Goal: Task Accomplishment & Management: Manage account settings

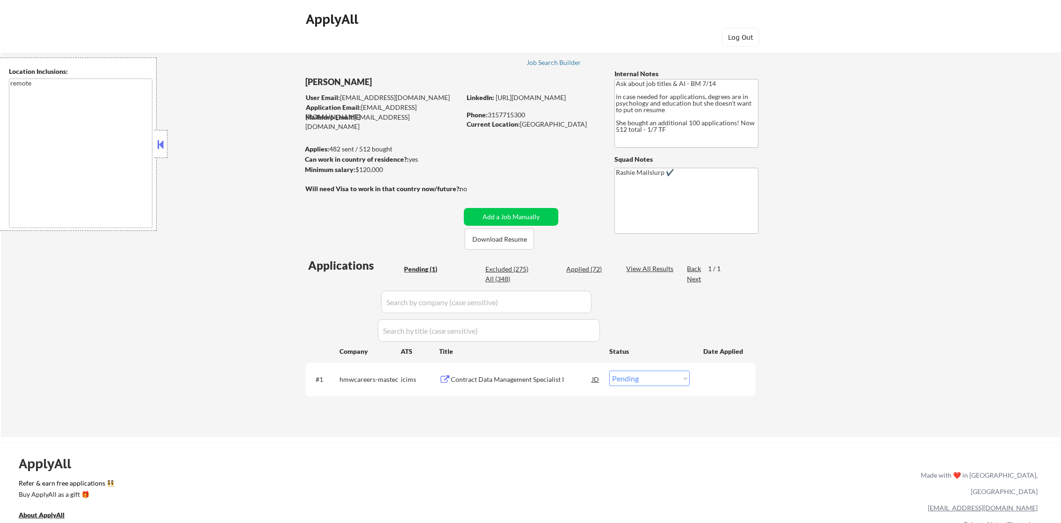
click at [669, 379] on div "#1 hmwcareers-mastec icims Contract Data Management Specialist I JD Choose an o…" at bounding box center [529, 379] width 442 height 25
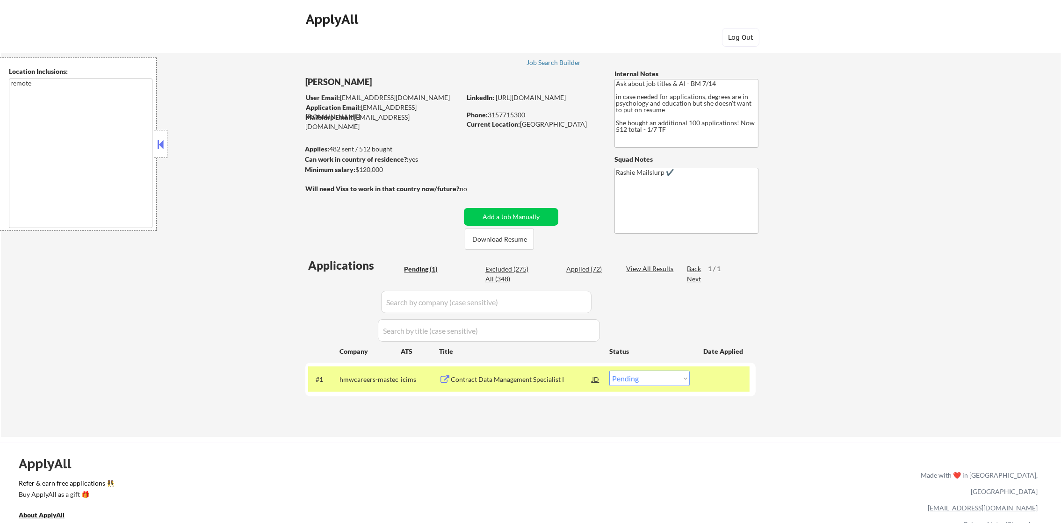
drag, startPoint x: 669, startPoint y: 378, endPoint x: 667, endPoint y: 385, distance: 7.0
click at [669, 378] on select "Choose an option... Pending Applied Excluded (Questions) Excluded (Expired) Exc…" at bounding box center [650, 378] width 80 height 15
select select ""excluded__bad_match_""
click at [610, 371] on select "Choose an option... Pending Applied Excluded (Questions) Excluded (Expired) Exc…" at bounding box center [650, 378] width 80 height 15
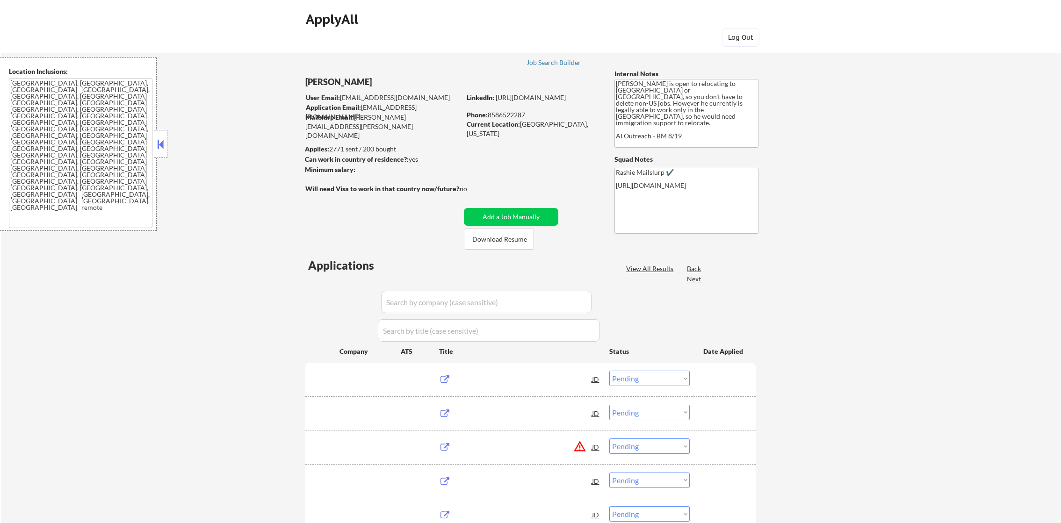
select select ""pending""
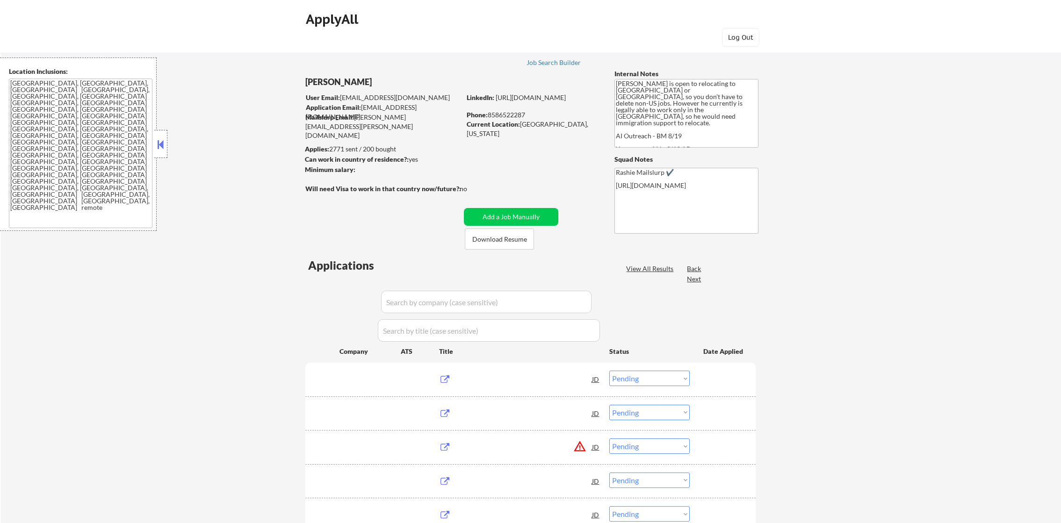
select select ""pending""
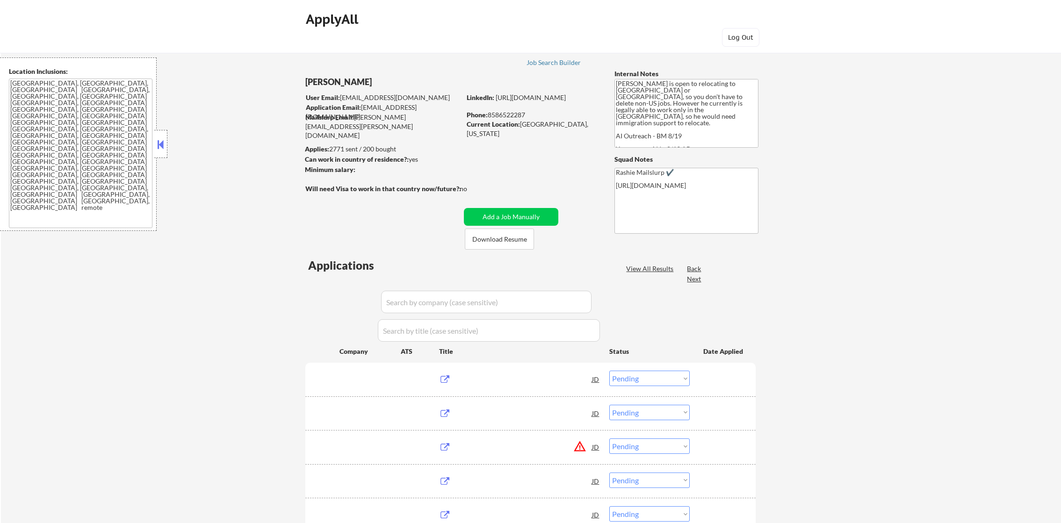
select select ""pending""
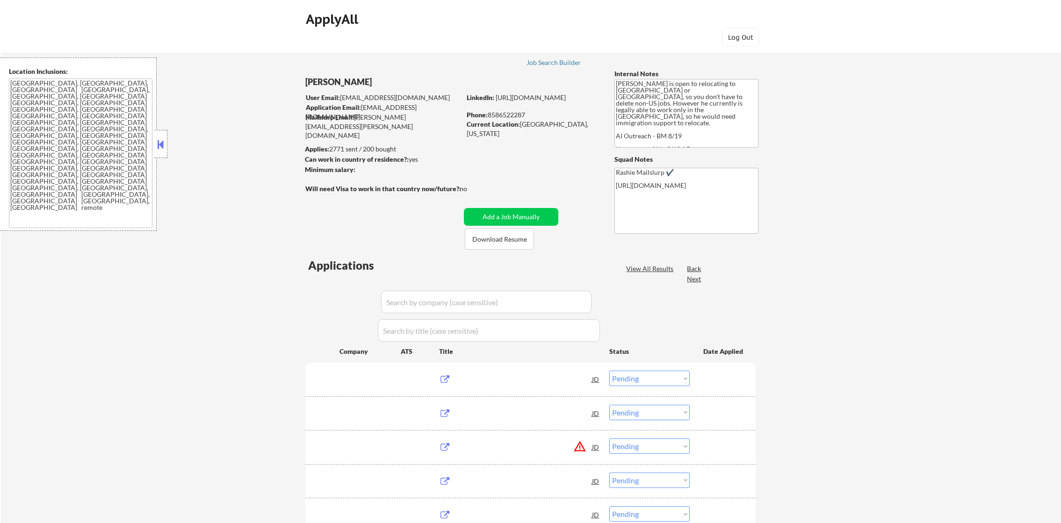
select select ""pending""
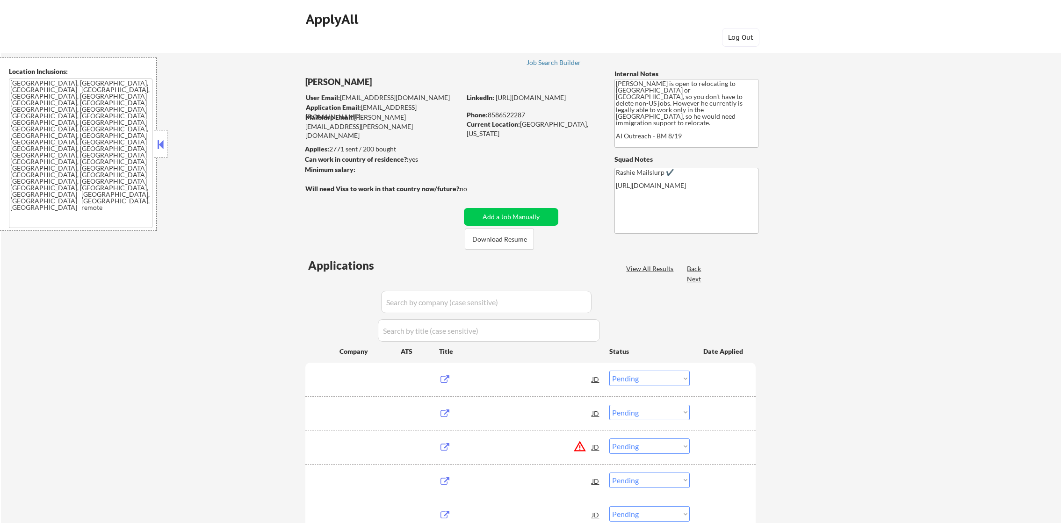
select select ""pending""
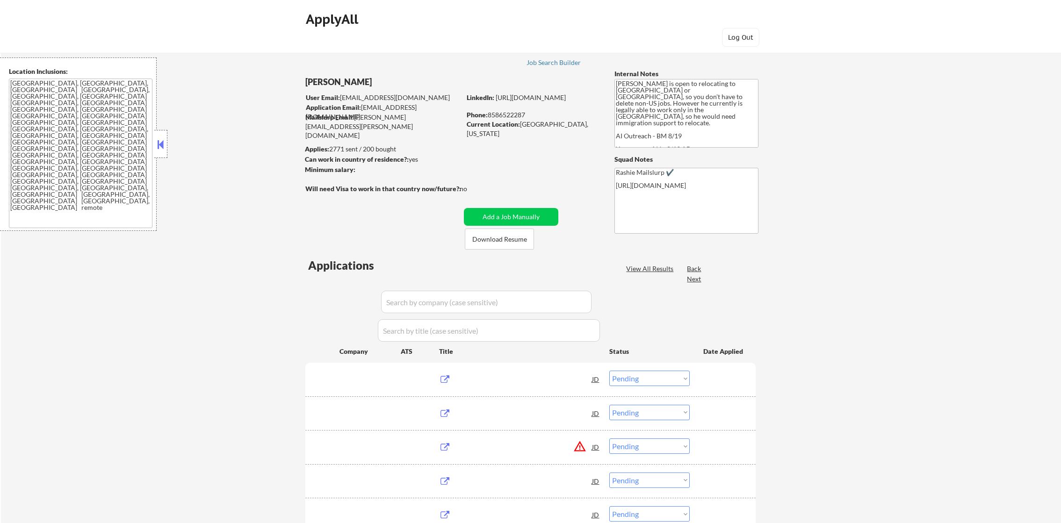
select select ""pending""
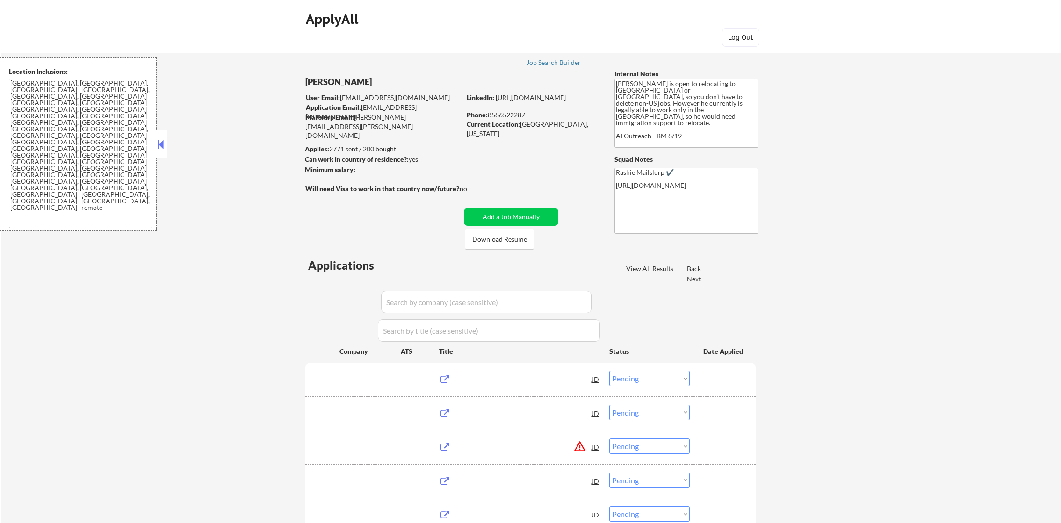
select select ""pending""
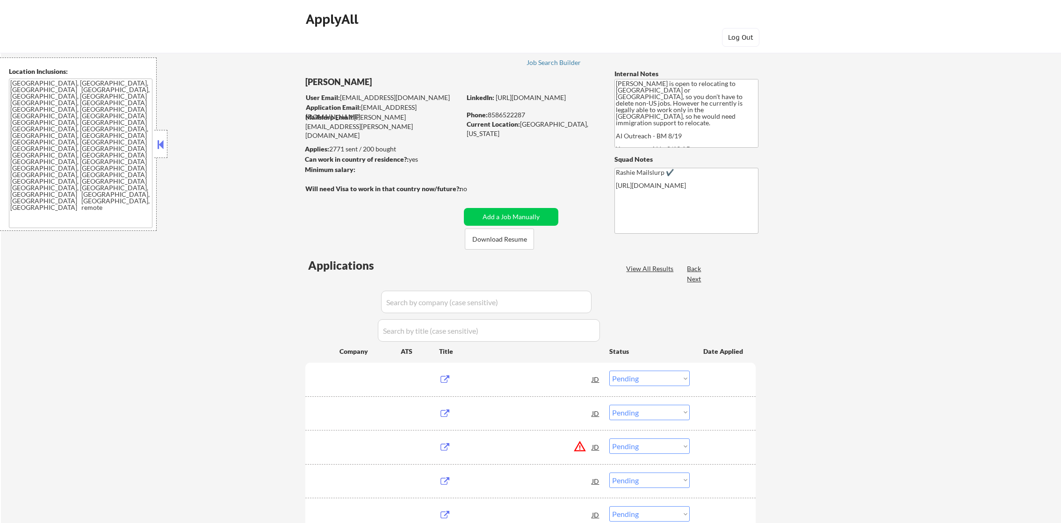
select select ""pending""
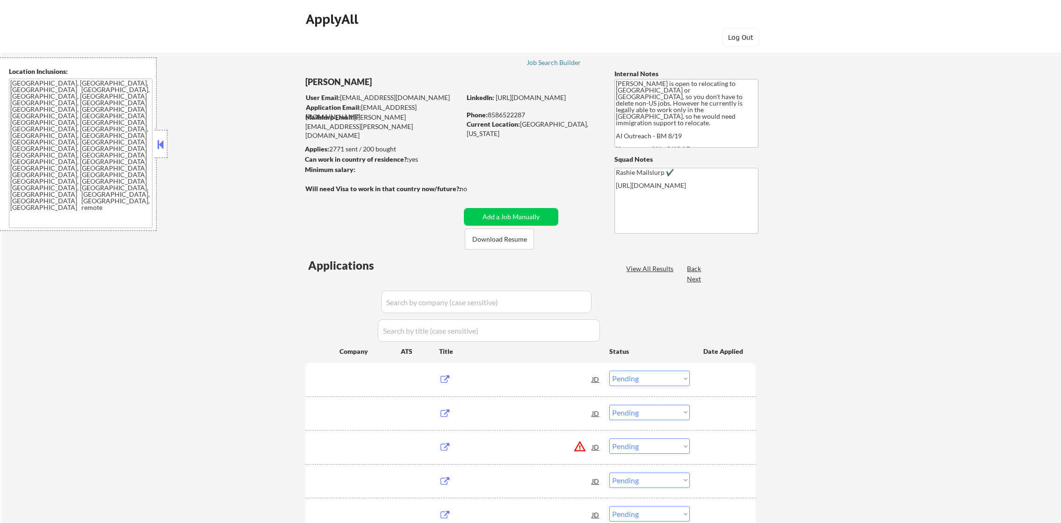
select select ""pending""
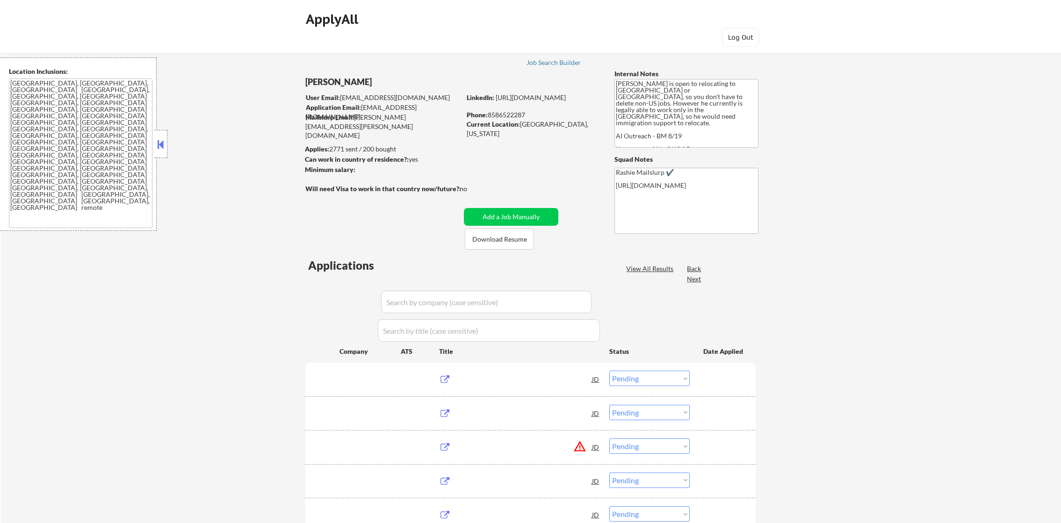
select select ""pending""
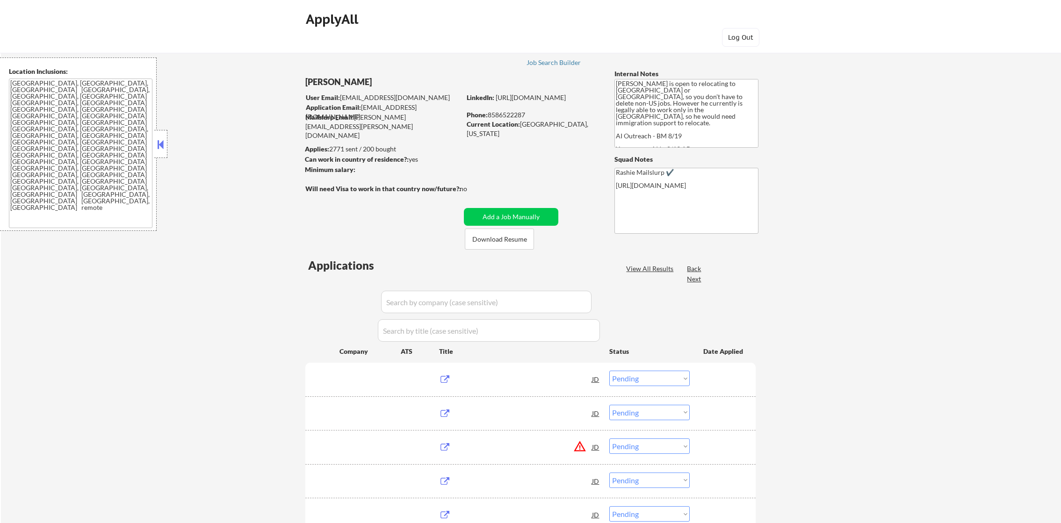
select select ""pending""
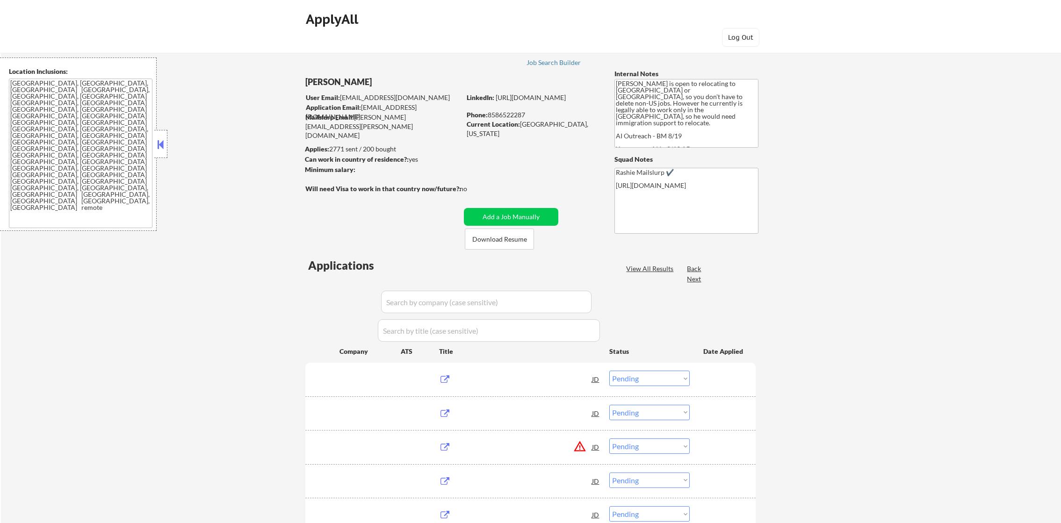
select select ""pending""
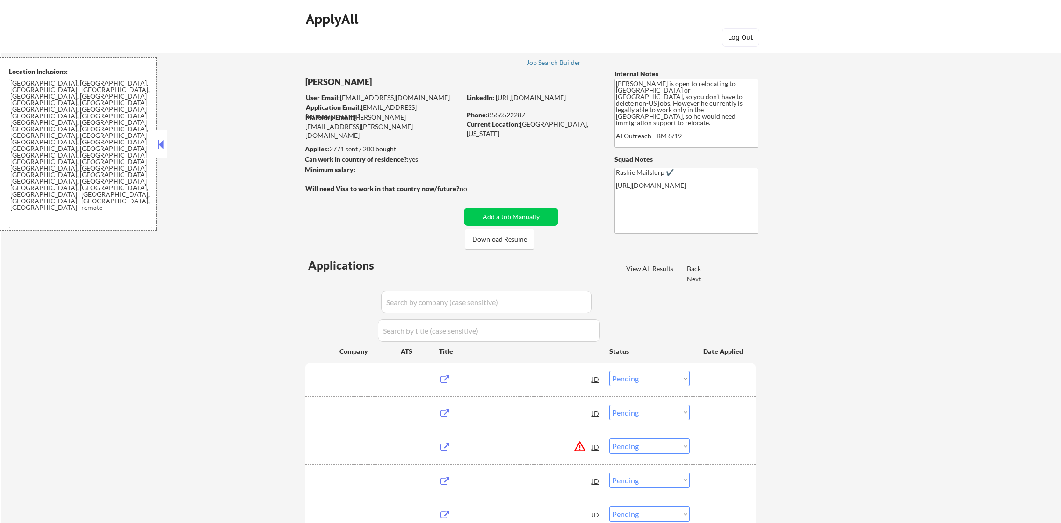
select select ""pending""
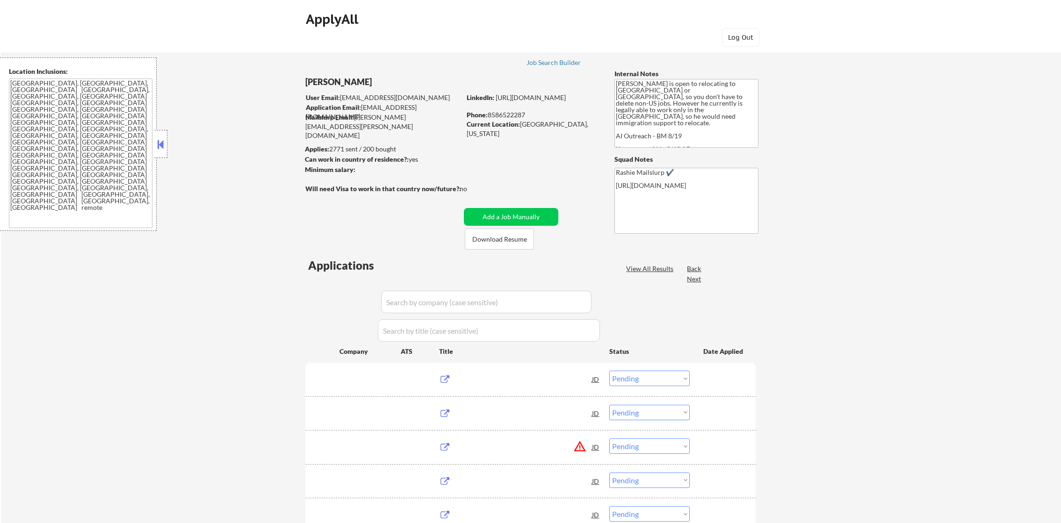
select select ""pending""
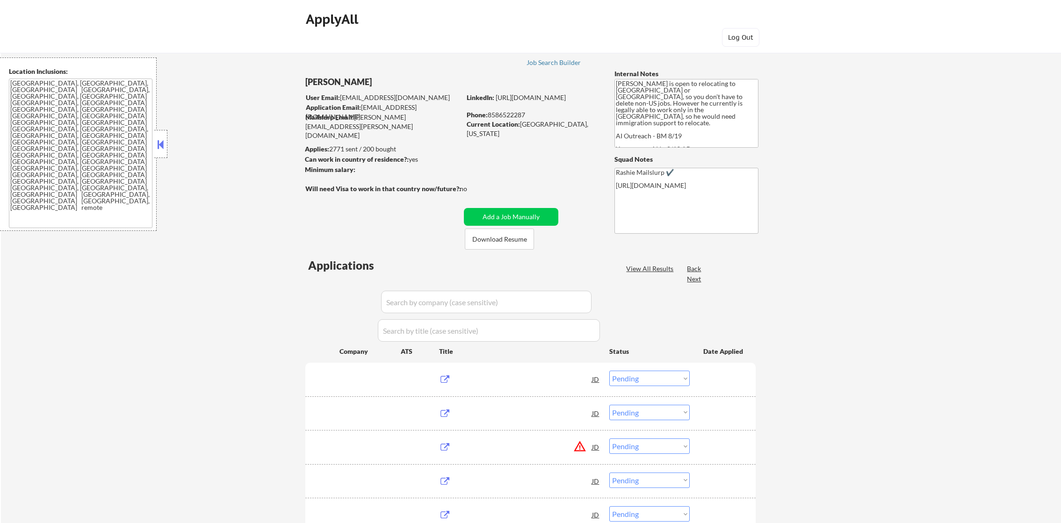
select select ""pending""
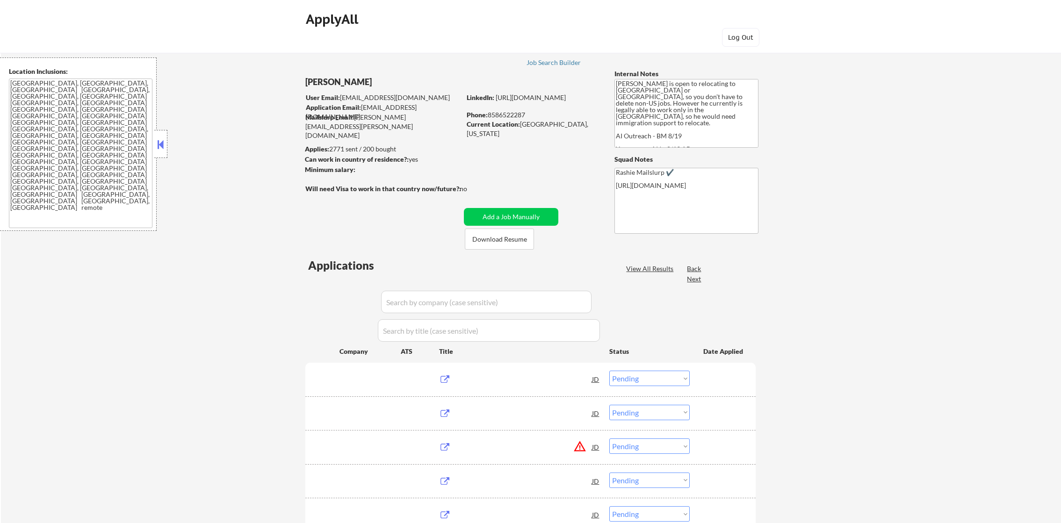
select select ""pending""
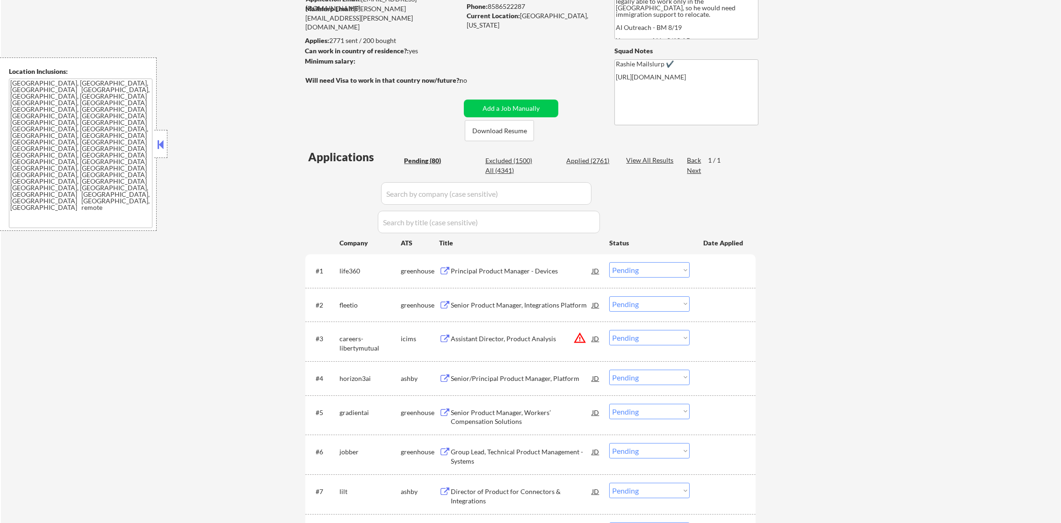
scroll to position [140, 0]
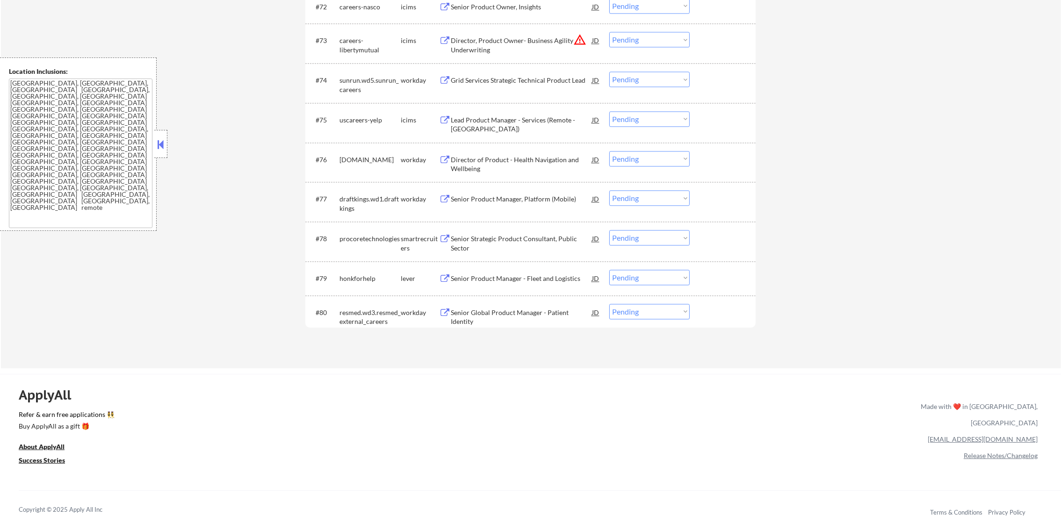
scroll to position [3070, 0]
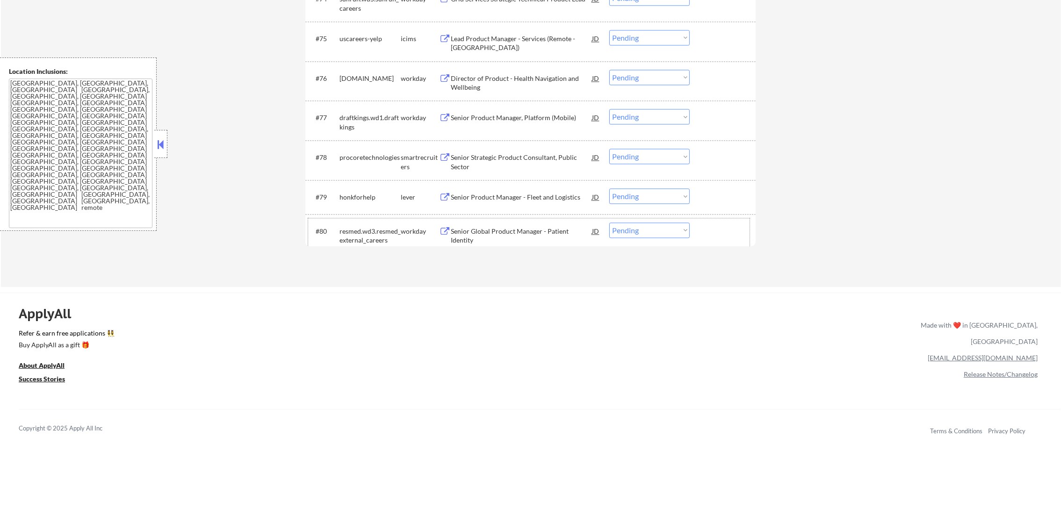
click at [356, 236] on div "resmed.wd3.resmed_external_careers" at bounding box center [370, 236] width 61 height 18
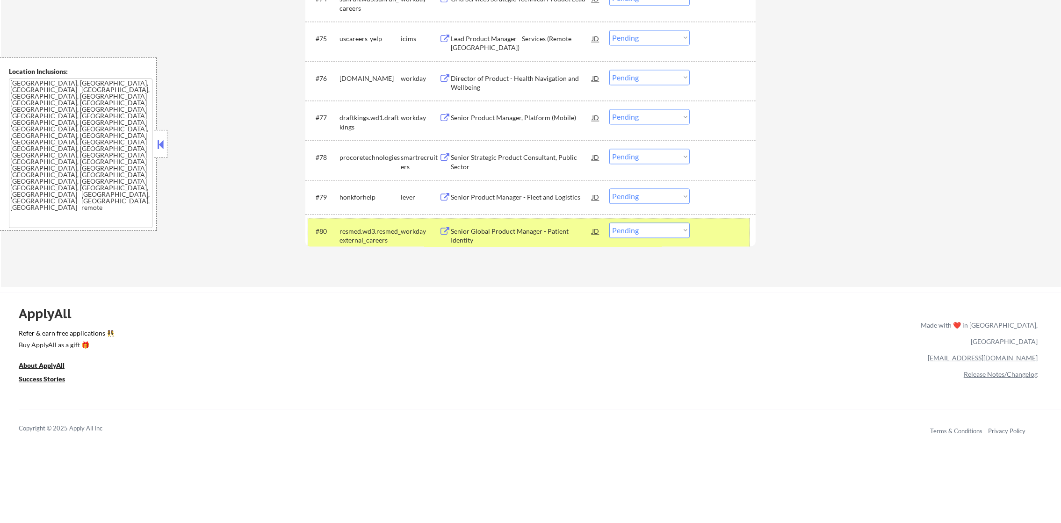
click at [349, 238] on div "resmed.wd3.resmed_external_careers" at bounding box center [370, 236] width 61 height 18
copy div "resmed.wd3.resmed_external_careers"
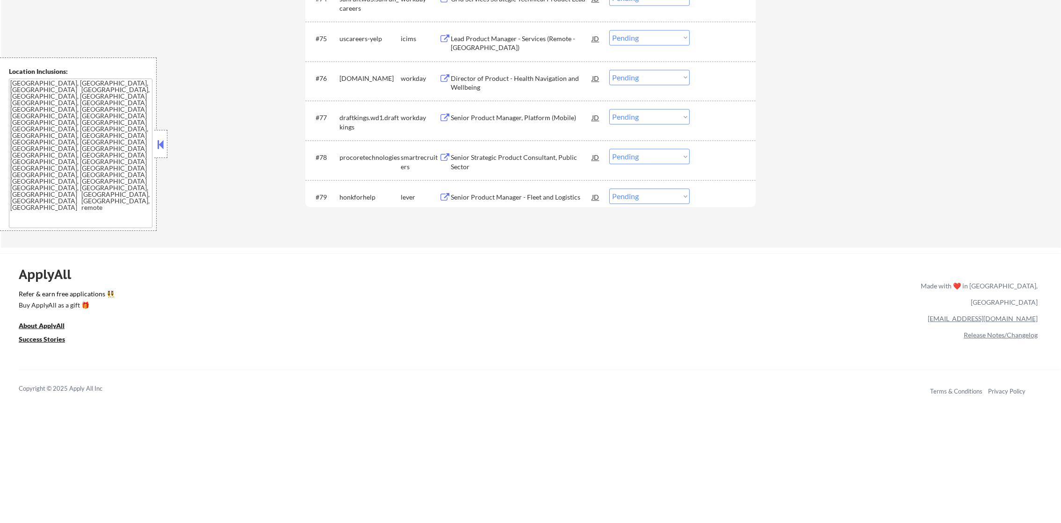
select select ""pending""
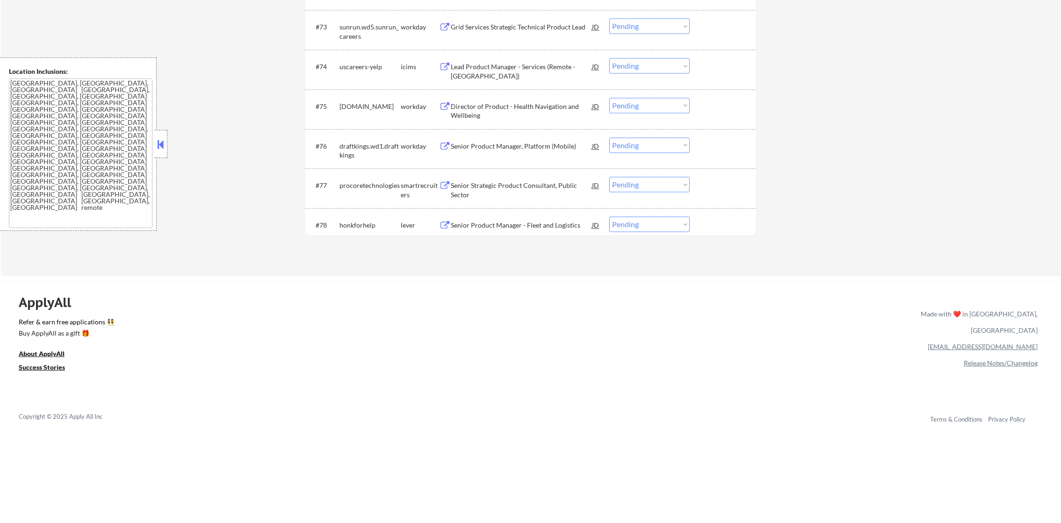
scroll to position [3000, 0]
click at [358, 224] on div "honkforhelp" at bounding box center [370, 227] width 61 height 9
copy div "honkforhelp"
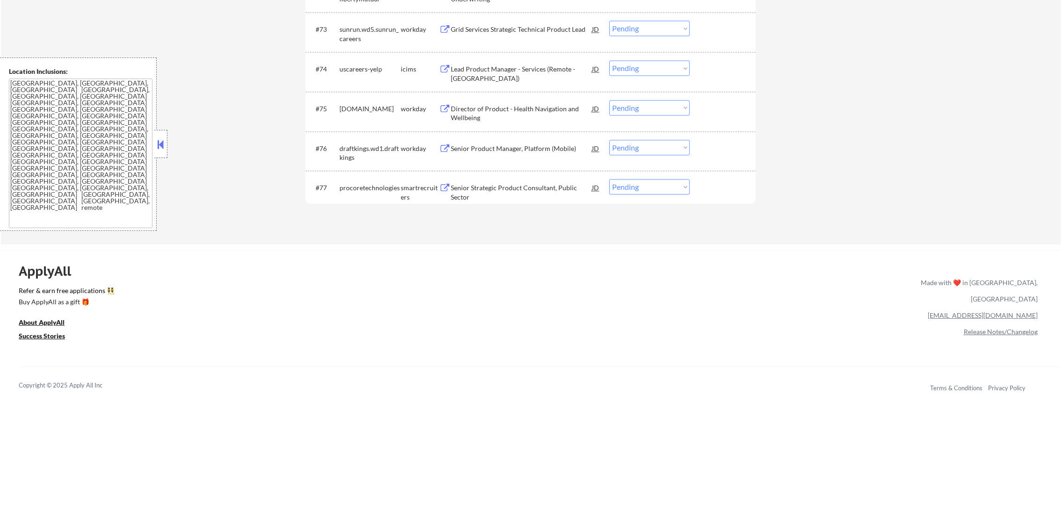
click at [379, 267] on div "ApplyAll Refer & earn free applications 👯‍♀️ Buy ApplyAll as a gift 🎁 About App…" at bounding box center [530, 331] width 1061 height 148
click at [366, 188] on div "procoretechnologies" at bounding box center [370, 187] width 61 height 9
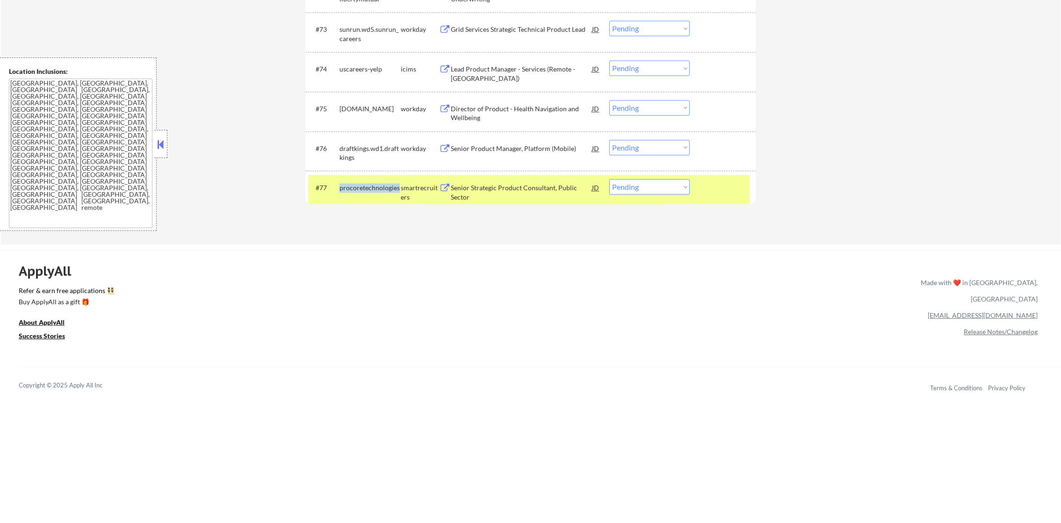
click at [366, 188] on div "procoretechnologies" at bounding box center [370, 187] width 61 height 9
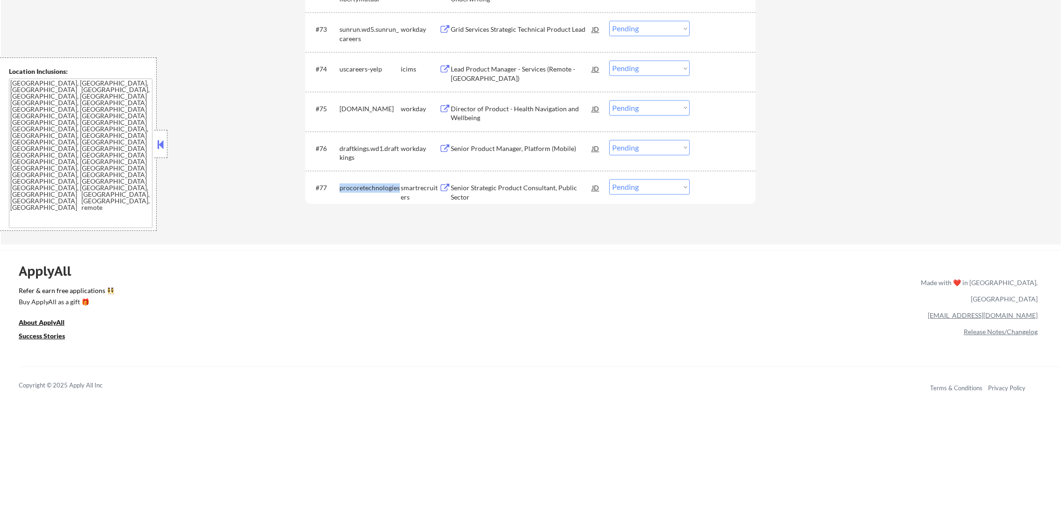
copy div "procoretechnologies"
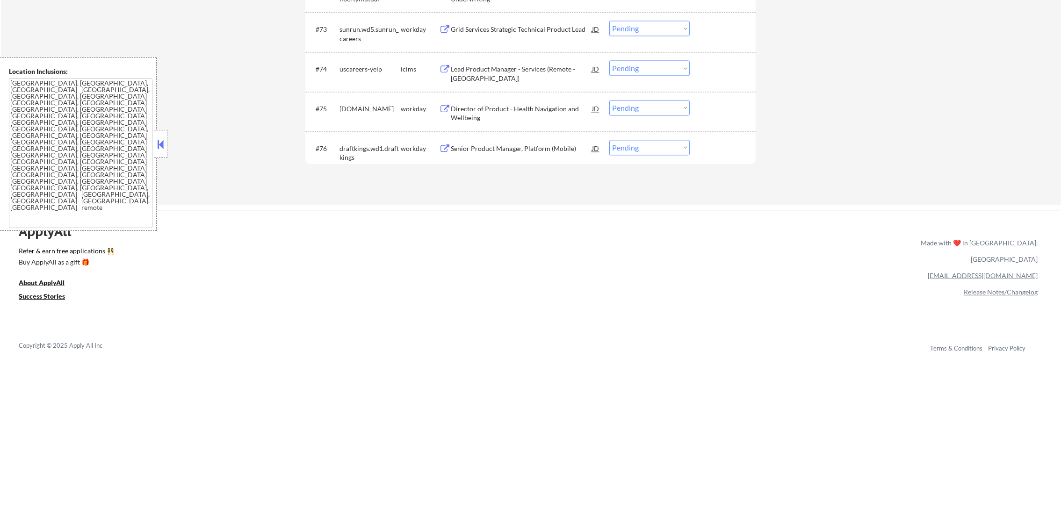
click at [524, 149] on div "Senior Product Manager, Platform (Mobile)" at bounding box center [521, 148] width 141 height 9
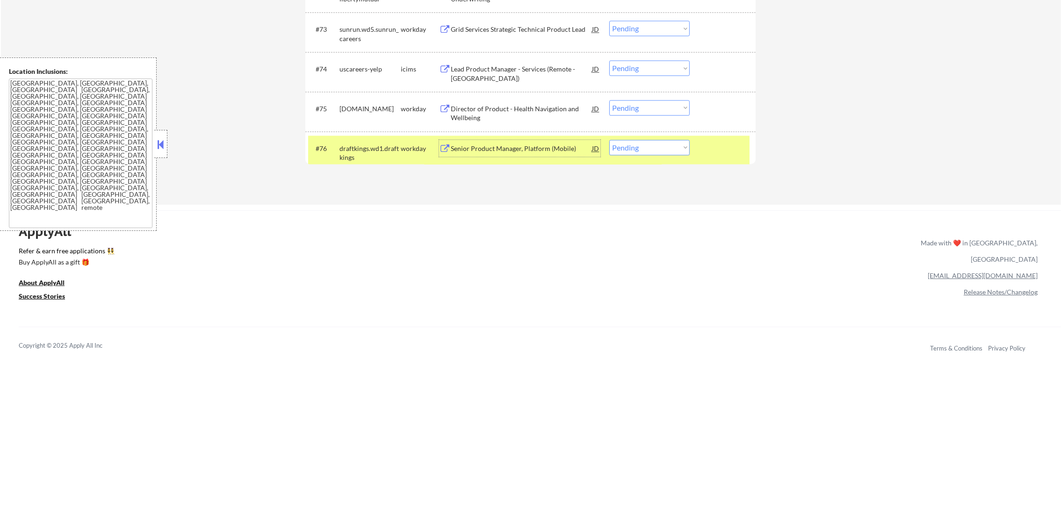
click at [362, 151] on div "draftkings.wd1.draftkings" at bounding box center [370, 153] width 61 height 18
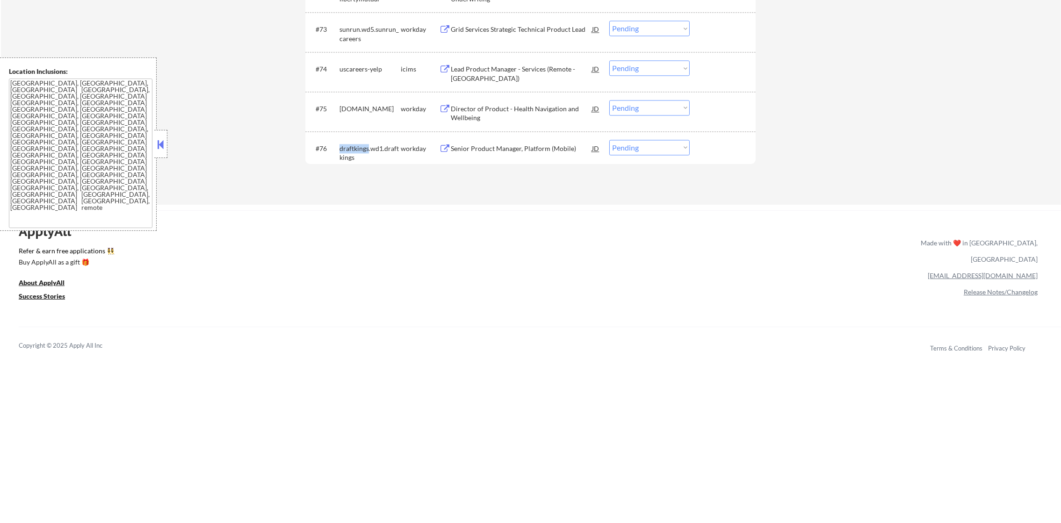
click at [362, 151] on div "draftkings.wd1.draftkings" at bounding box center [370, 153] width 61 height 18
copy div "draftkings.wd1.draftkings"
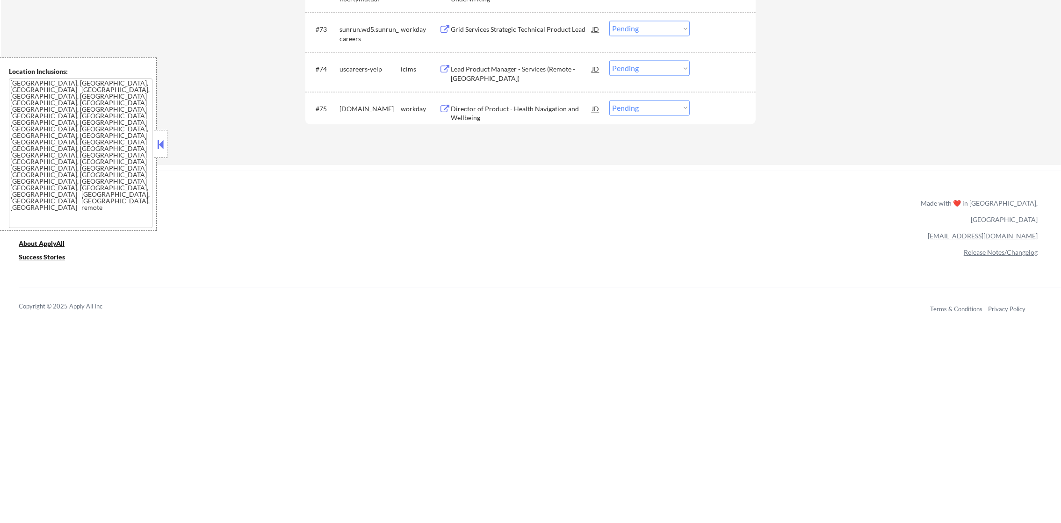
click at [353, 109] on div "[DOMAIN_NAME]" at bounding box center [370, 108] width 61 height 9
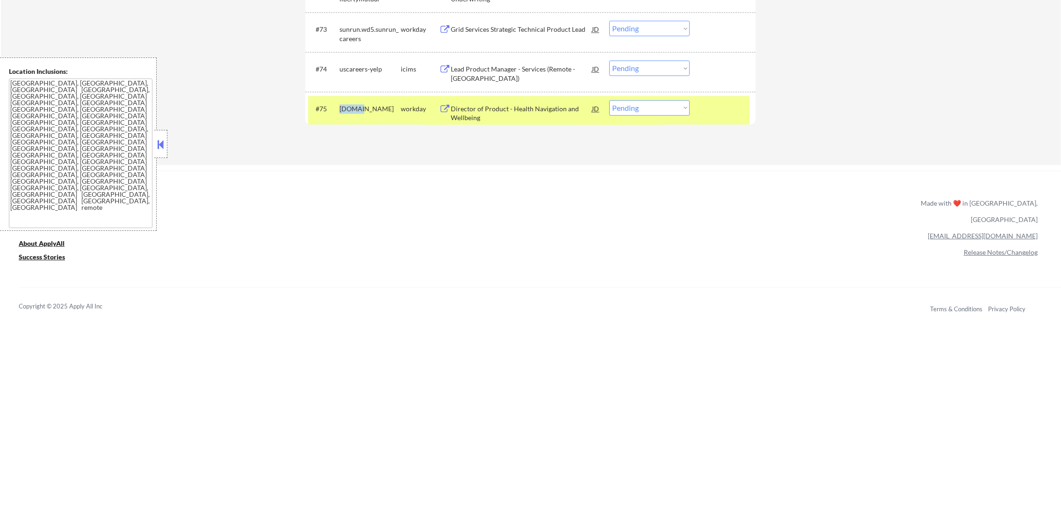
click at [353, 109] on div "[DOMAIN_NAME]" at bounding box center [370, 108] width 61 height 9
copy div "[DOMAIN_NAME]"
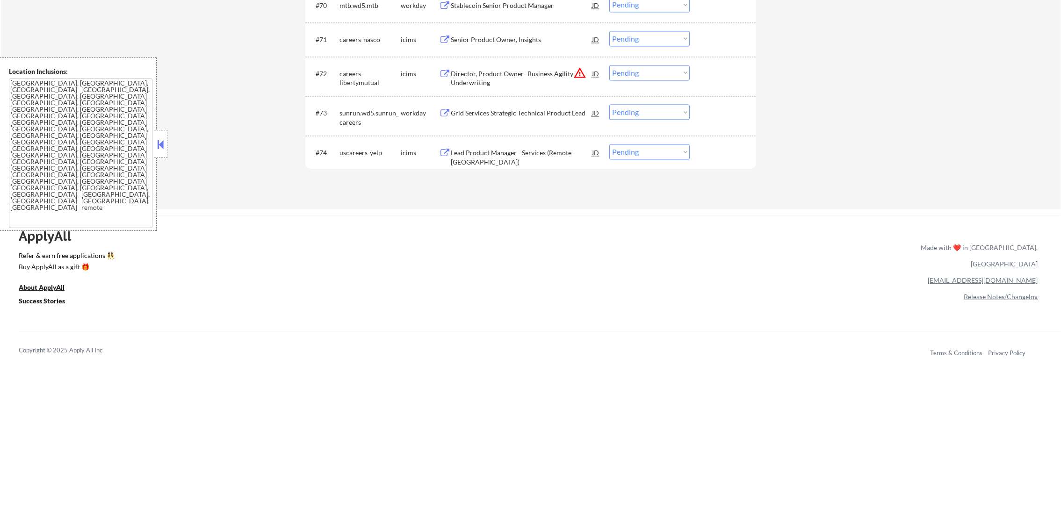
scroll to position [2906, 0]
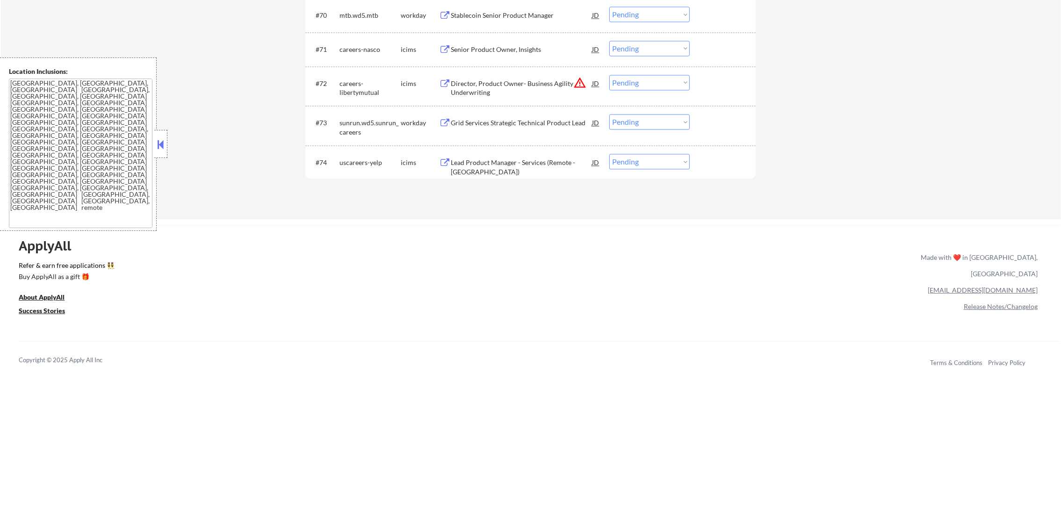
click at [631, 167] on select "Choose an option... Pending Applied Excluded (Questions) Excluded (Expired) Exc…" at bounding box center [650, 161] width 80 height 15
select select ""excluded""
click at [610, 154] on select "Choose an option... Pending Applied Excluded (Questions) Excluded (Expired) Exc…" at bounding box center [650, 161] width 80 height 15
click at [347, 121] on div "sunrun.wd5.sunrun_careers" at bounding box center [370, 127] width 61 height 18
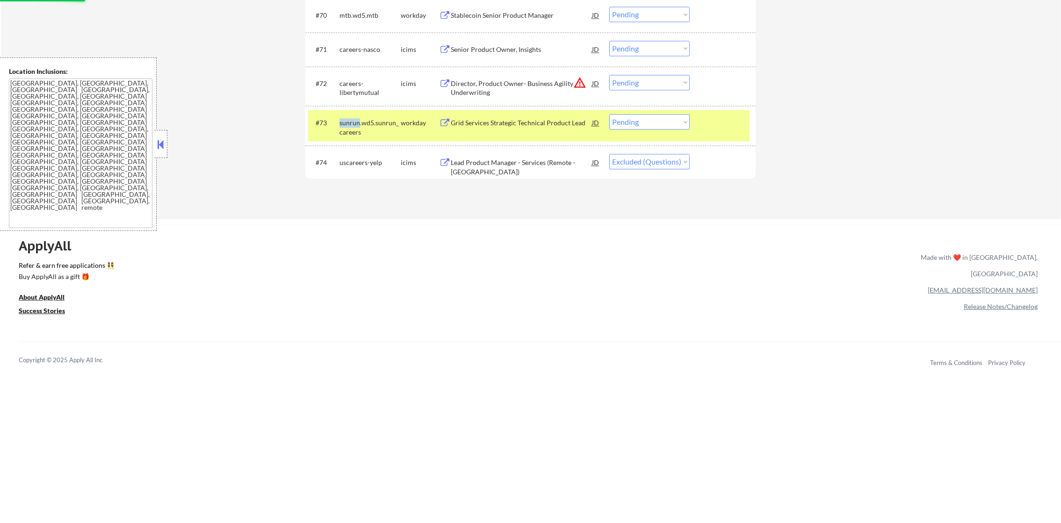
click at [347, 121] on div "sunrun.wd5.sunrun_careers" at bounding box center [370, 127] width 61 height 18
copy div "sunrun.wd5.sunrun_careers"
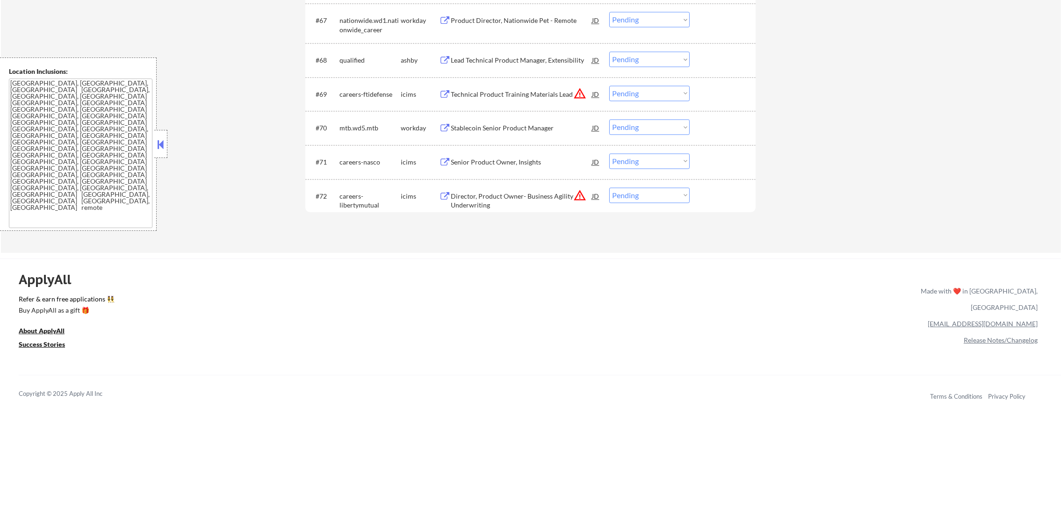
scroll to position [2789, 0]
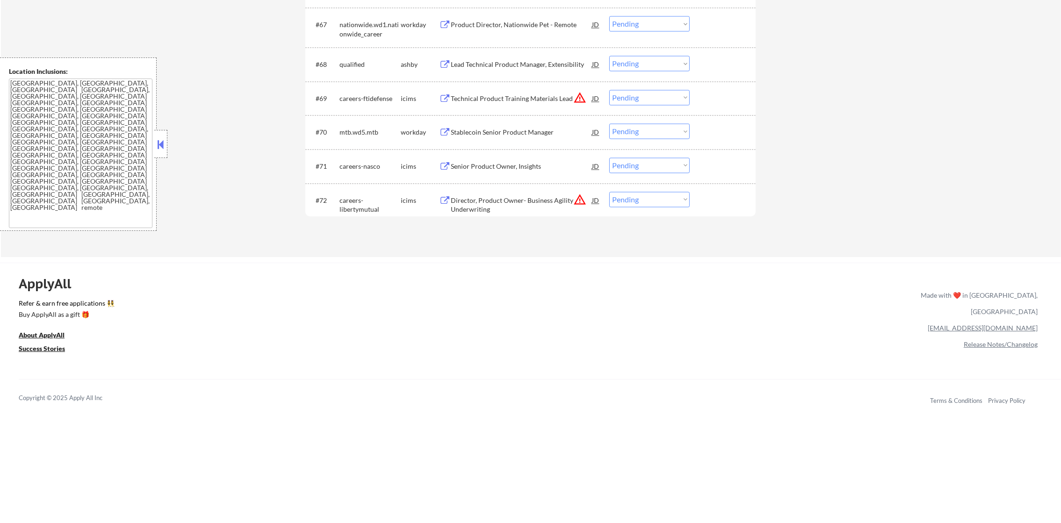
click at [352, 134] on div "mtb.wd5.mtb" at bounding box center [370, 132] width 61 height 9
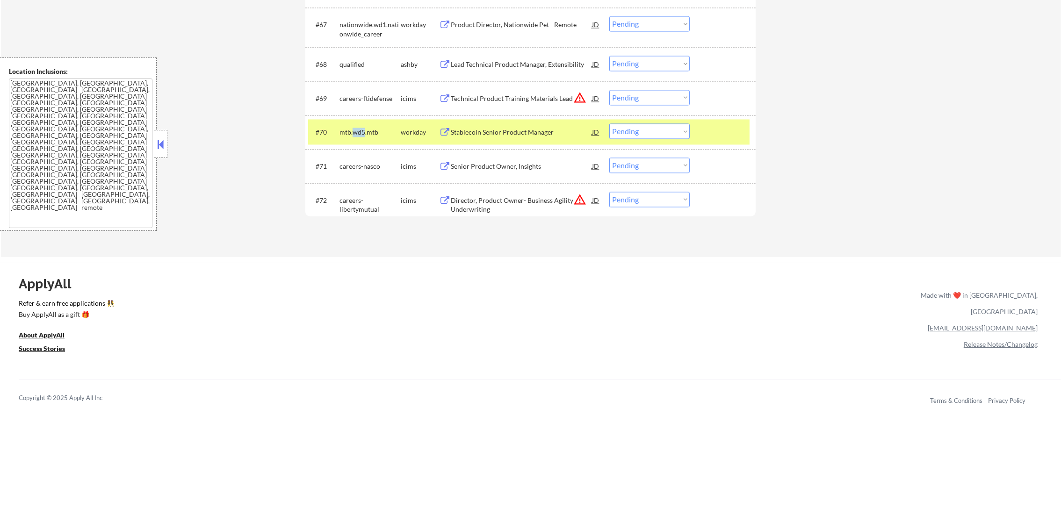
click at [352, 134] on div "mtb.wd5.mtb" at bounding box center [370, 132] width 61 height 9
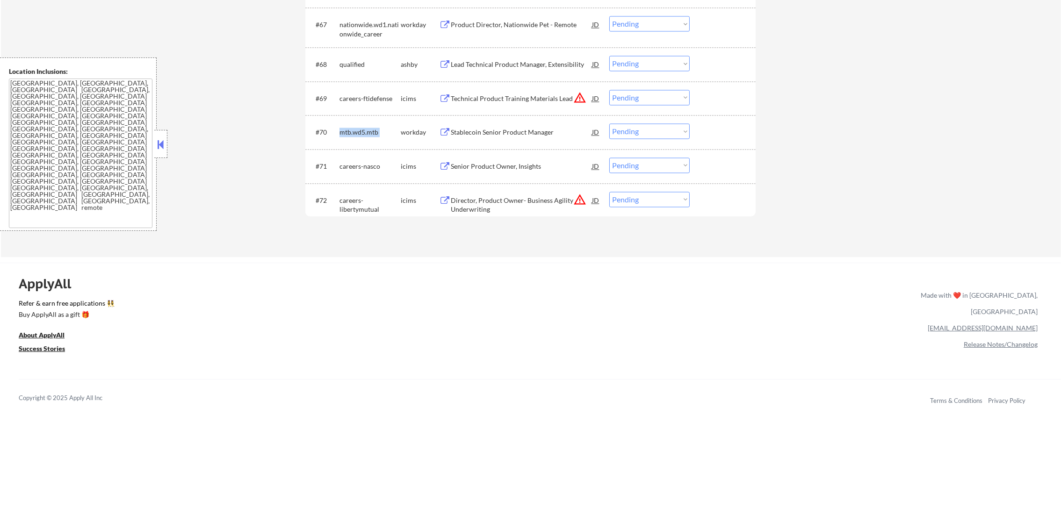
click at [352, 134] on div "mtb.wd5.mtb" at bounding box center [370, 132] width 61 height 9
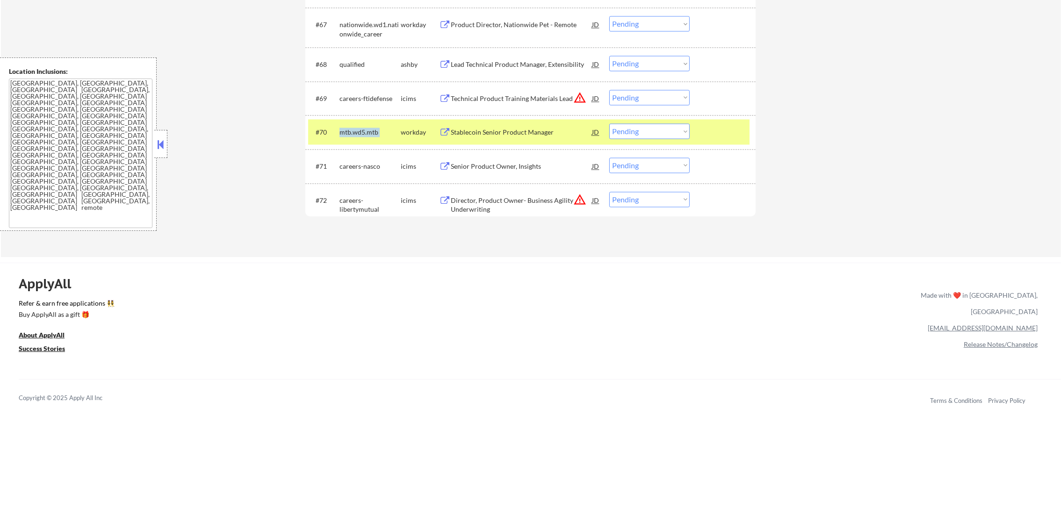
copy div "mtb.wd5.mtb"
select select ""pending""
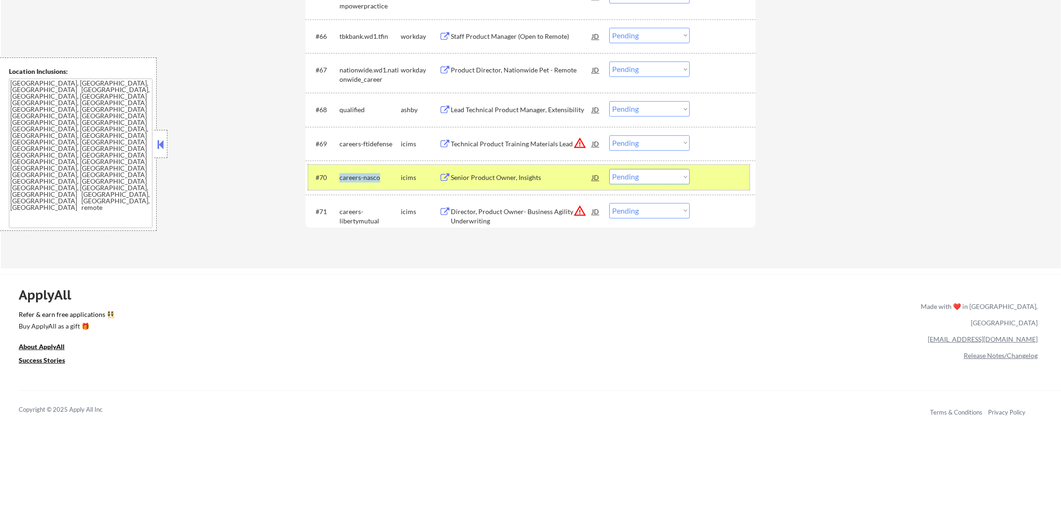
scroll to position [2743, 0]
click at [359, 174] on div "careers-nasco" at bounding box center [370, 178] width 61 height 9
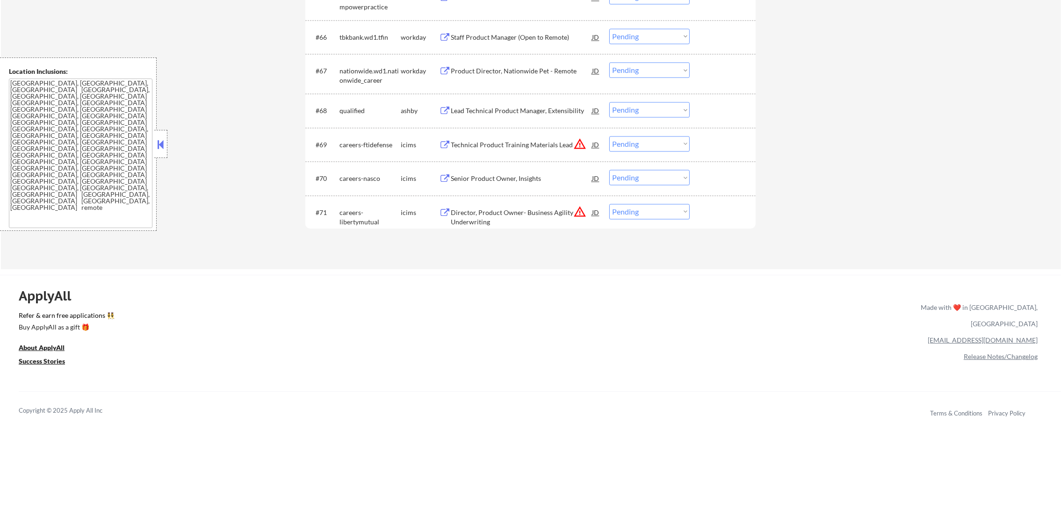
click at [360, 110] on div "qualified" at bounding box center [370, 110] width 61 height 9
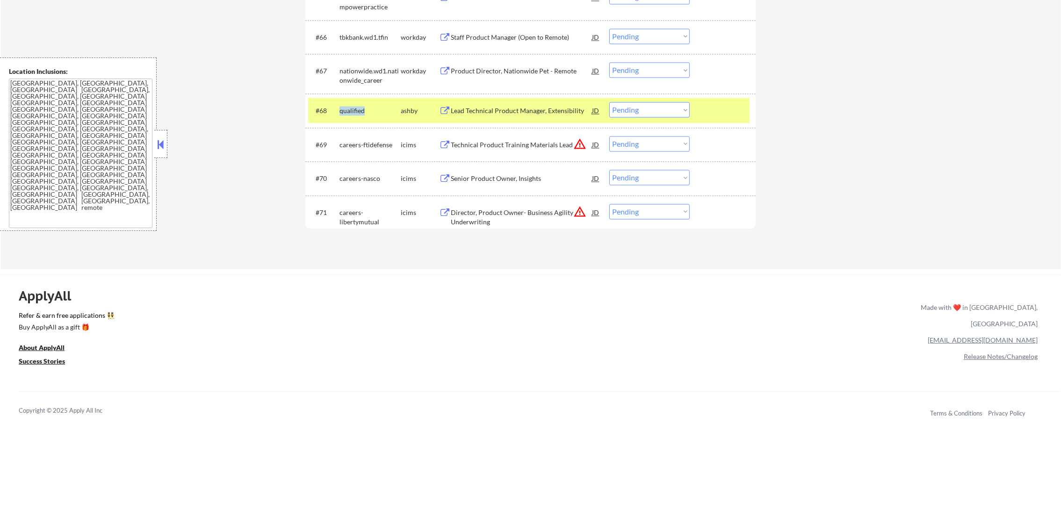
click at [360, 110] on div "qualified" at bounding box center [370, 110] width 61 height 9
copy div "qualified"
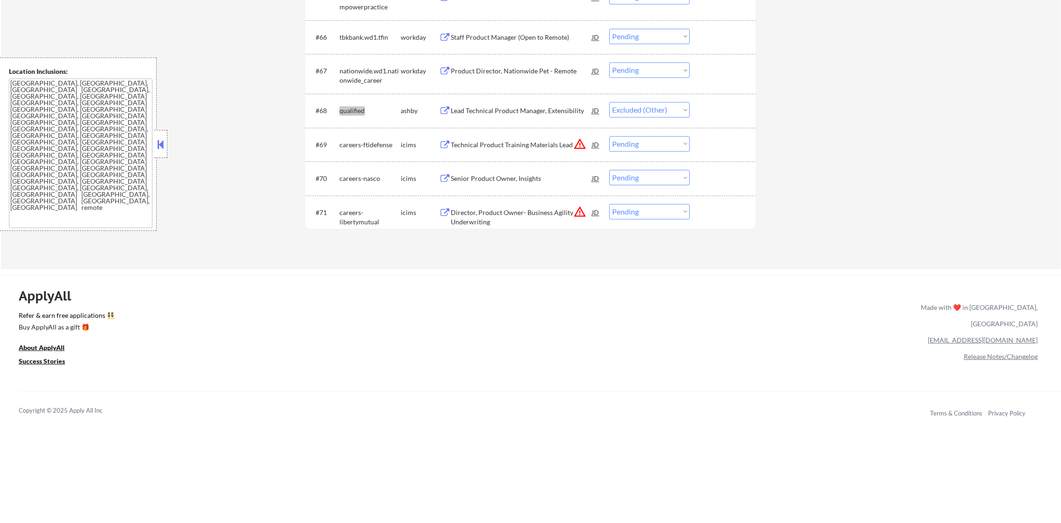
select select ""pending""
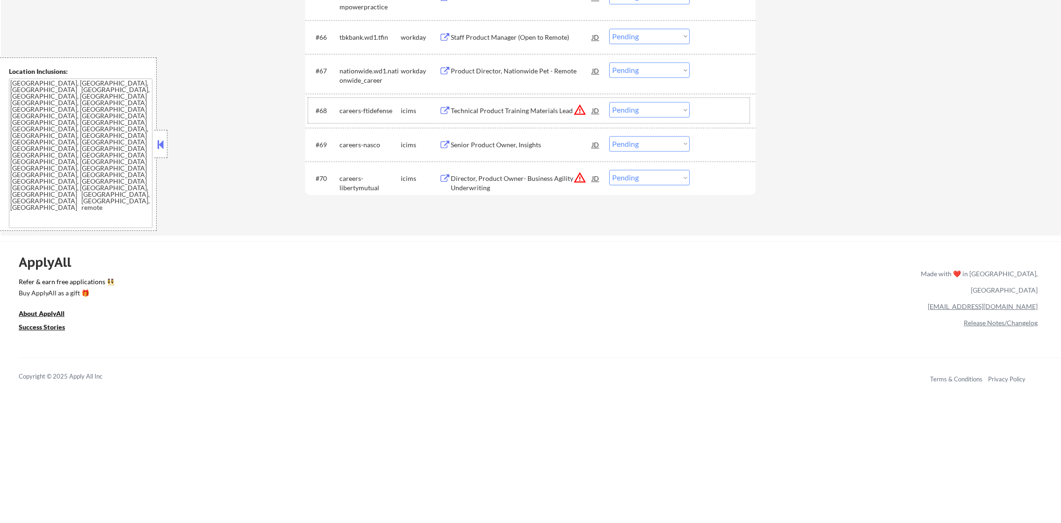
click at [359, 70] on div "nationwide.wd1.nationwide_career" at bounding box center [370, 75] width 61 height 18
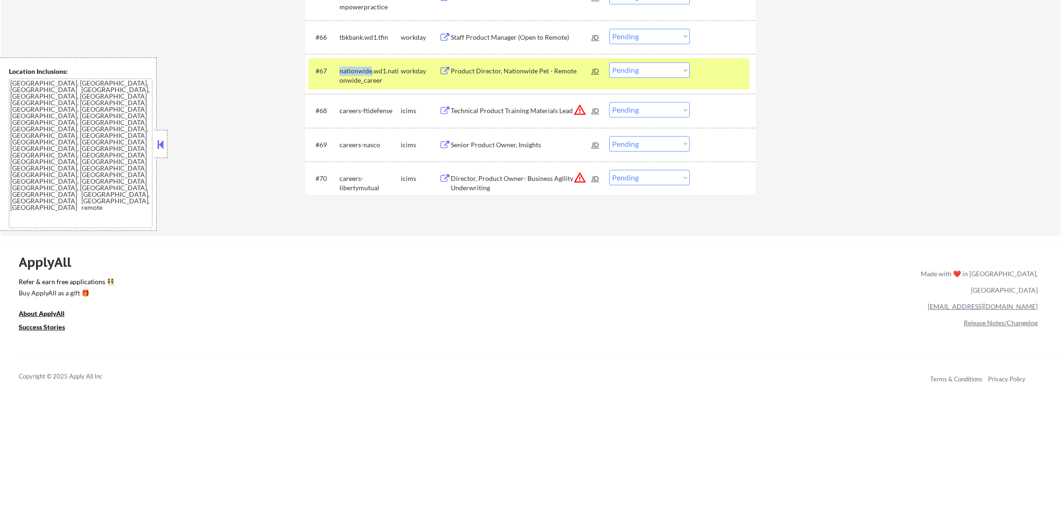
click at [359, 70] on div "nationwide.wd1.nationwide_career" at bounding box center [370, 75] width 61 height 18
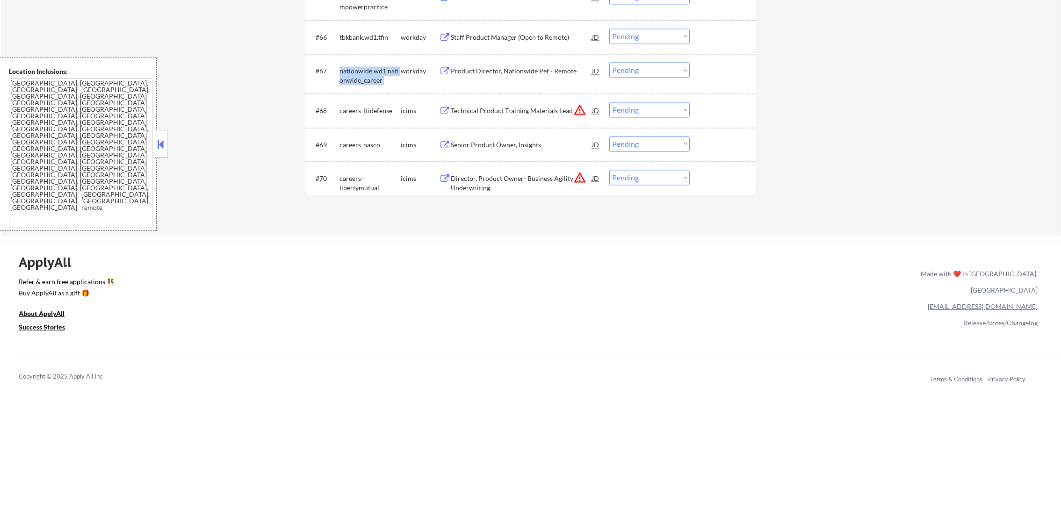
click at [359, 70] on div "nationwide.wd1.nationwide_career" at bounding box center [370, 75] width 61 height 18
copy div "nationwide.wd1.nationwide_career"
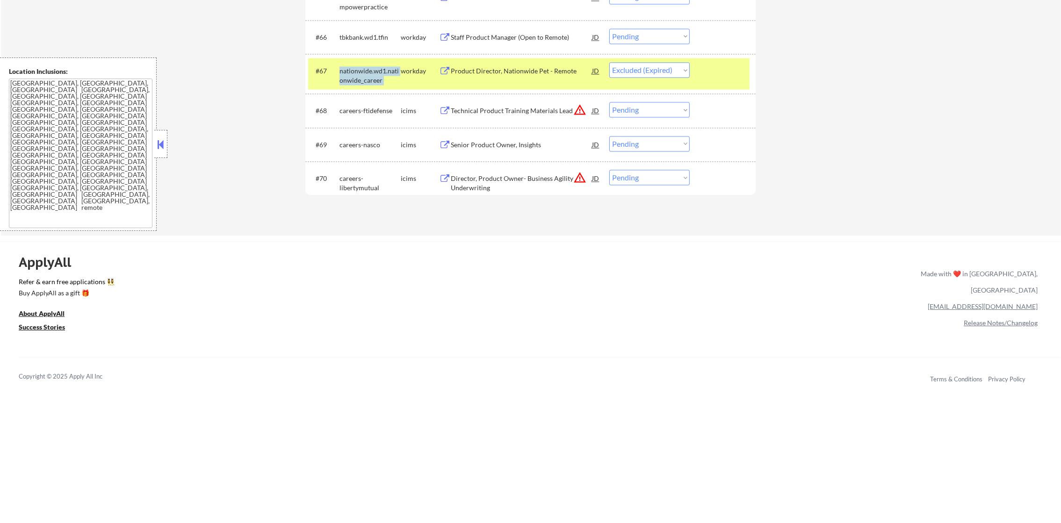
select select ""pending""
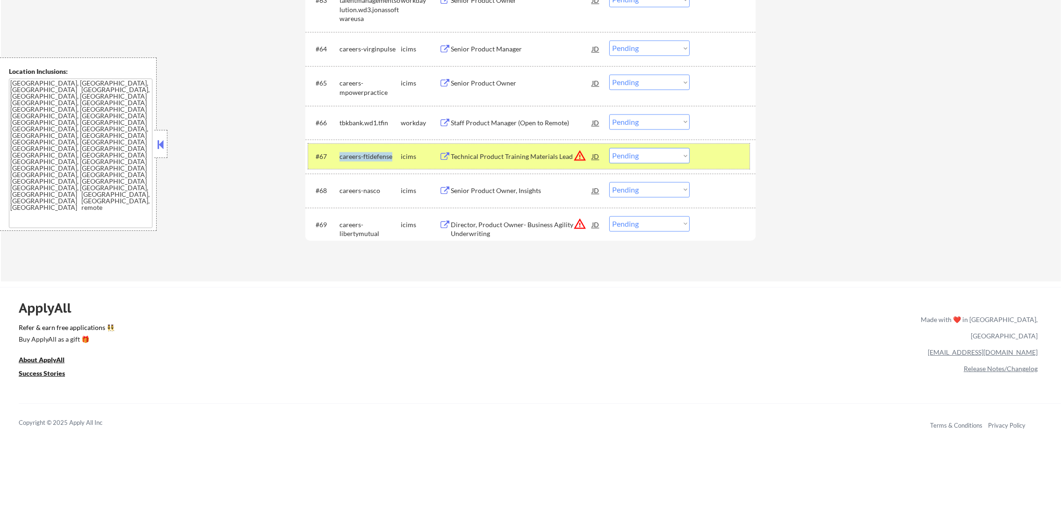
scroll to position [2649, 0]
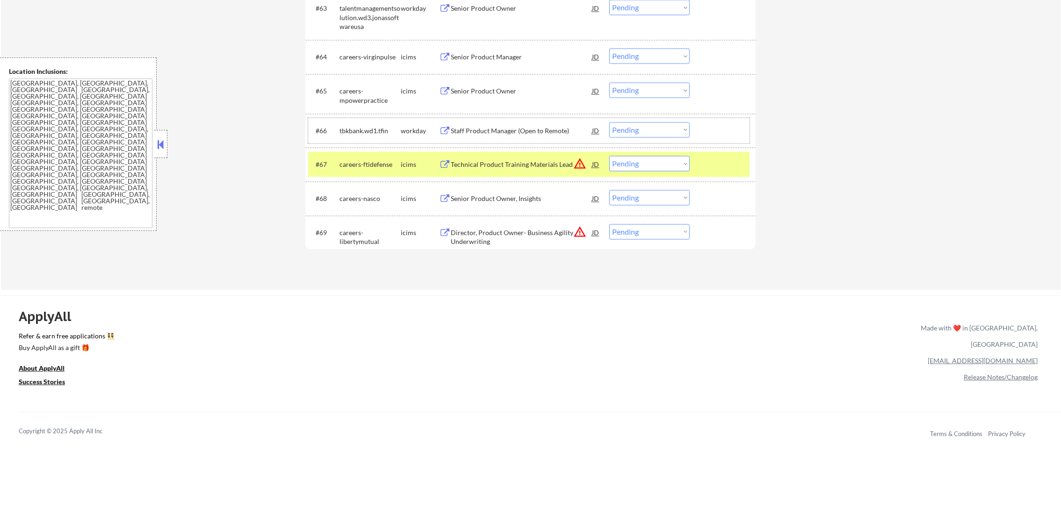
click at [361, 124] on div "tbkbank.wd1.tfin" at bounding box center [370, 131] width 61 height 17
copy div "tbkbank"
click at [360, 127] on div "tbkbank.wd1.tfin" at bounding box center [370, 131] width 61 height 9
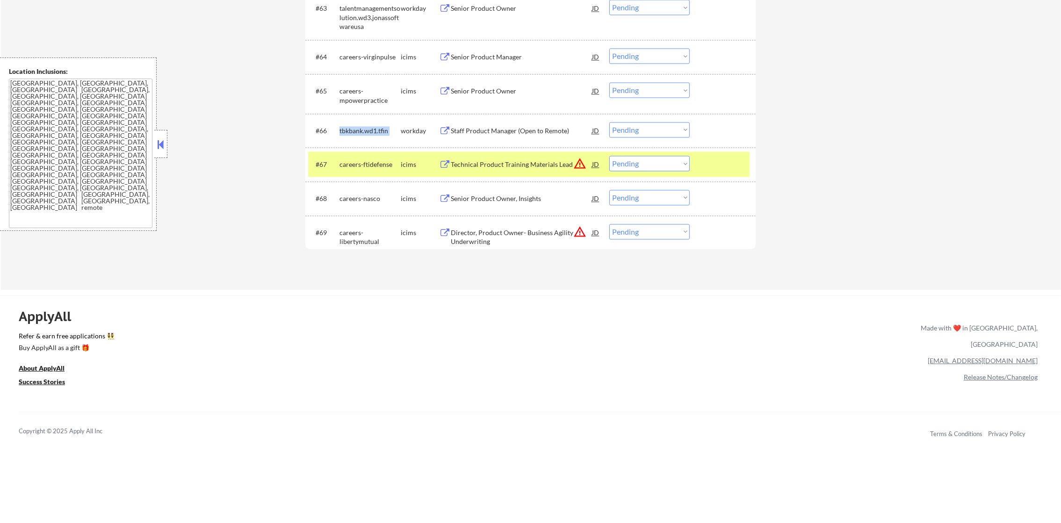
click at [360, 127] on div "tbkbank.wd1.tfin" at bounding box center [370, 131] width 61 height 9
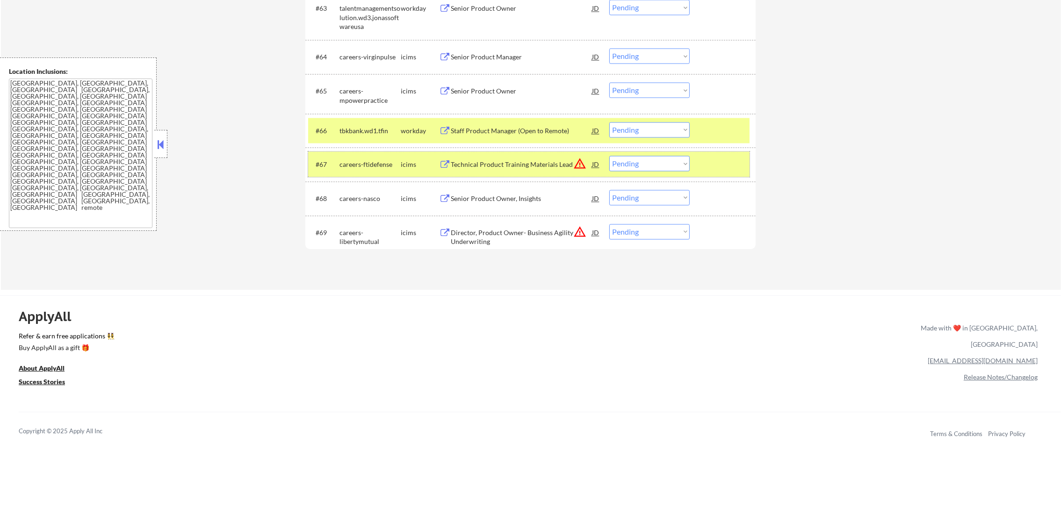
click at [364, 154] on div "#67 careers-ftidefense icims Technical Product Training Materials Lead JD warni…" at bounding box center [529, 164] width 442 height 25
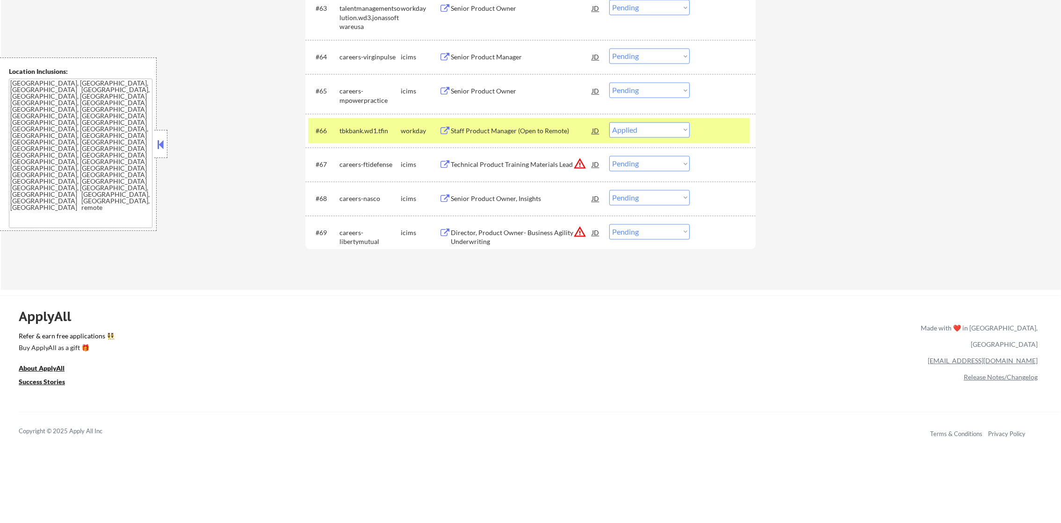
select select ""pending""
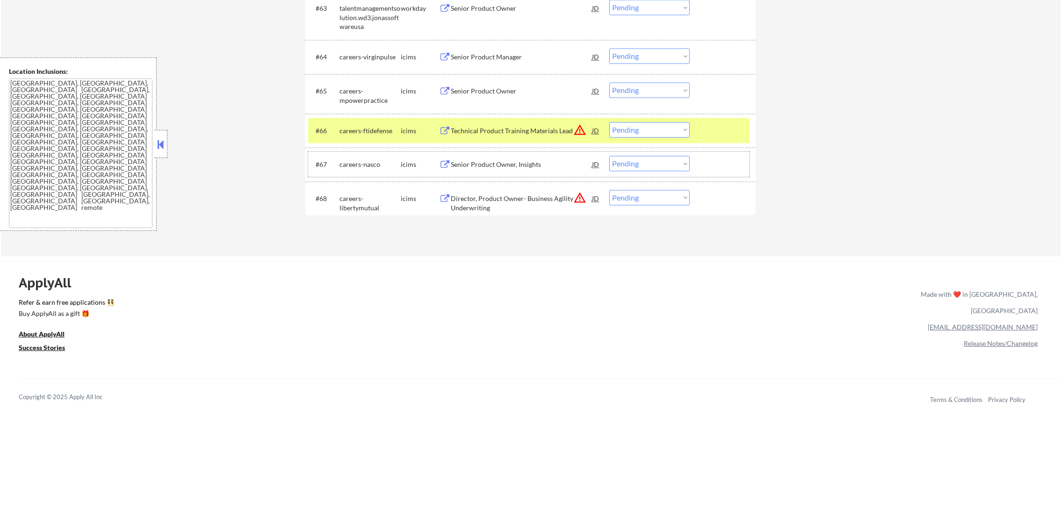
click at [372, 127] on div "careers-ftidefense" at bounding box center [370, 131] width 61 height 9
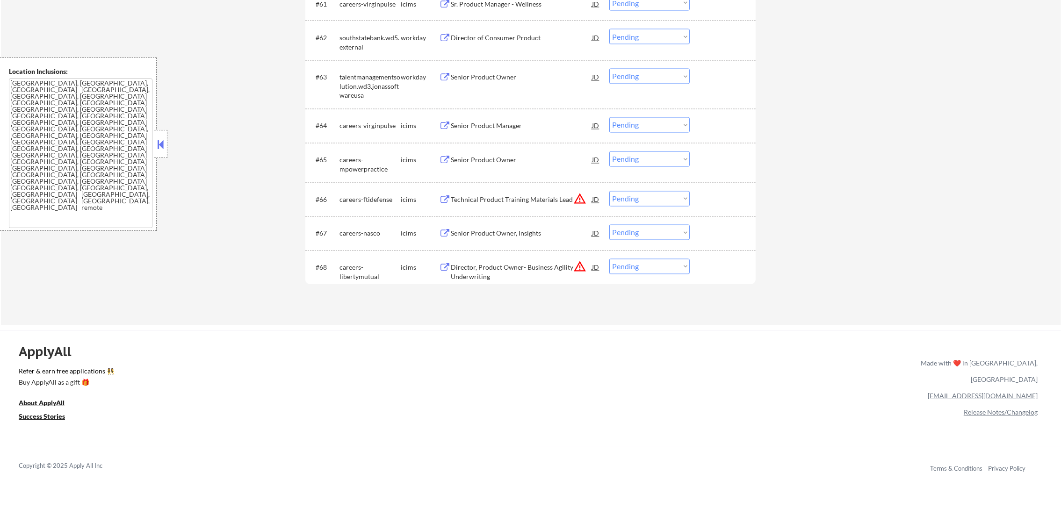
scroll to position [2579, 0]
click at [366, 87] on div "talentmanagementsolution.wd3.jonassoftwareusa" at bounding box center [370, 88] width 61 height 28
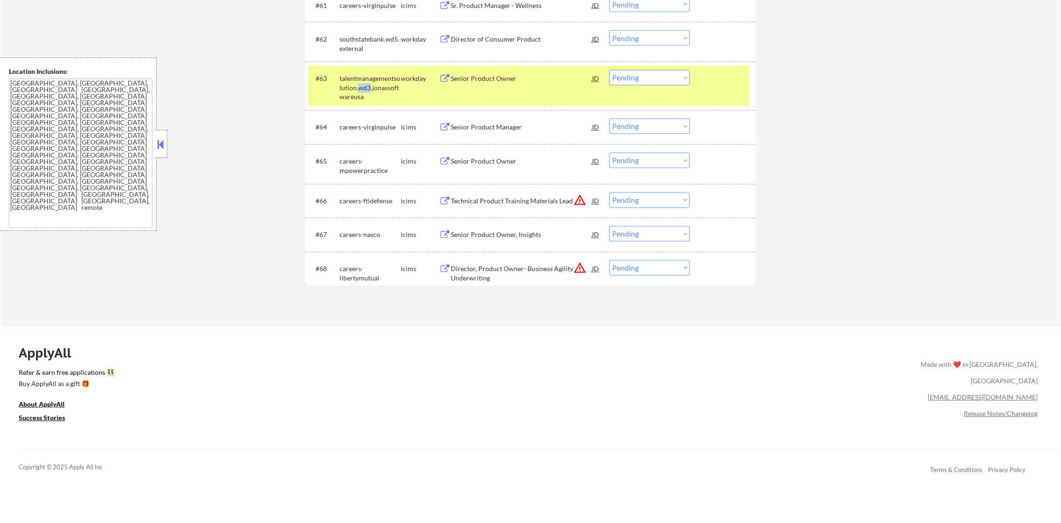
click at [366, 87] on div "talentmanagementsolution.wd3.jonassoftwareusa" at bounding box center [370, 88] width 61 height 28
drag, startPoint x: 658, startPoint y: 75, endPoint x: 655, endPoint y: 87, distance: 12.0
click at [658, 75] on select "Choose an option... Pending Applied Excluded (Questions) Excluded (Expired) Exc…" at bounding box center [650, 77] width 80 height 15
click at [610, 70] on select "Choose an option... Pending Applied Excluded (Questions) Excluded (Expired) Exc…" at bounding box center [650, 77] width 80 height 15
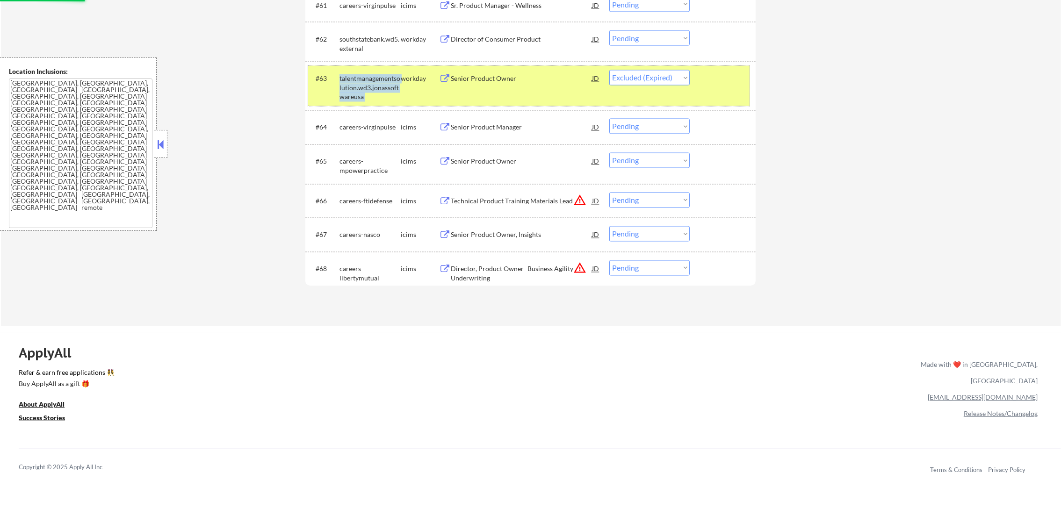
click at [385, 87] on div "talentmanagementsolution.wd3.jonassoftwareusa" at bounding box center [370, 88] width 61 height 28
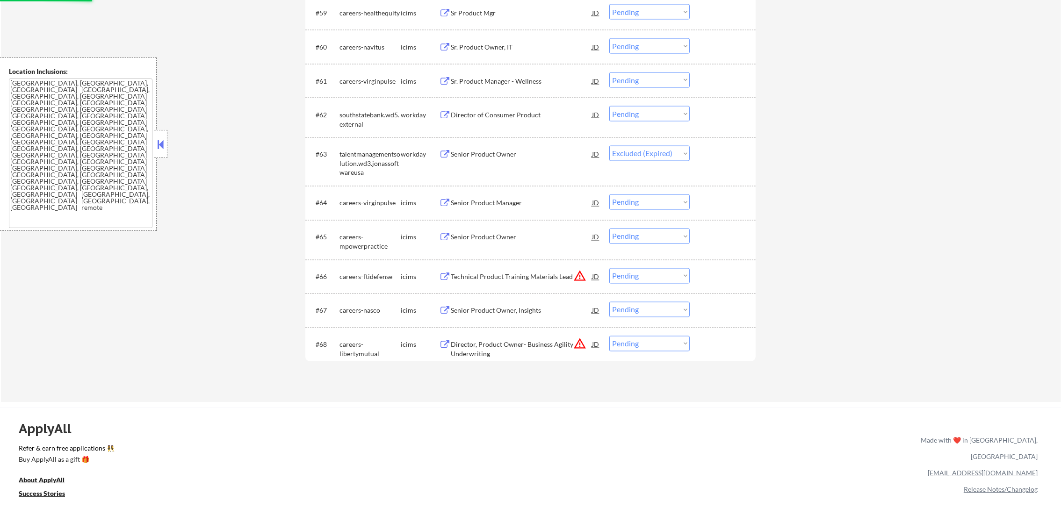
scroll to position [2485, 0]
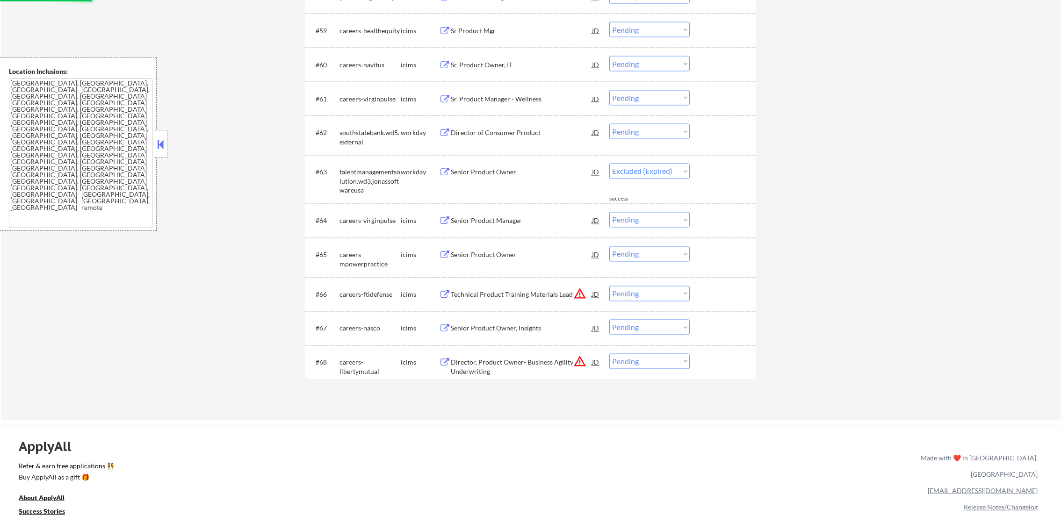
select select ""pending""
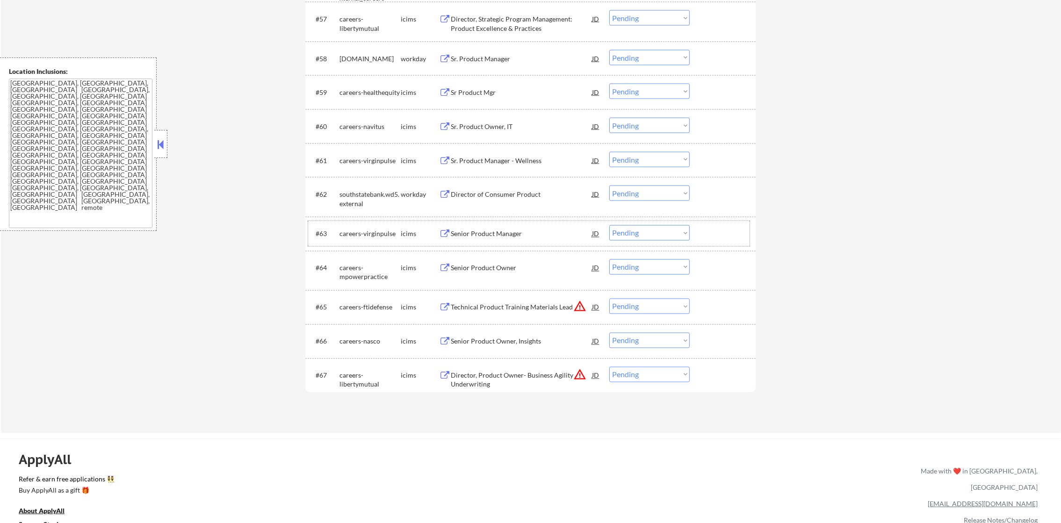
scroll to position [2415, 0]
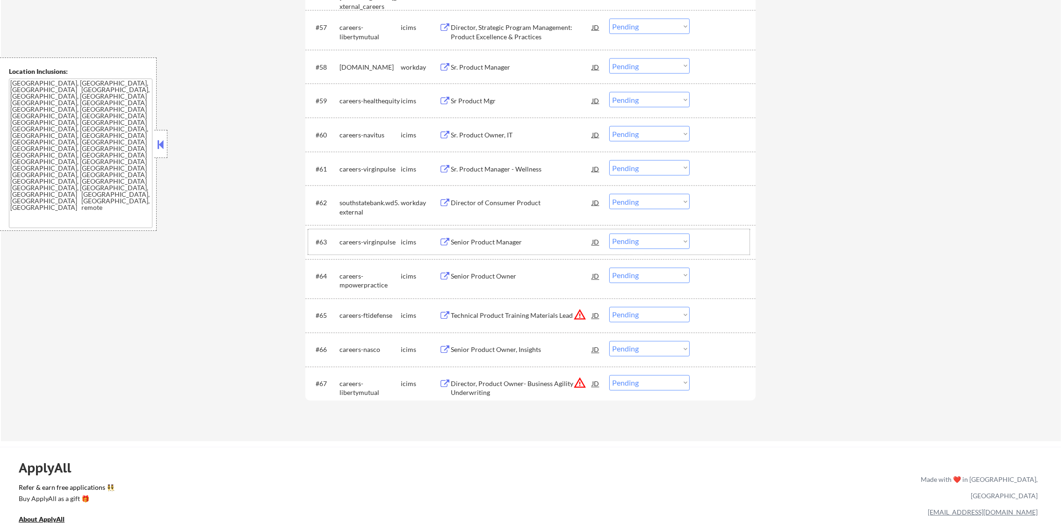
click at [502, 200] on div "Director of Consumer Product" at bounding box center [521, 202] width 141 height 9
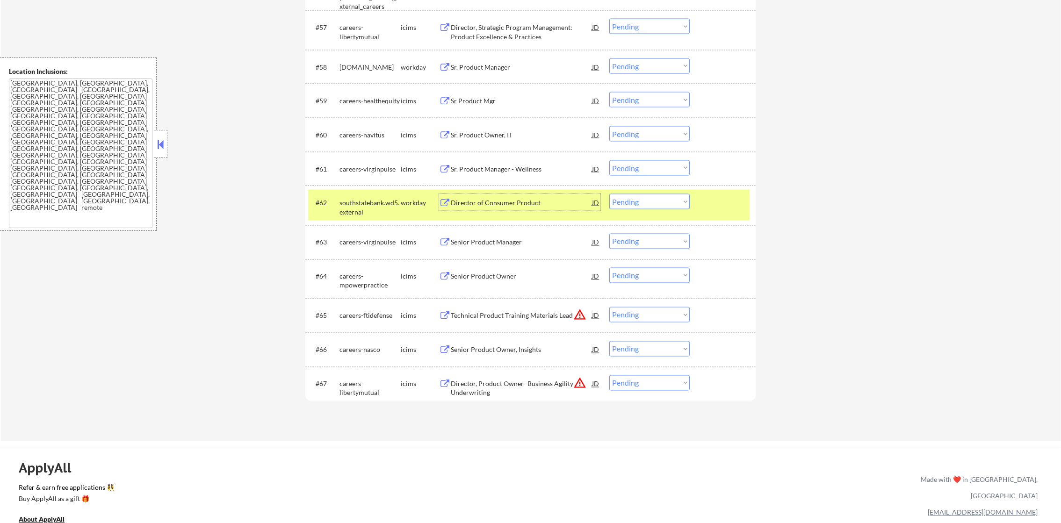
click at [364, 200] on div "southstatebank.wd5.external" at bounding box center [370, 207] width 61 height 18
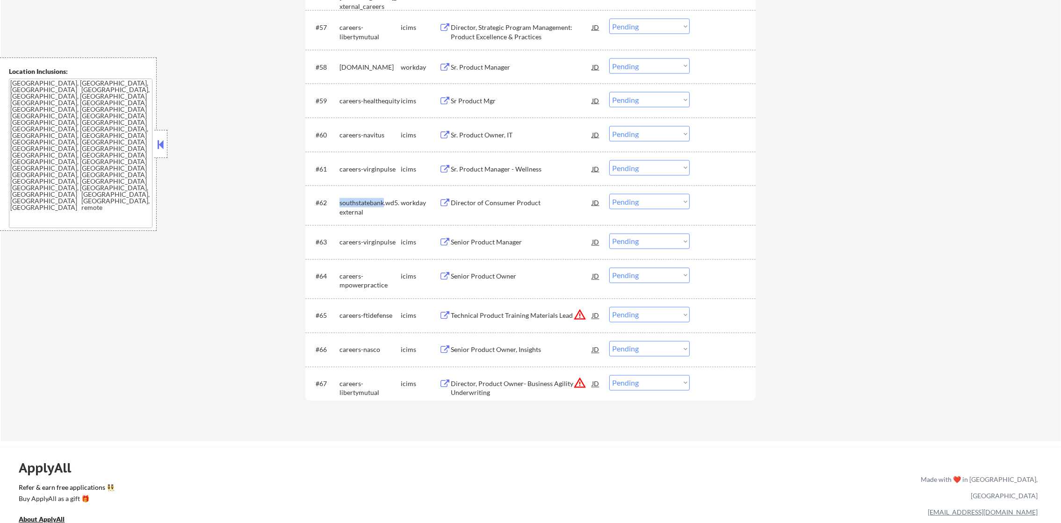
click at [364, 200] on div "southstatebank.wd5.external" at bounding box center [370, 207] width 61 height 18
select select ""pending""
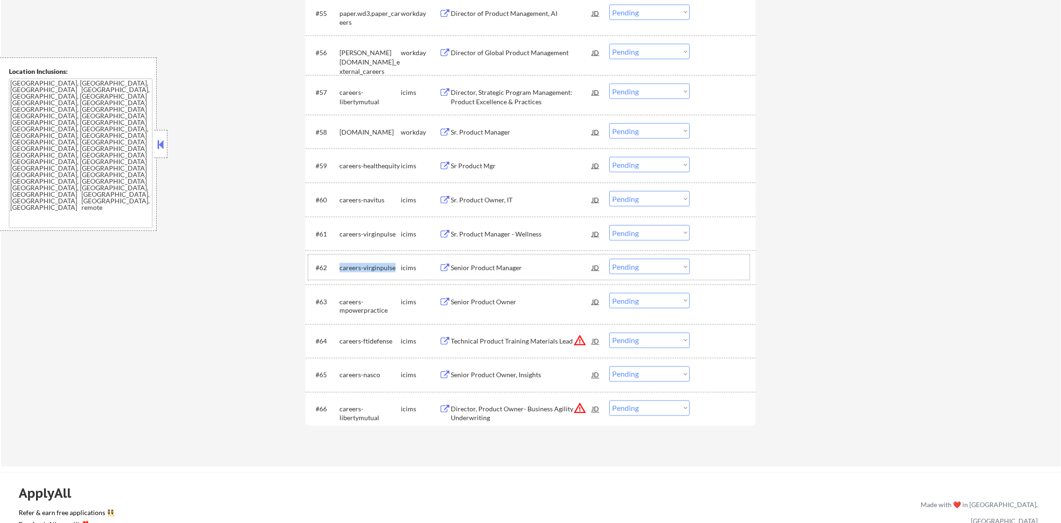
scroll to position [2345, 0]
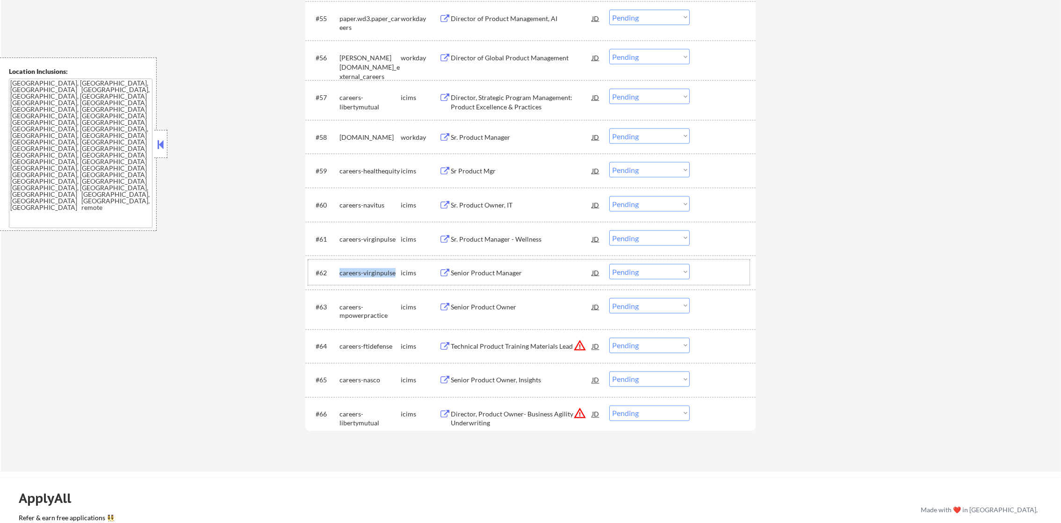
click at [353, 275] on div "careers-virginpulse" at bounding box center [370, 273] width 61 height 9
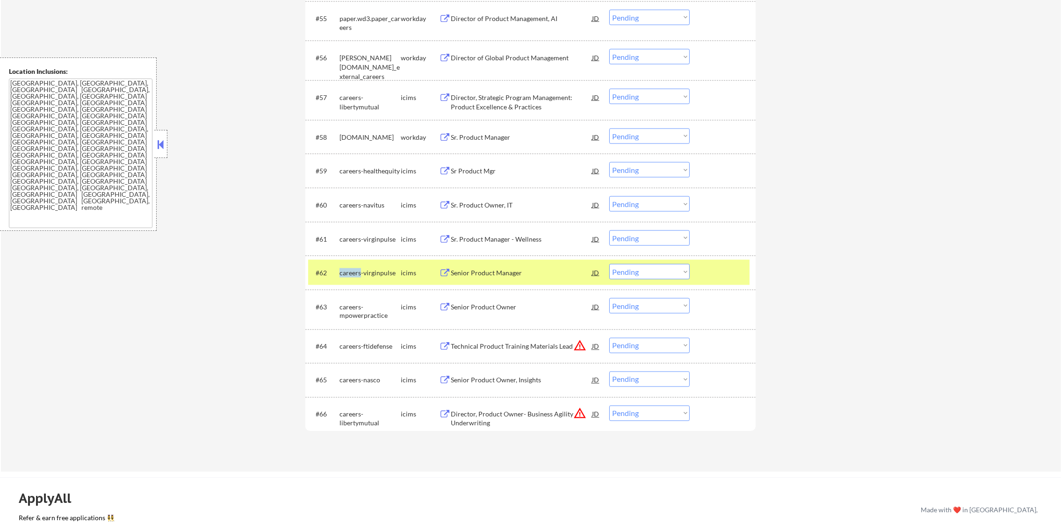
click at [353, 275] on div "careers-virginpulse" at bounding box center [370, 273] width 61 height 9
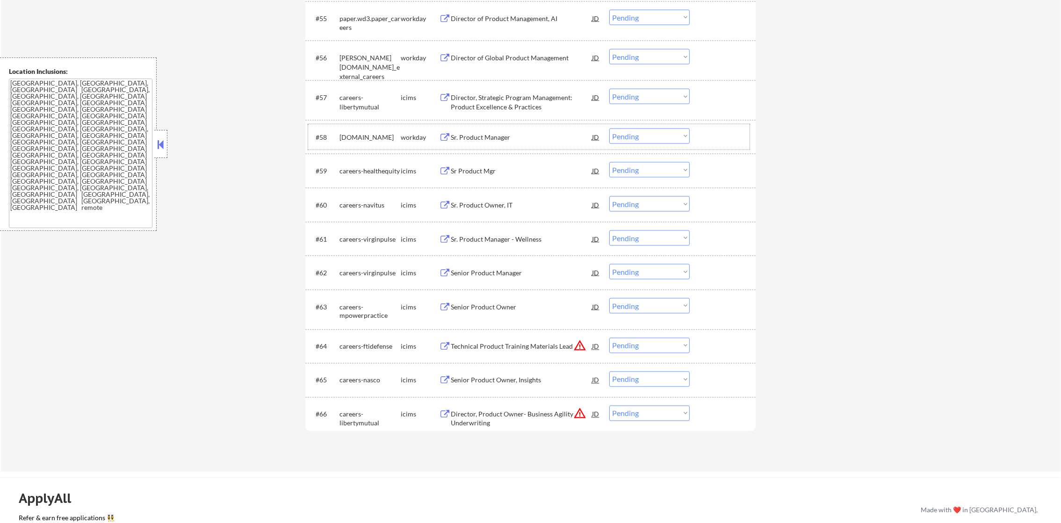
click at [374, 137] on div "[DOMAIN_NAME]" at bounding box center [370, 137] width 61 height 9
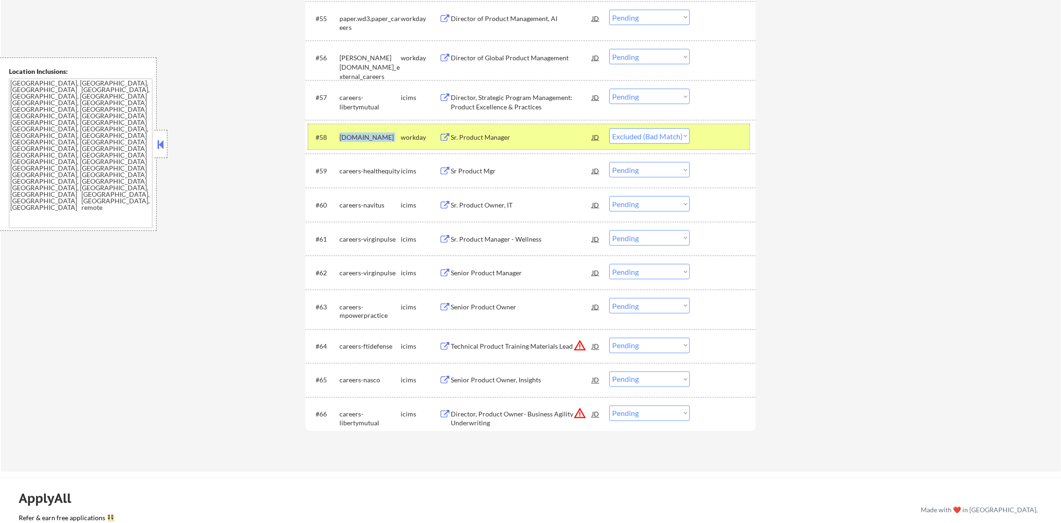
select select ""pending""
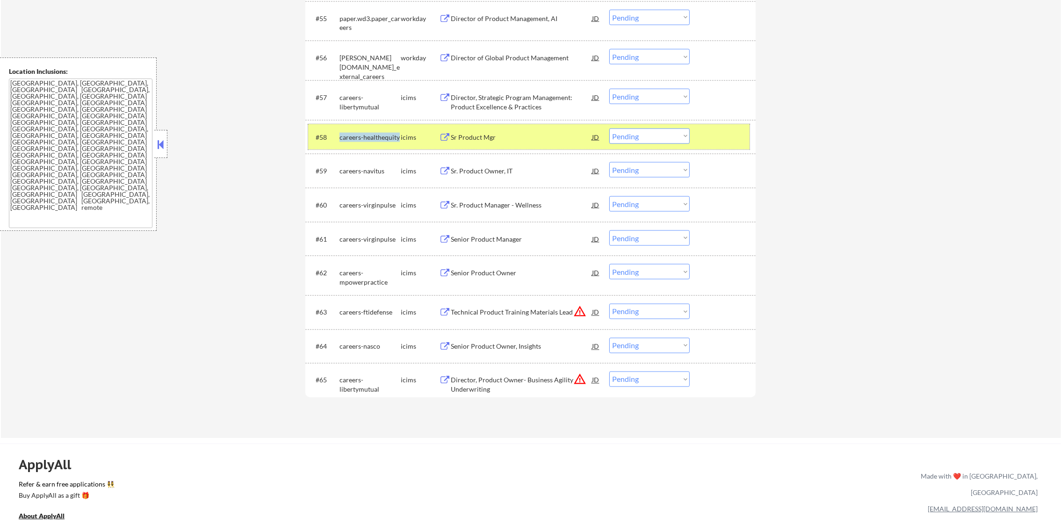
click at [352, 140] on div "careers-healthequity" at bounding box center [370, 137] width 61 height 9
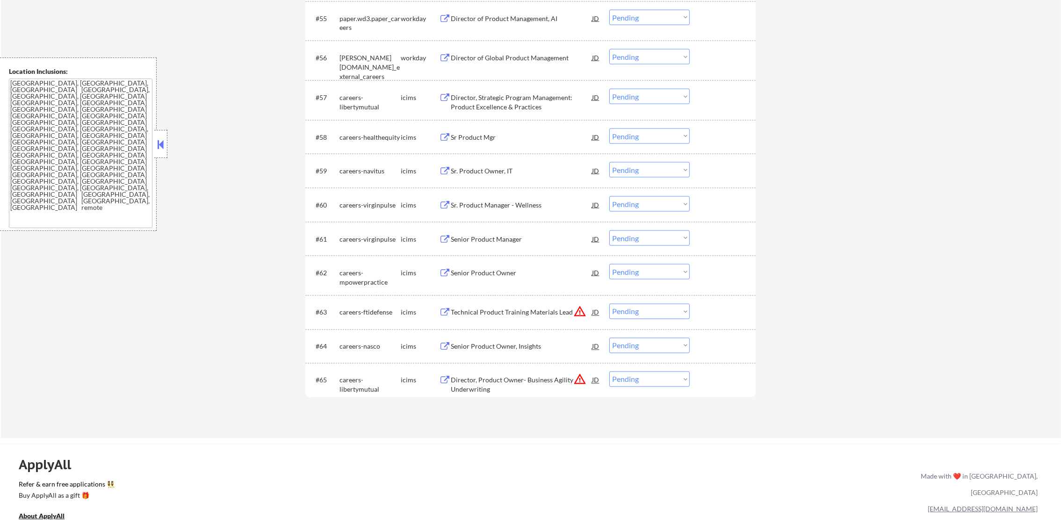
click at [361, 68] on div "[PERSON_NAME][DOMAIN_NAME]_external_careers" at bounding box center [370, 67] width 61 height 28
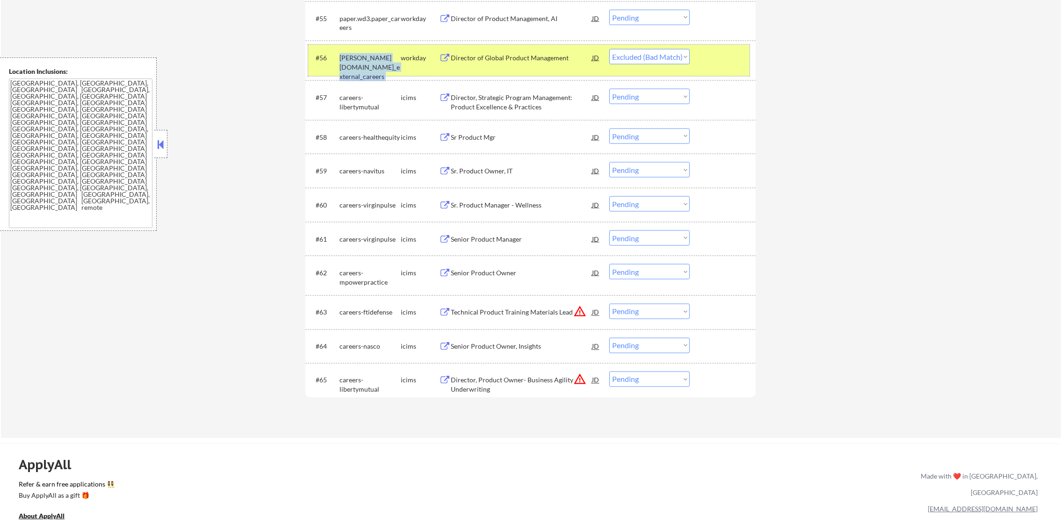
select select ""pending""
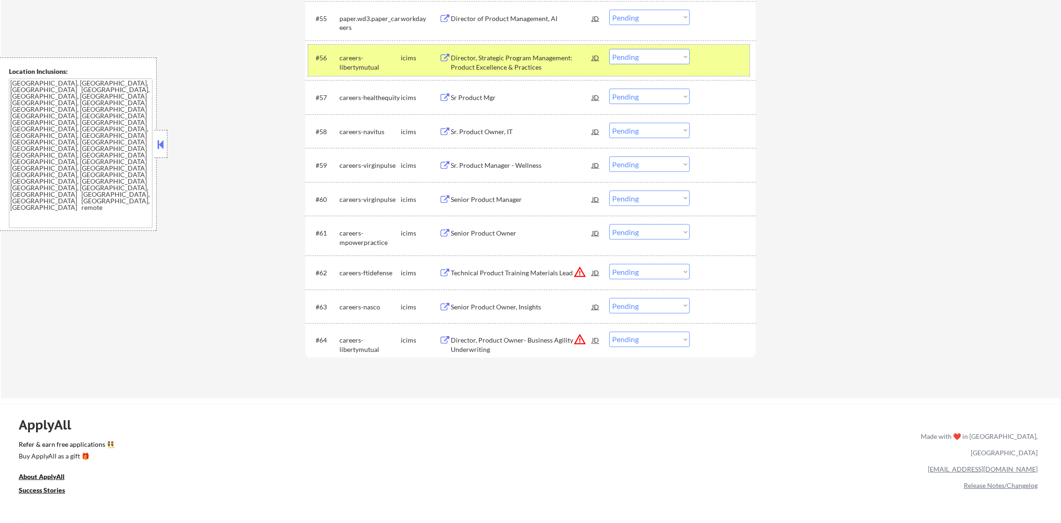
click at [371, 73] on div "#56 careers-libertymutual icims Director, Strategic Program Management: Product…" at bounding box center [529, 60] width 442 height 31
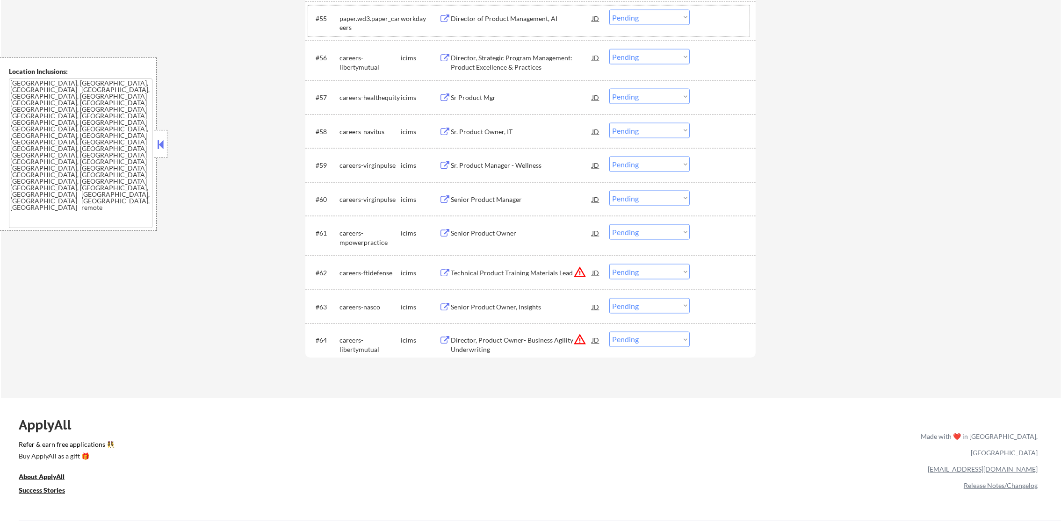
click at [361, 21] on div "paper.wd3.paper_careers" at bounding box center [370, 23] width 61 height 18
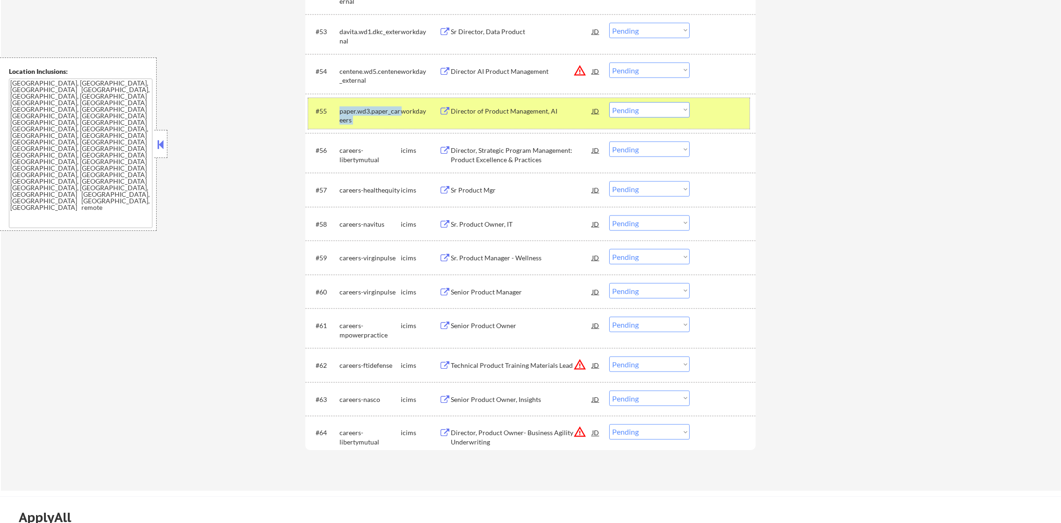
scroll to position [2252, 0]
select select ""pending""
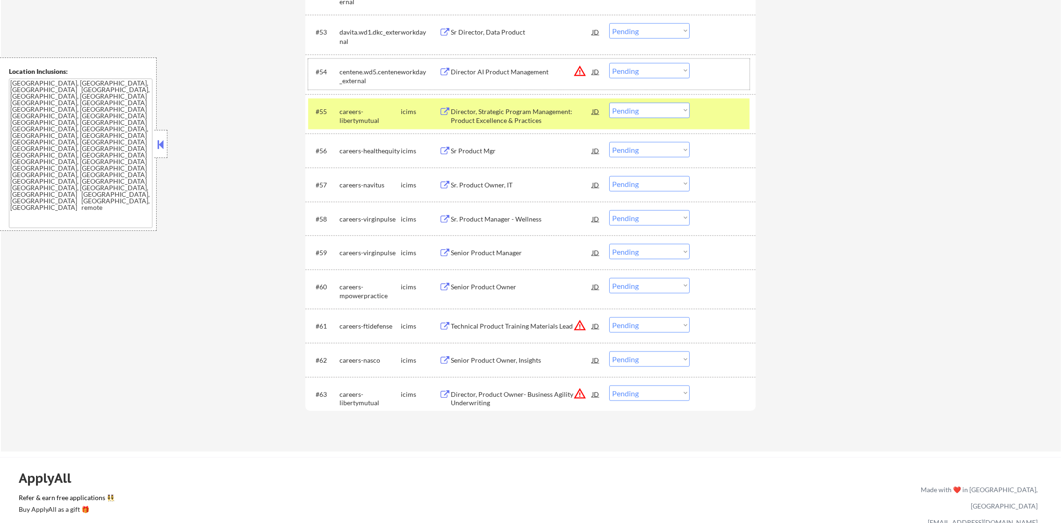
click at [362, 75] on div "centene.wd5.centene_external" at bounding box center [370, 76] width 61 height 18
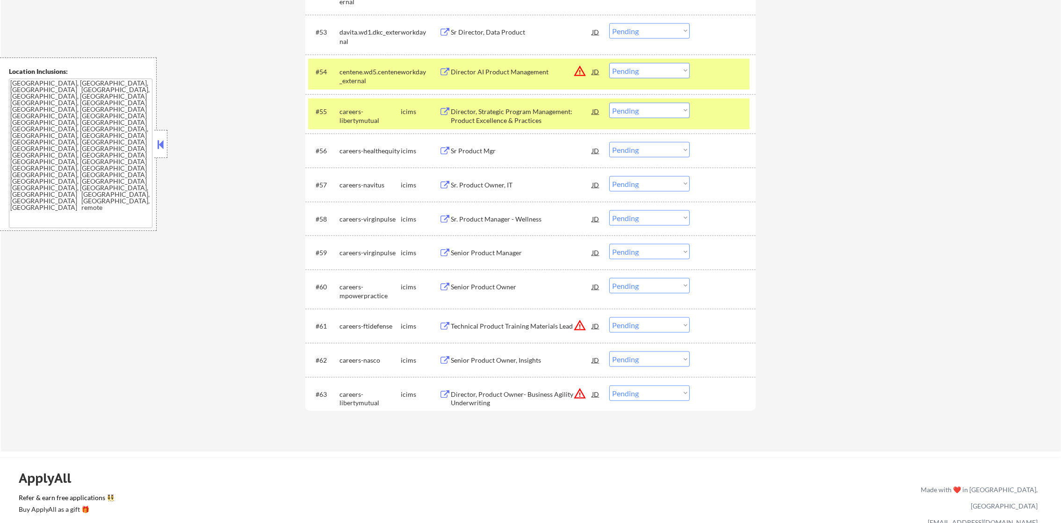
click at [358, 111] on div "careers-libertymutual" at bounding box center [370, 116] width 61 height 18
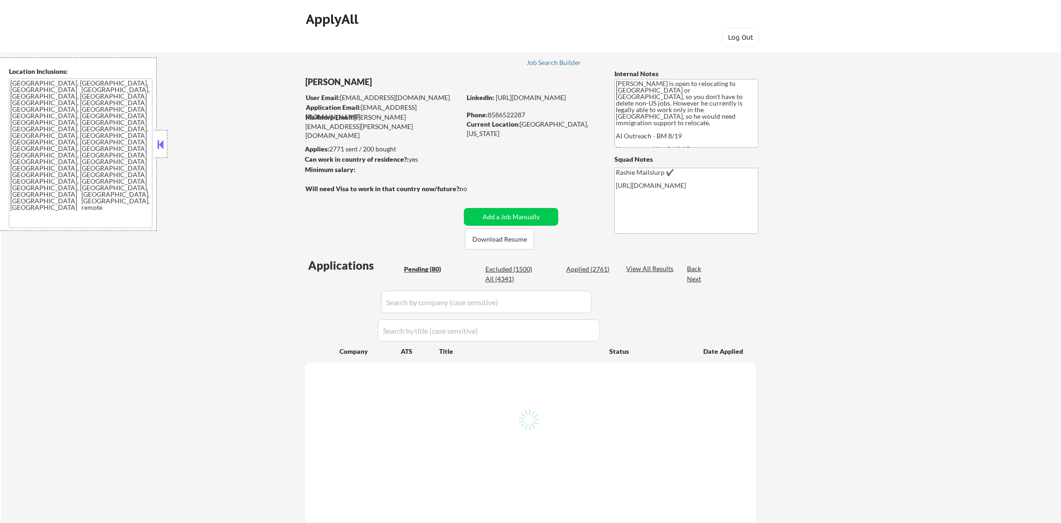
click at [506, 279] on div "All (4341)" at bounding box center [509, 279] width 47 height 9
select select ""pending""
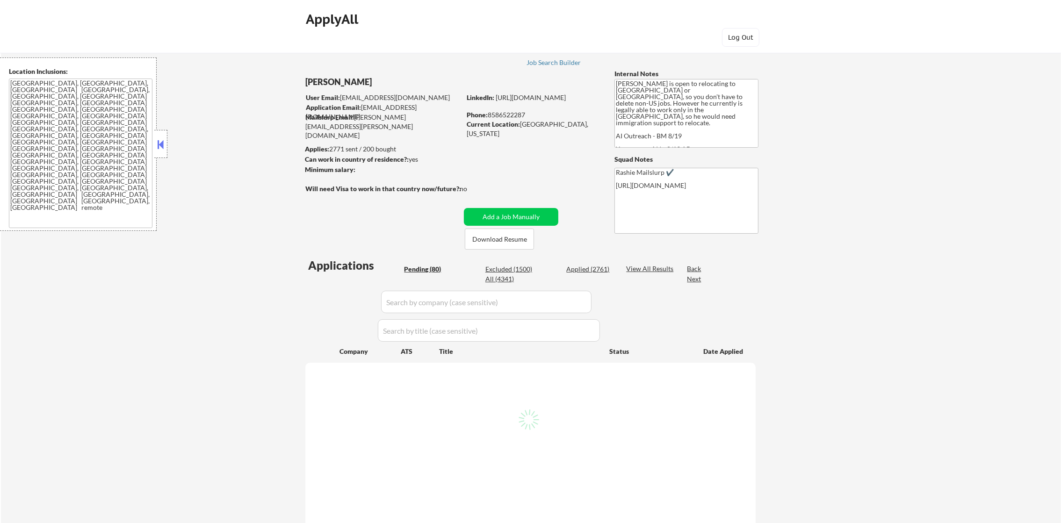
select select ""pending""
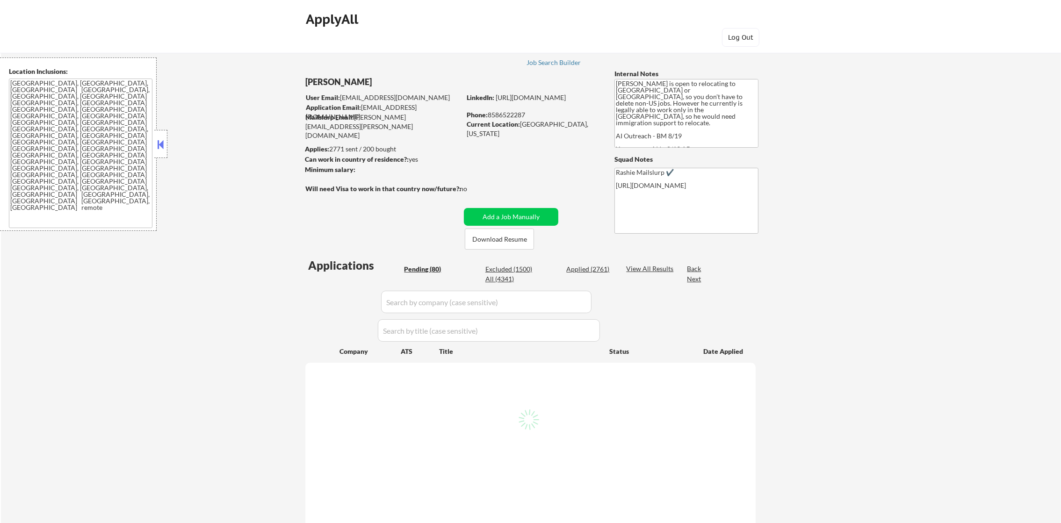
select select ""pending""
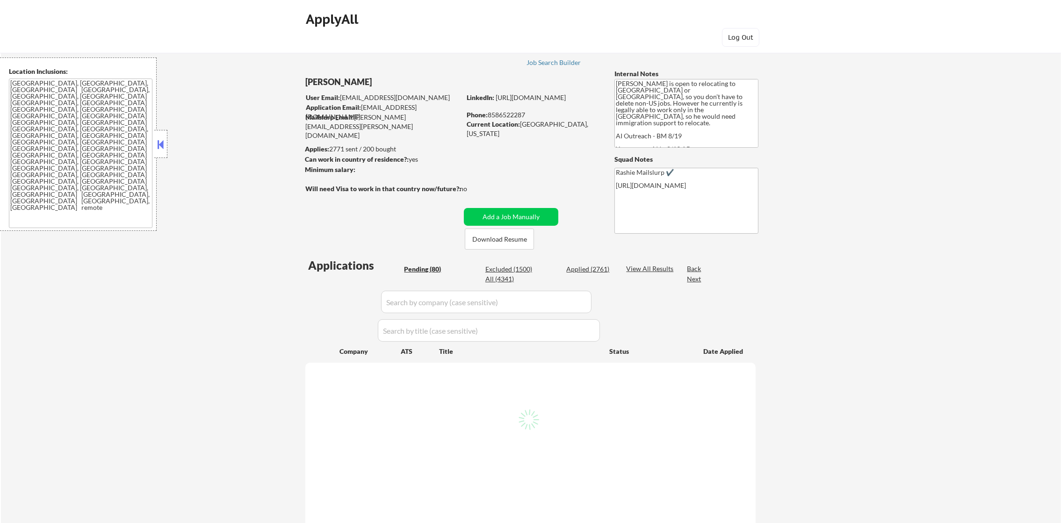
select select ""pending""
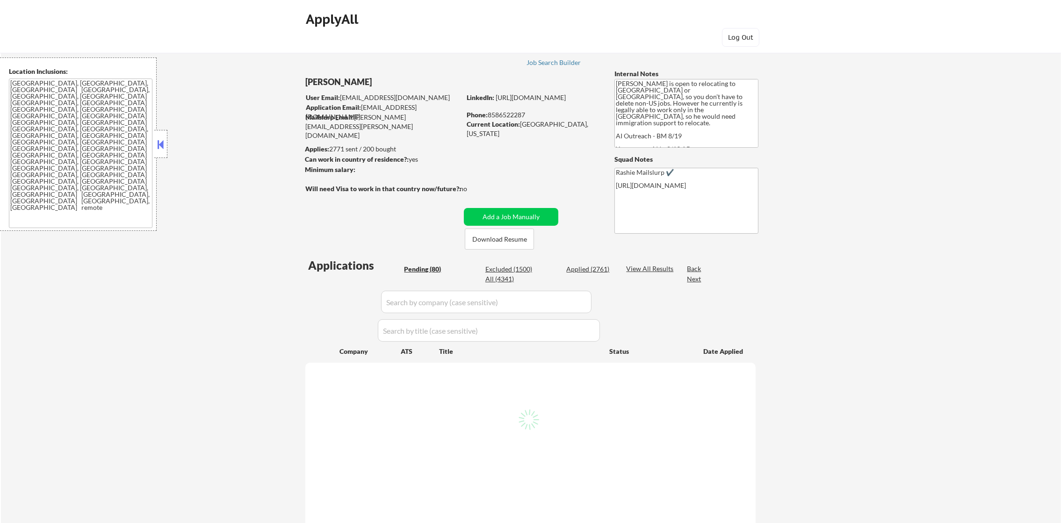
select select ""pending""
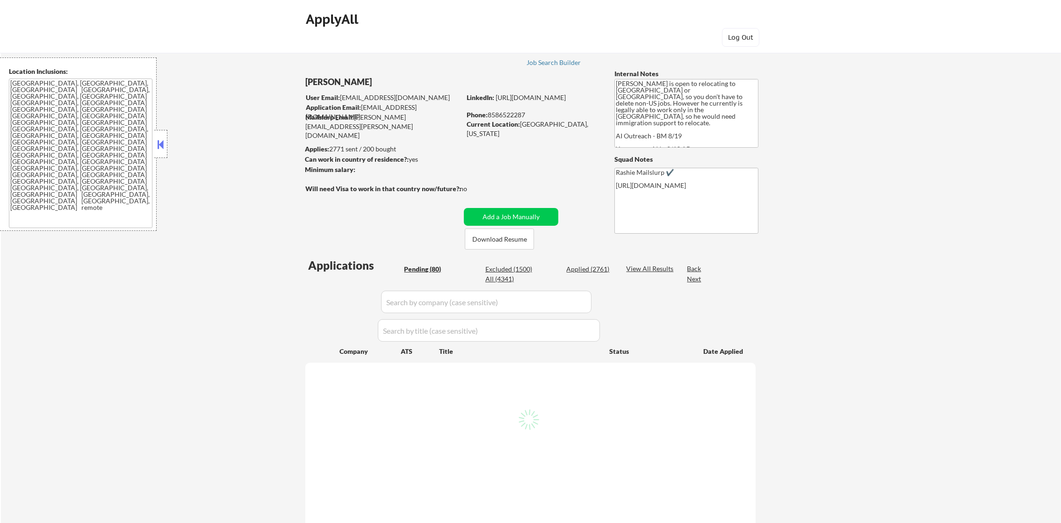
select select ""pending""
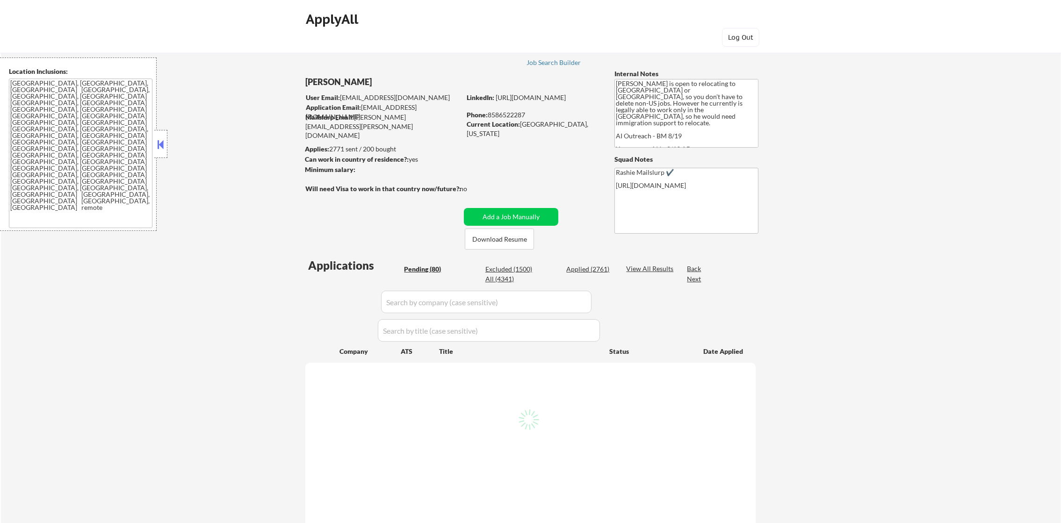
select select ""pending""
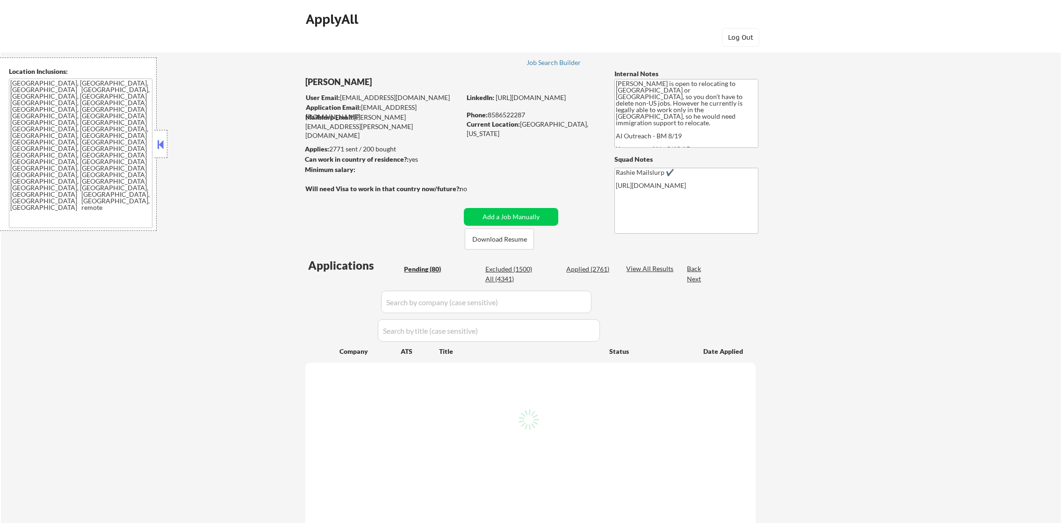
select select ""pending""
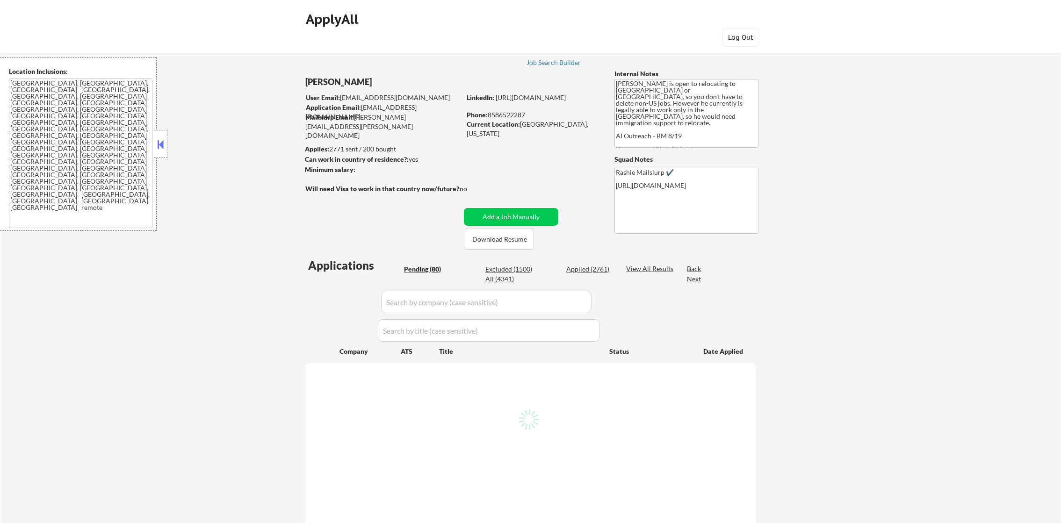
select select ""pending""
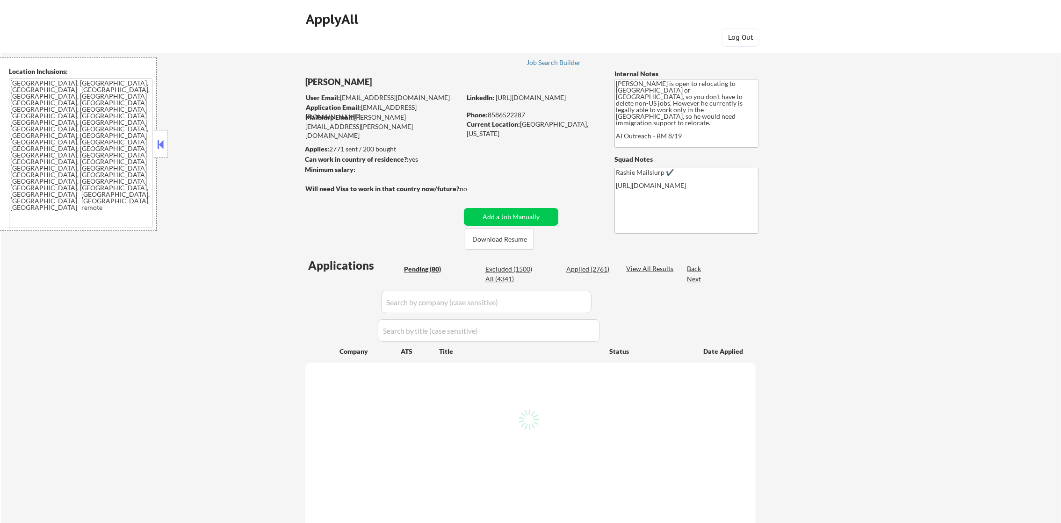
select select ""pending""
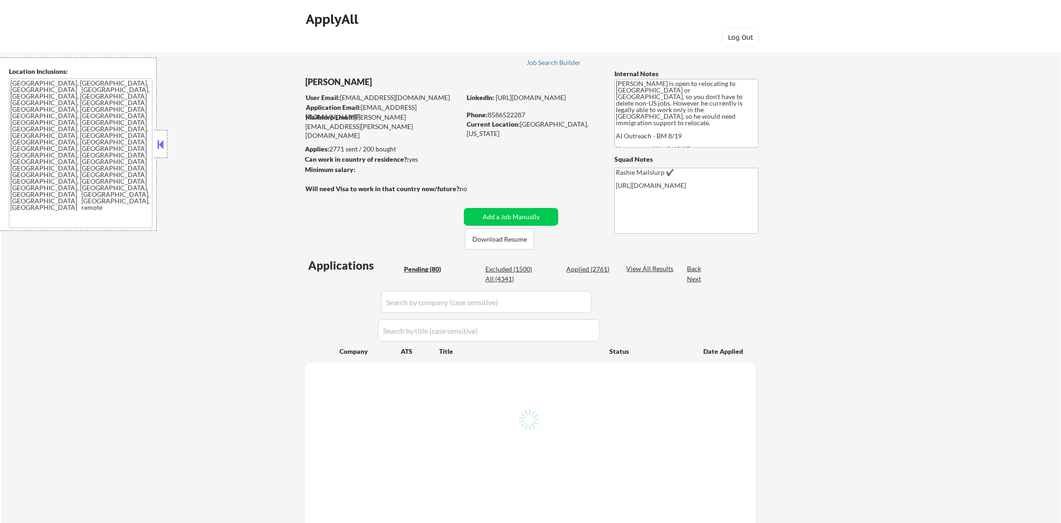
select select ""pending""
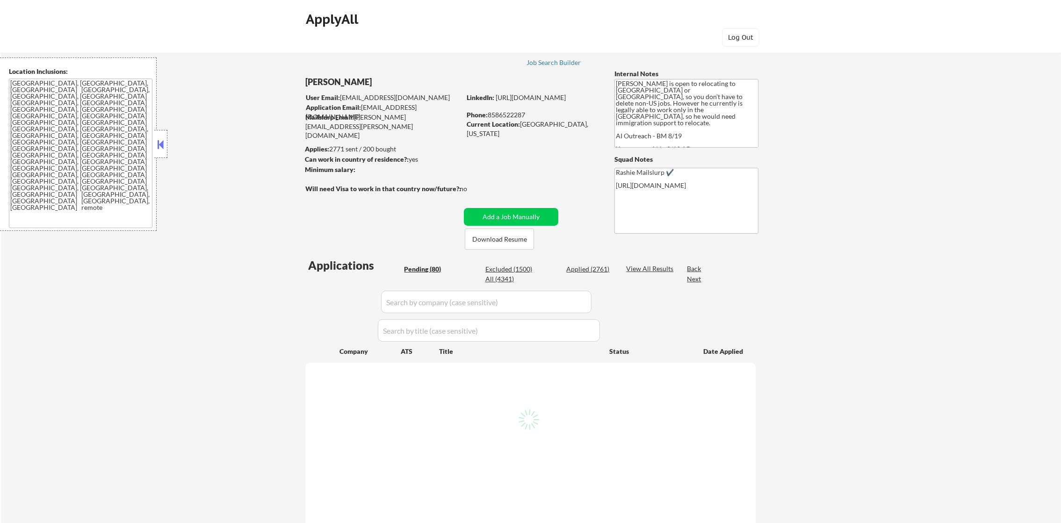
select select ""pending""
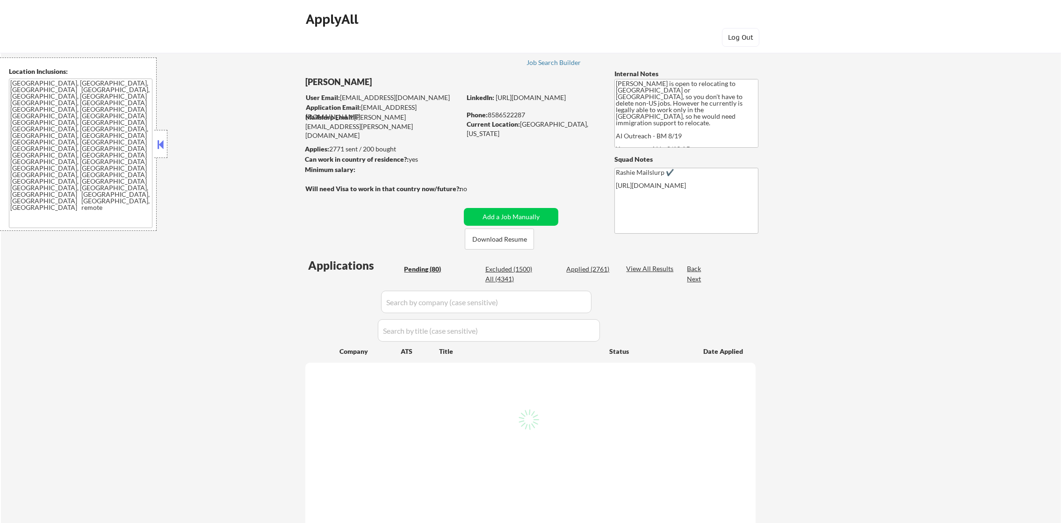
select select ""pending""
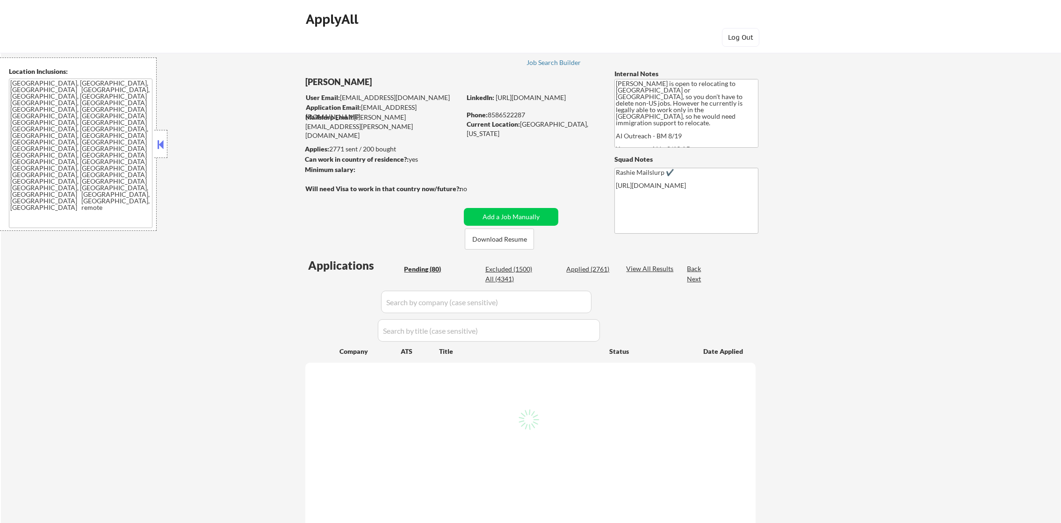
select select ""pending""
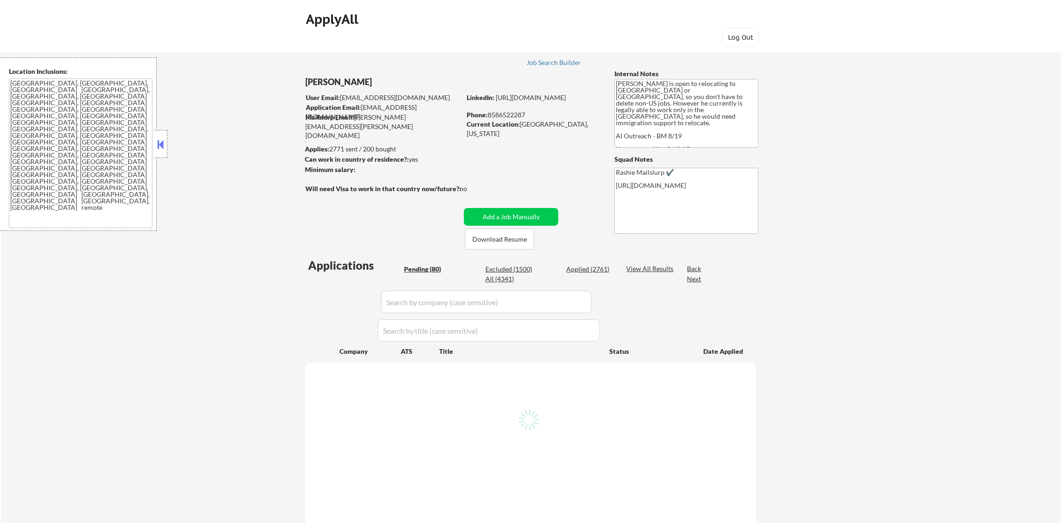
select select ""pending""
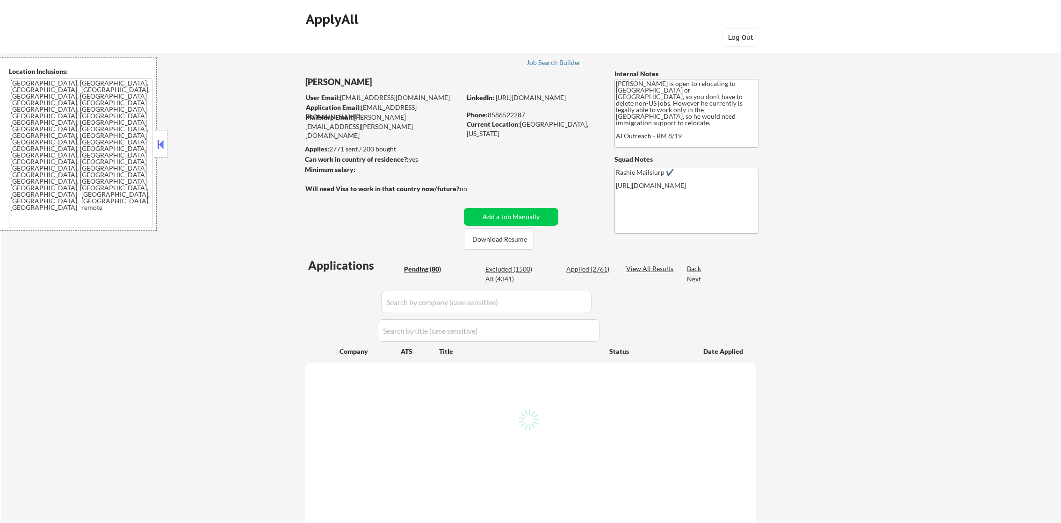
select select ""pending""
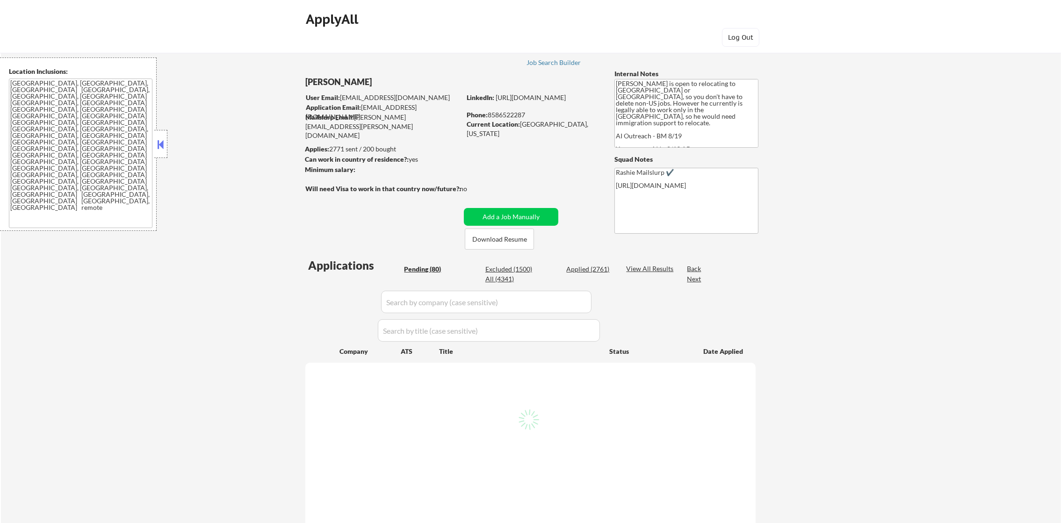
select select ""pending""
select select ""applied""
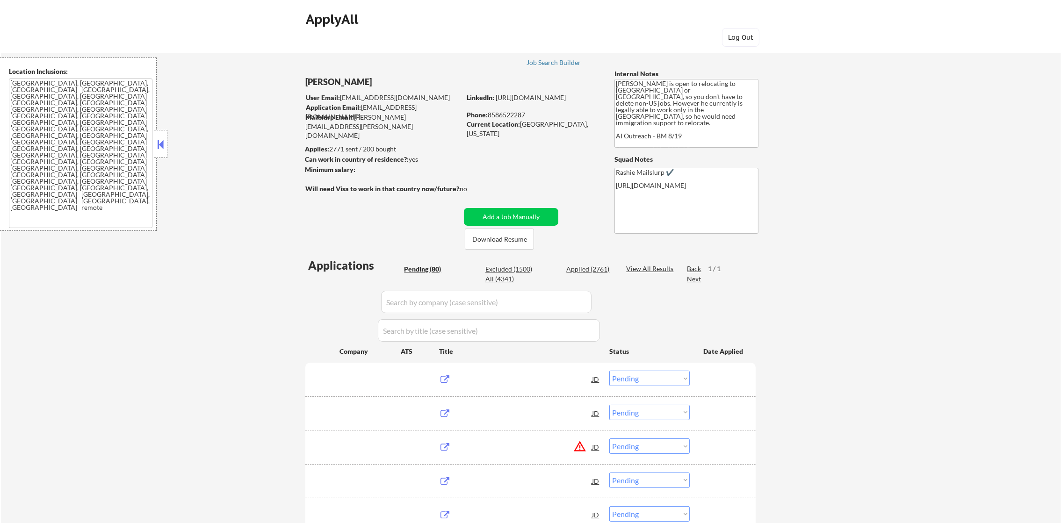
select select ""applied""
select select ""excluded__other_""
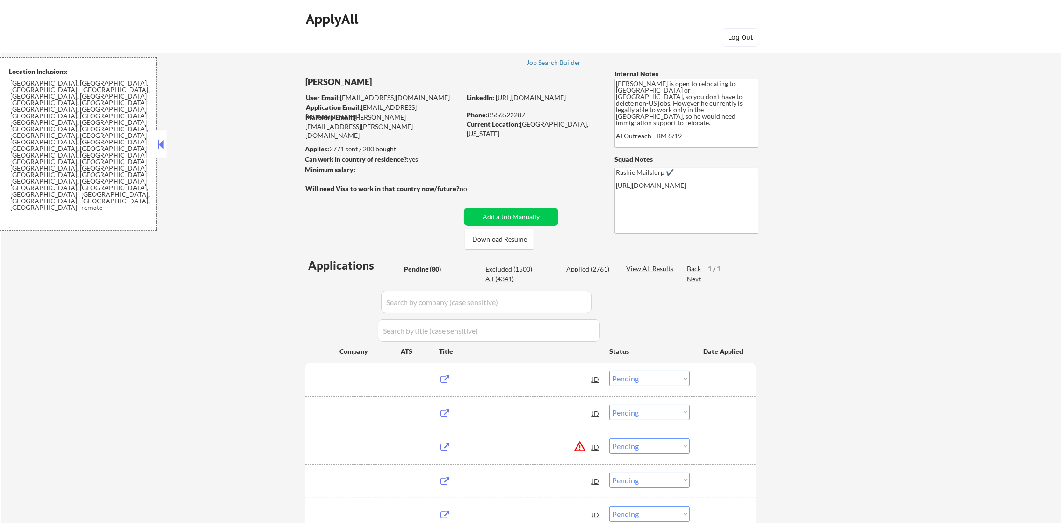
select select ""applied""
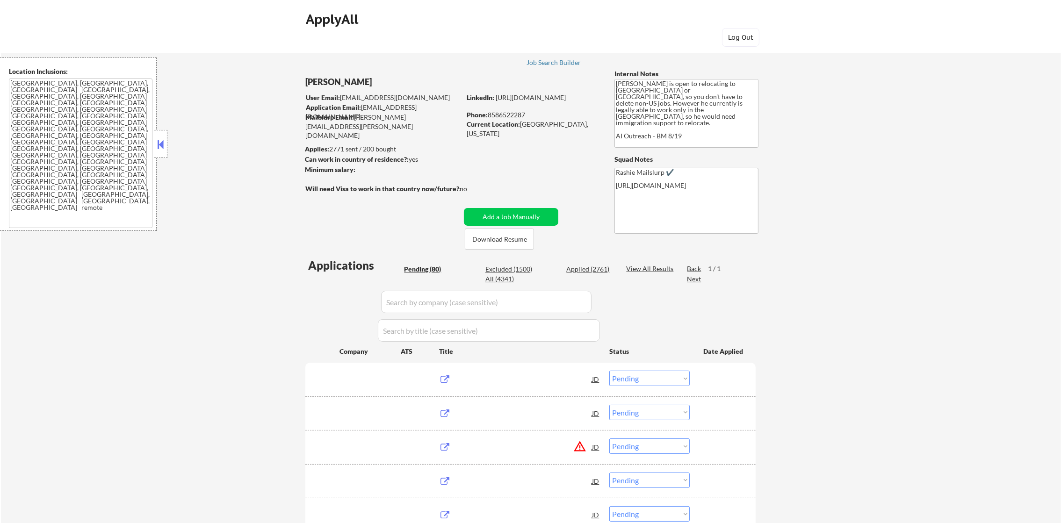
select select ""applied""
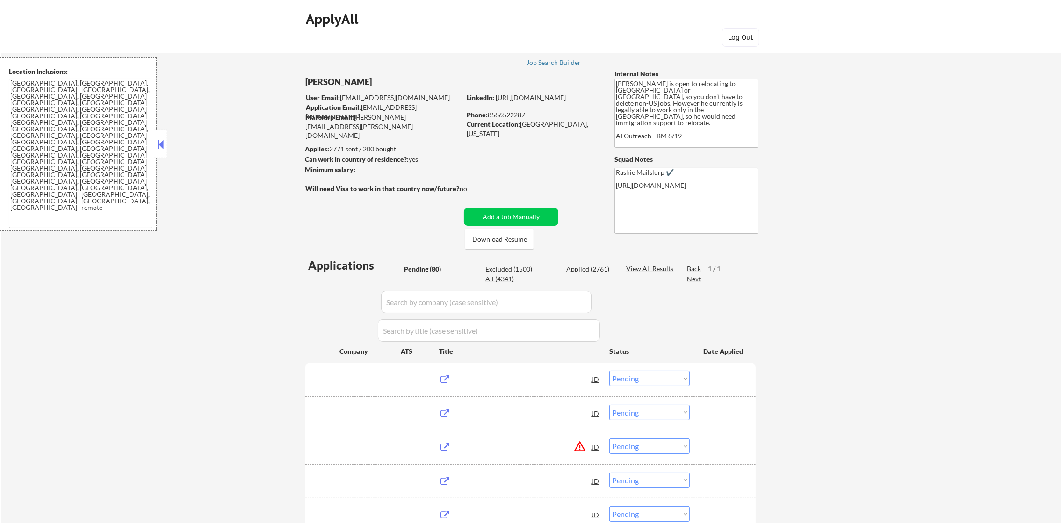
select select ""applied""
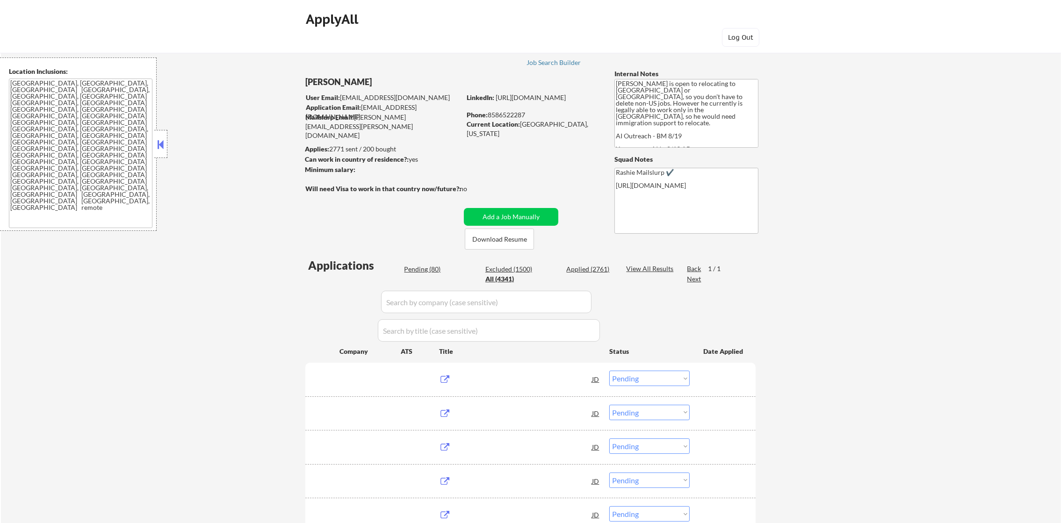
select select ""applied""
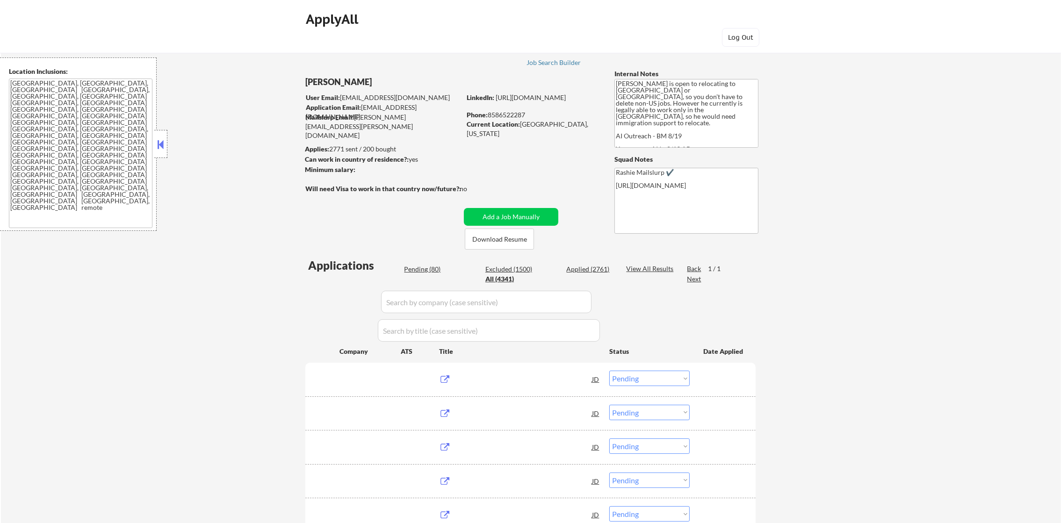
select select ""applied""
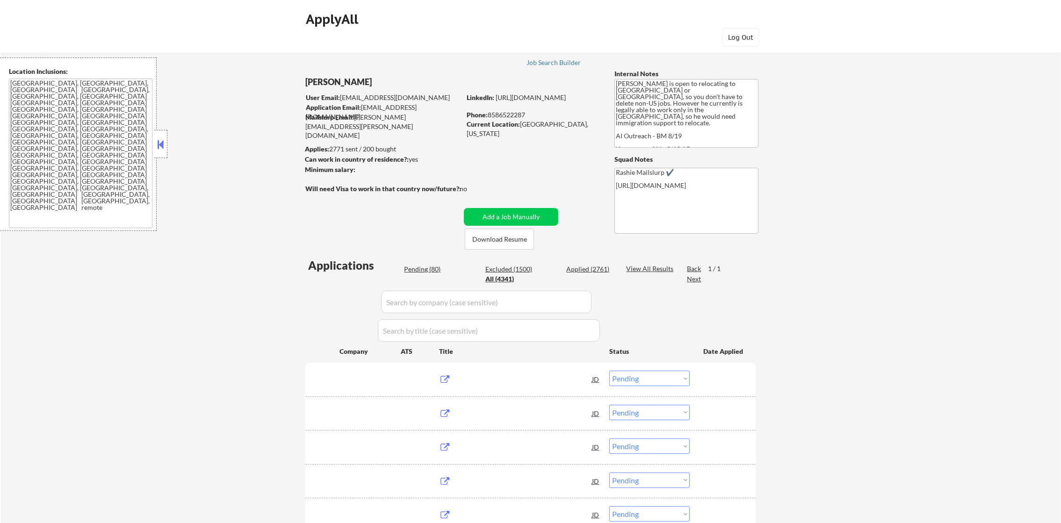
select select ""applied""
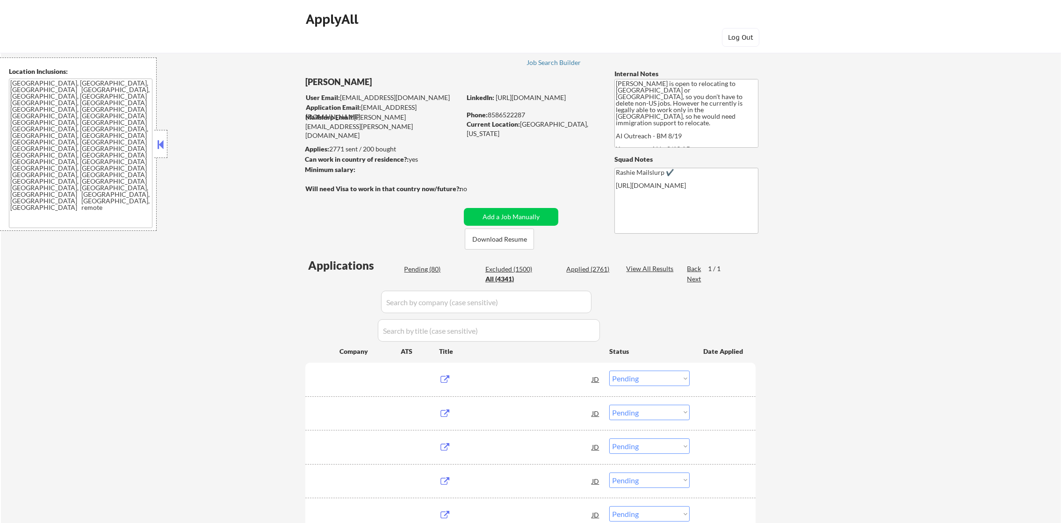
select select ""applied""
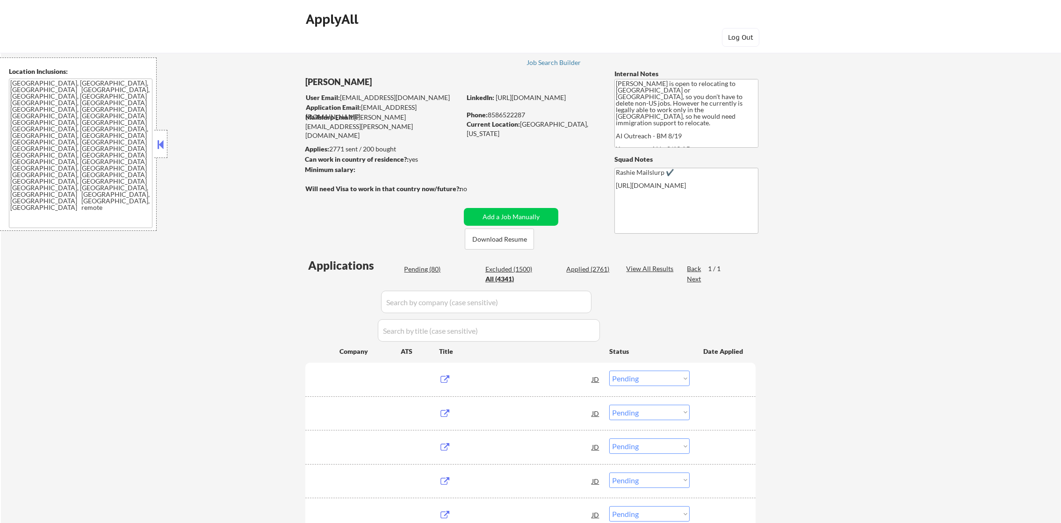
select select ""applied""
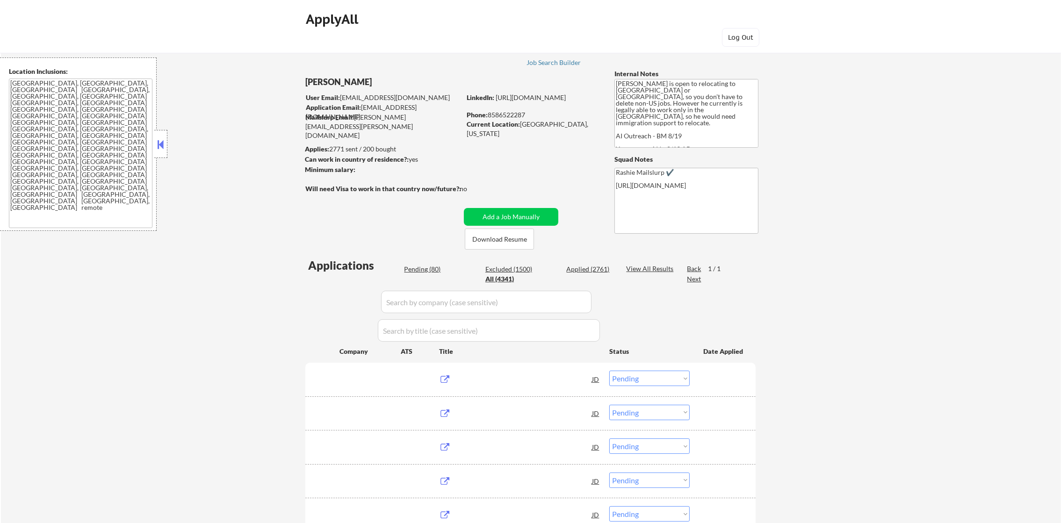
select select ""applied""
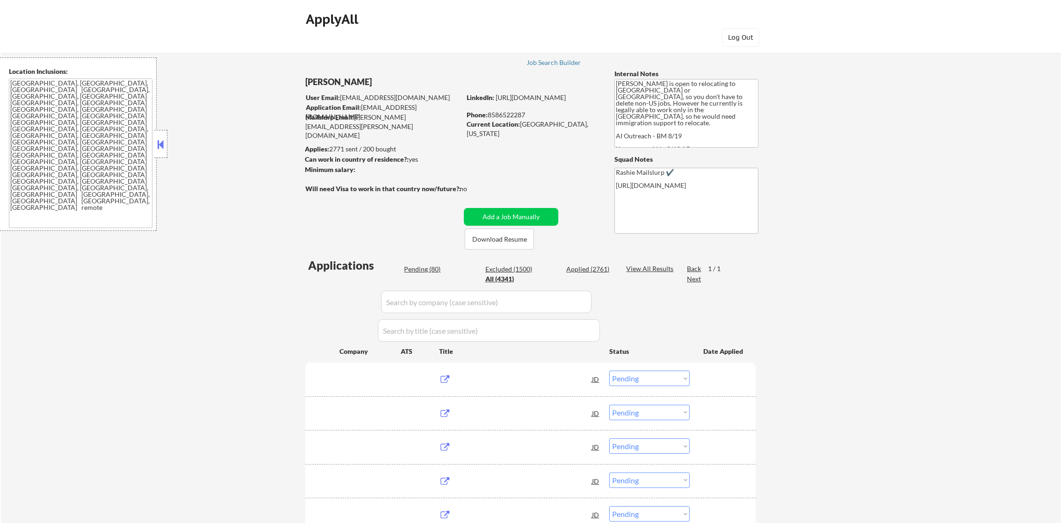
select select ""applied""
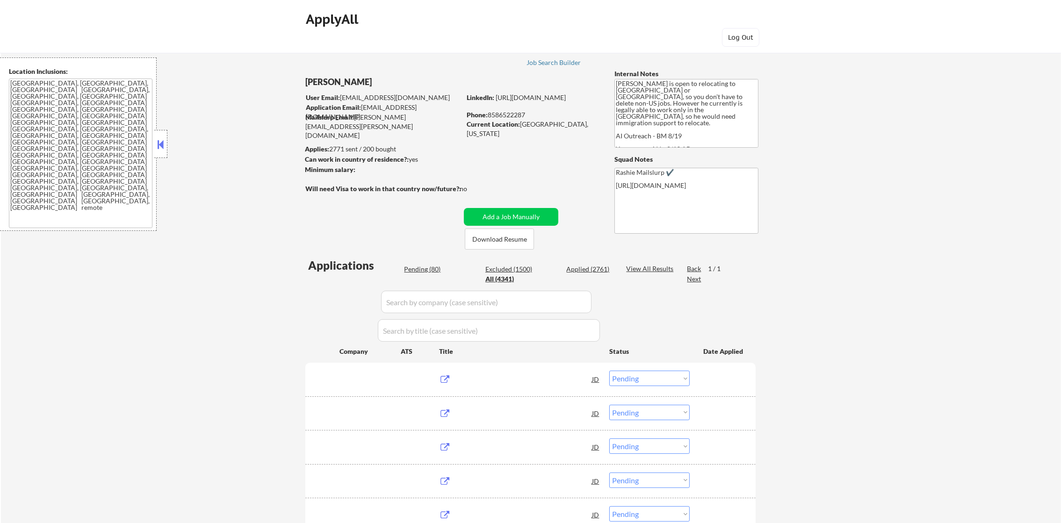
select select ""applied""
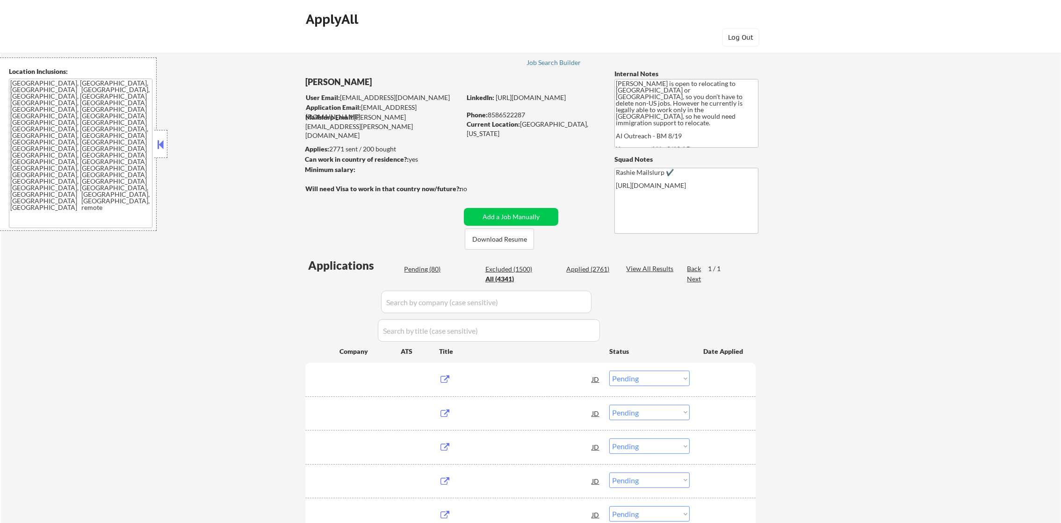
select select ""excluded__other_""
select select ""applied""
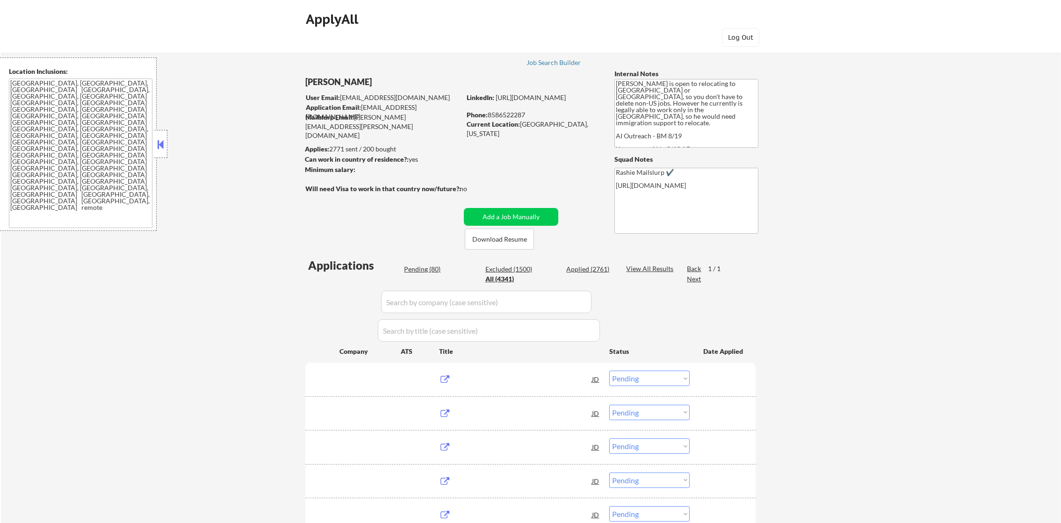
select select ""applied""
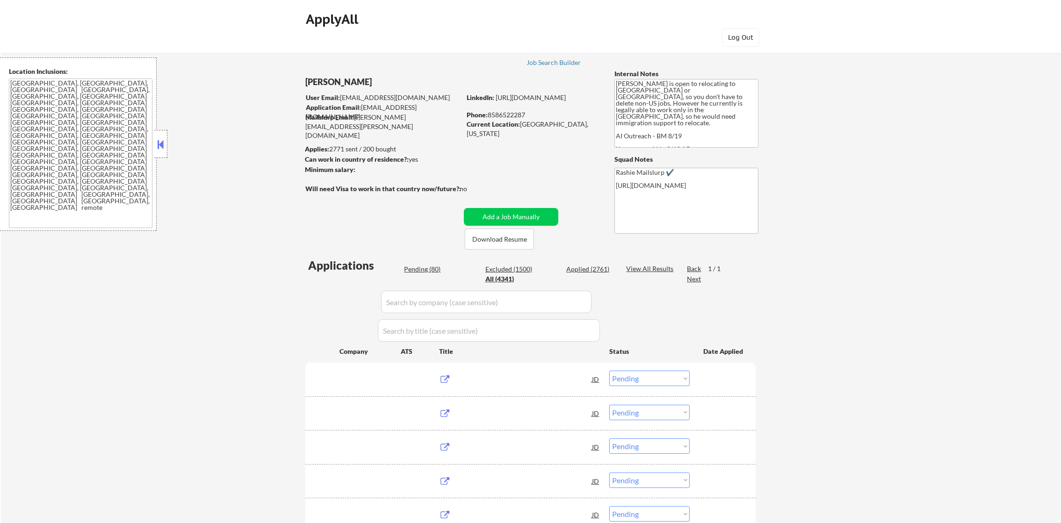
select select ""applied""
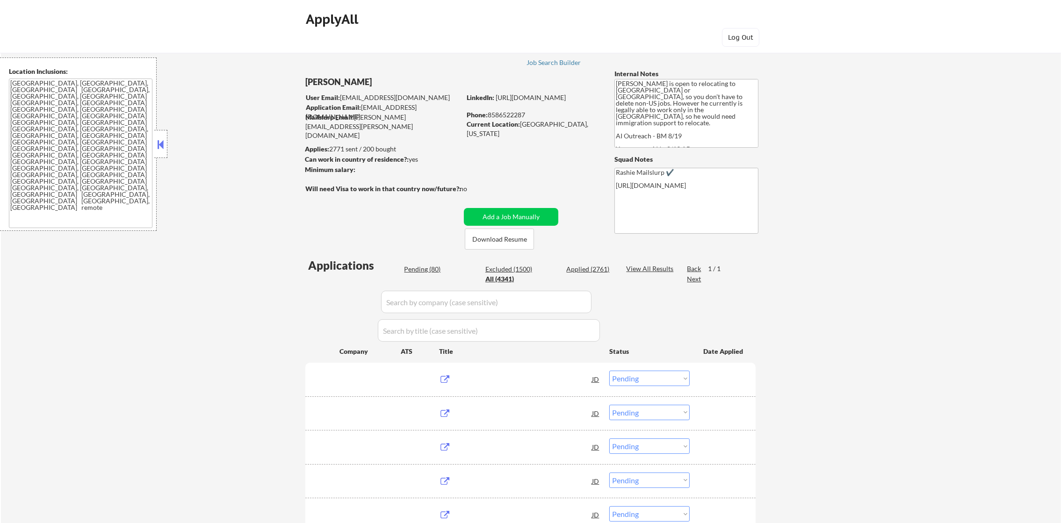
select select ""applied""
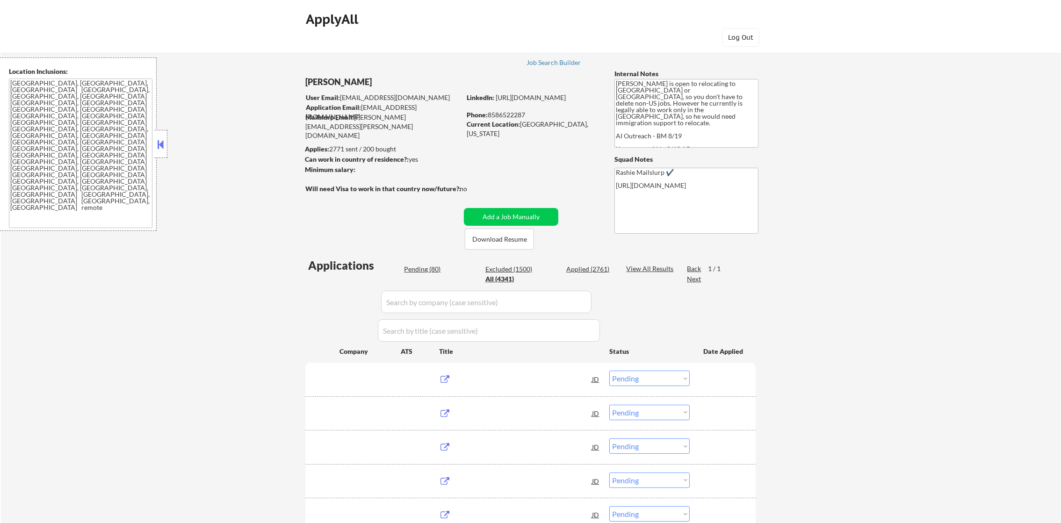
select select ""applied""
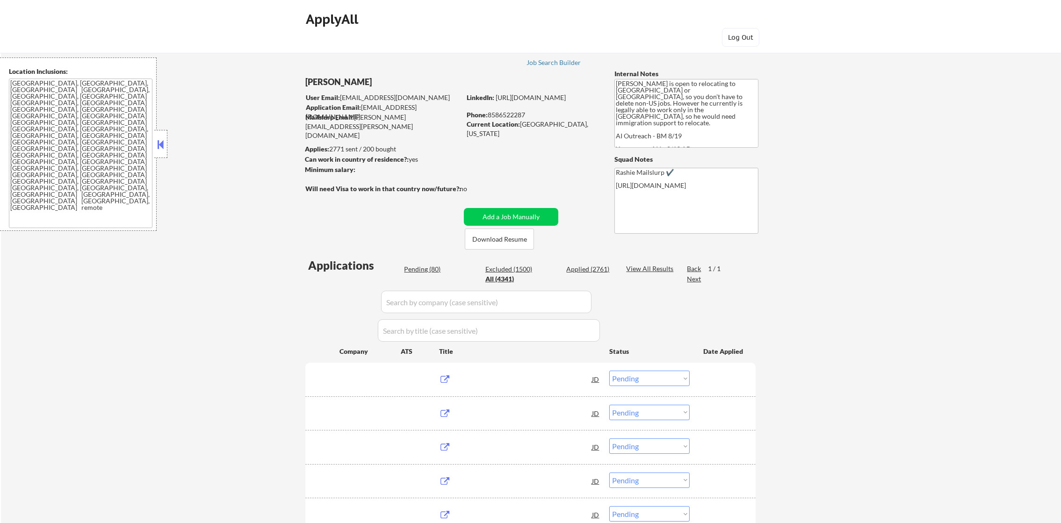
select select ""applied""
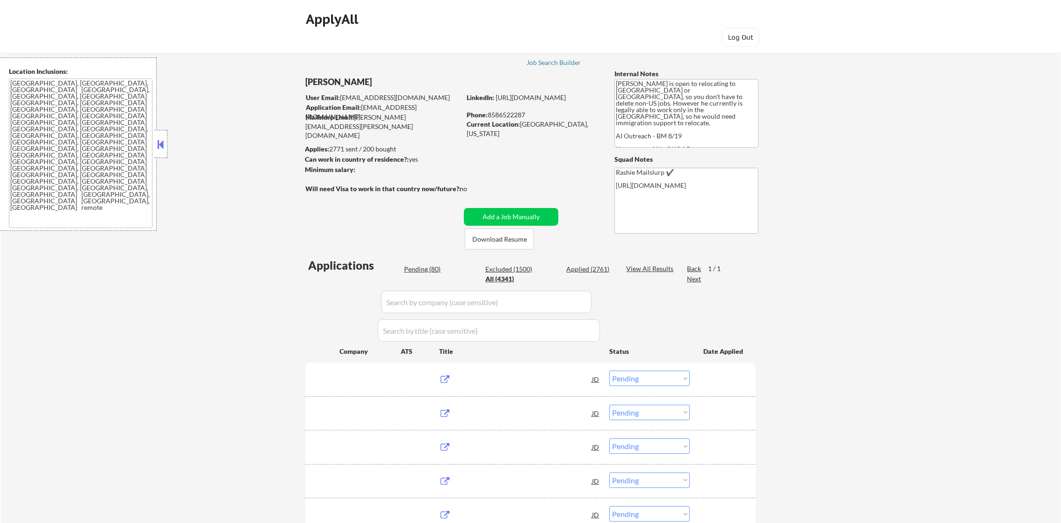
select select ""applied""
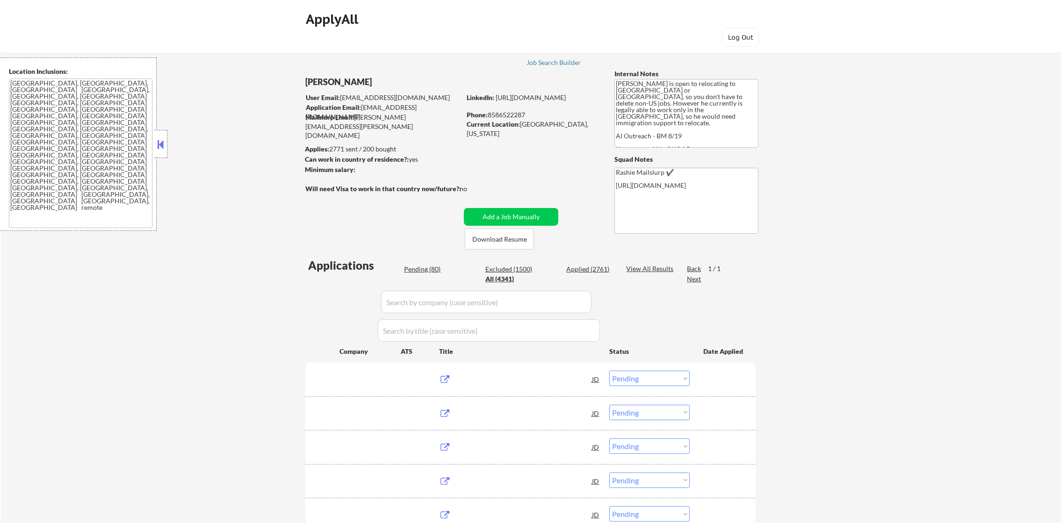
select select ""applied""
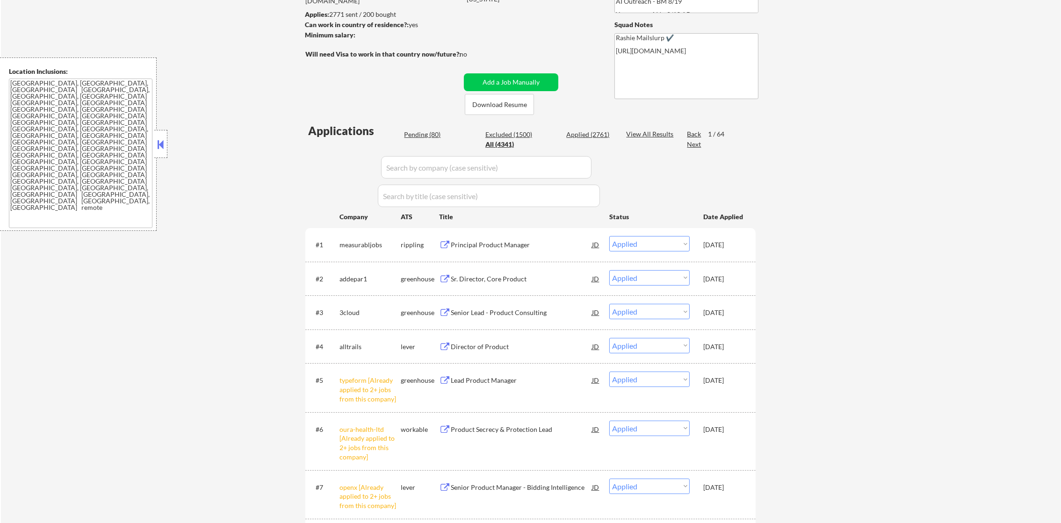
scroll to position [140, 0]
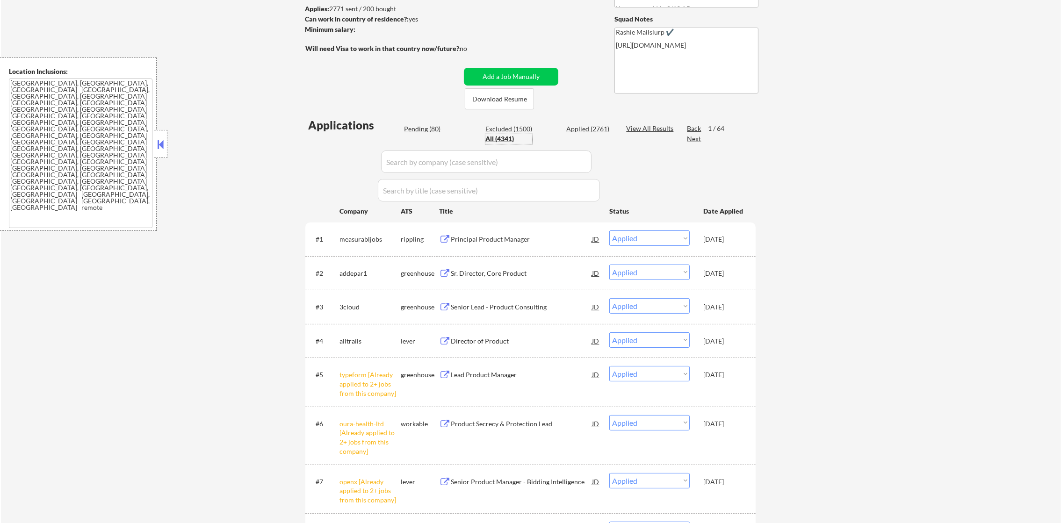
click at [442, 157] on input "input" at bounding box center [486, 162] width 211 height 22
paste input "resmed.wd3.resmed_external_careers"
type input "resmed.wd3.resmed_external_careers"
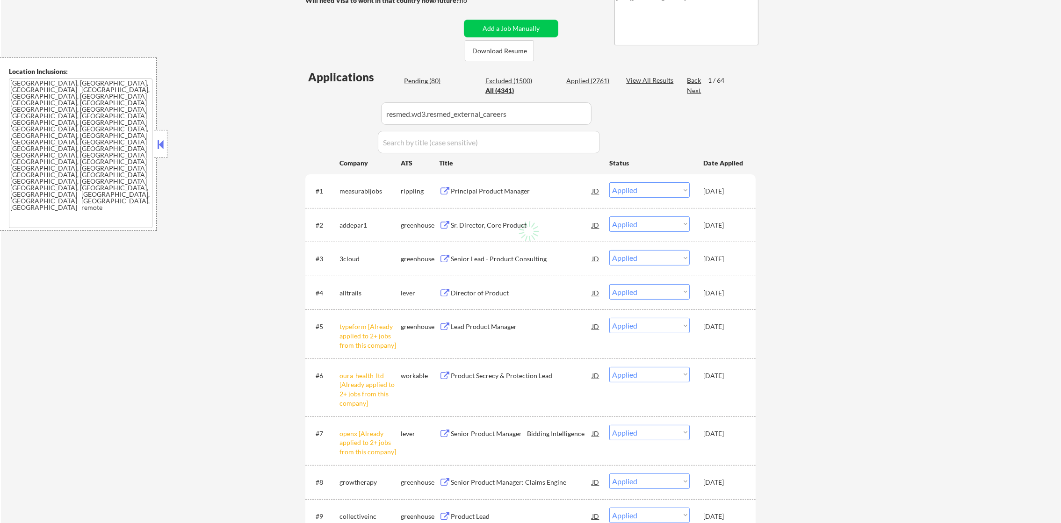
scroll to position [210, 0]
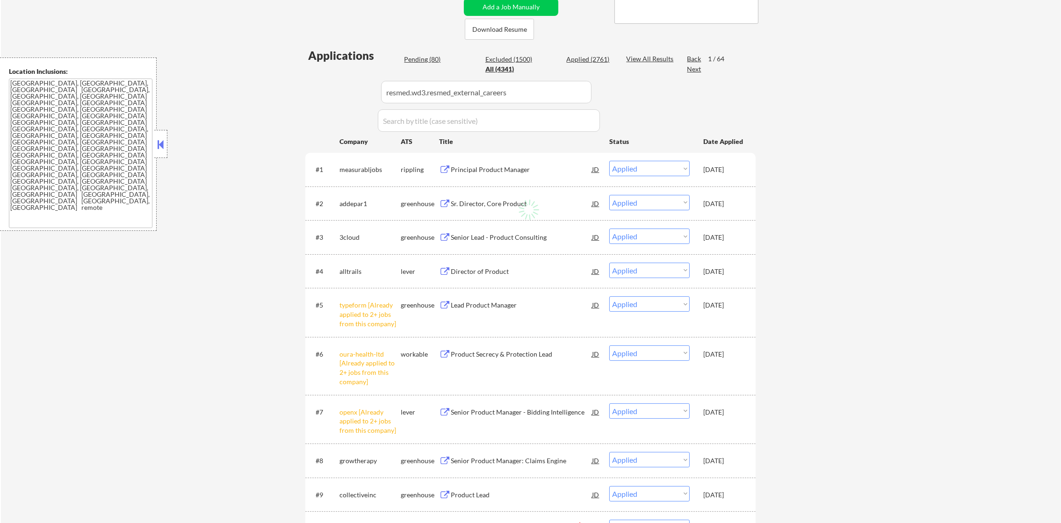
select select ""pending""
select select ""excluded__other_""
select select ""excluded__expired_""
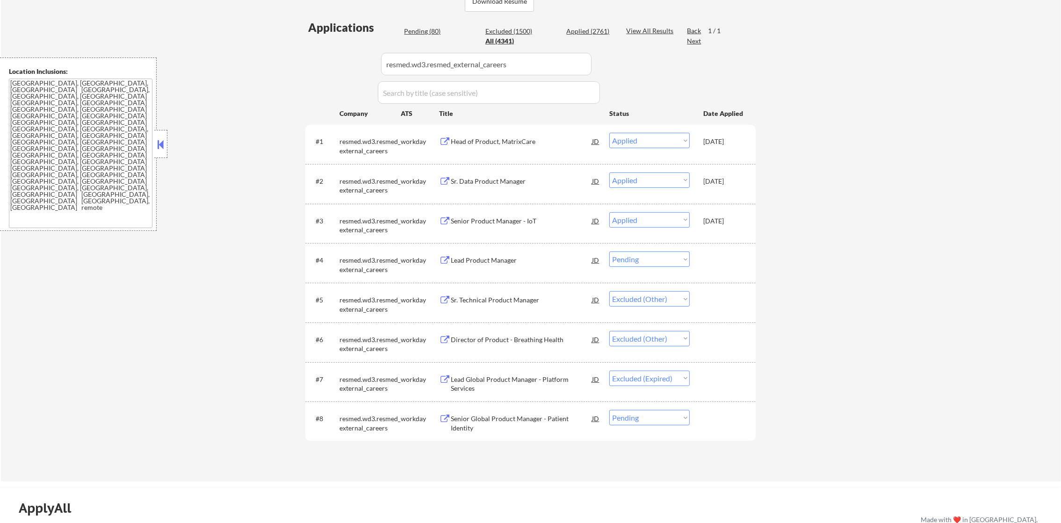
scroll to position [281, 0]
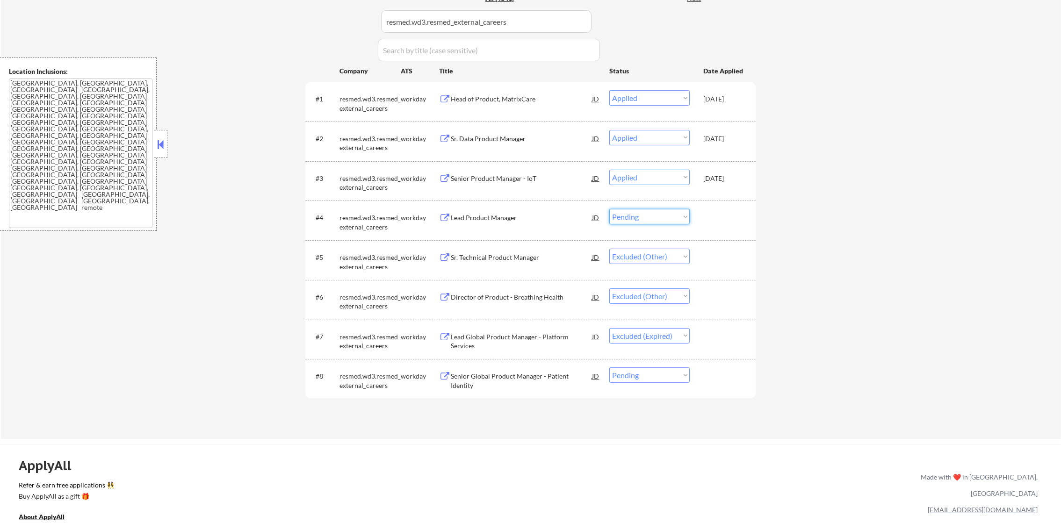
click at [647, 213] on select "Choose an option... Pending Applied Excluded (Questions) Excluded (Expired) Exc…" at bounding box center [650, 216] width 80 height 15
drag, startPoint x: 643, startPoint y: 378, endPoint x: 643, endPoint y: 385, distance: 7.0
click at [643, 378] on select "Choose an option... Pending Applied Excluded (Questions) Excluded (Expired) Exc…" at bounding box center [650, 375] width 80 height 15
select select ""excluded__other_""
click at [610, 368] on select "Choose an option... Pending Applied Excluded (Questions) Excluded (Expired) Exc…" at bounding box center [650, 375] width 80 height 15
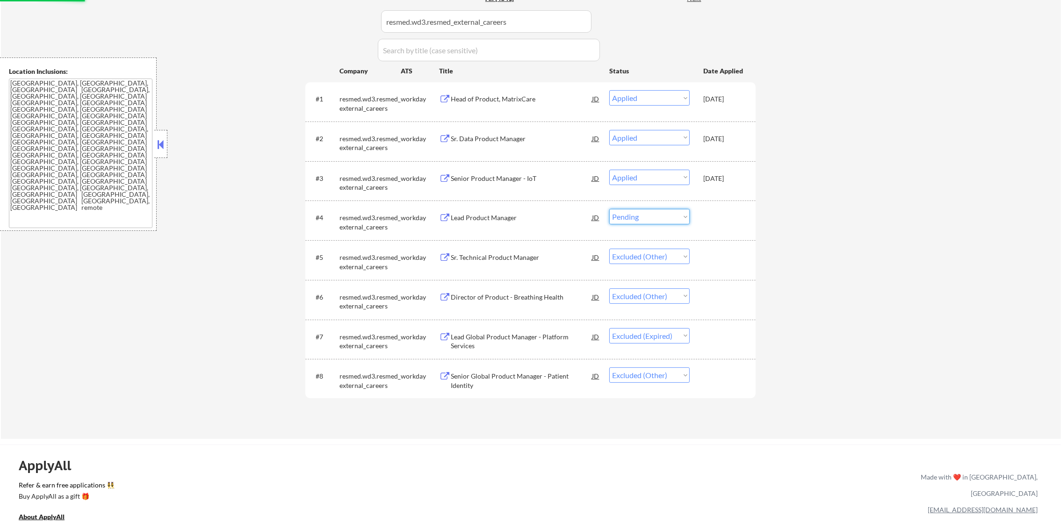
click at [667, 214] on select "Choose an option... Pending Applied Excluded (Questions) Excluded (Expired) Exc…" at bounding box center [650, 216] width 80 height 15
select select ""excluded__other_""
click at [610, 209] on select "Choose an option... Pending Applied Excluded (Questions) Excluded (Expired) Exc…" at bounding box center [650, 216] width 80 height 15
click at [256, 222] on div "← Return to /applysquad Mailslurp Inbox Job Search Builder [PERSON_NAME] User E…" at bounding box center [531, 98] width 1061 height 683
drag, startPoint x: 523, startPoint y: 16, endPoint x: 226, endPoint y: 26, distance: 296.8
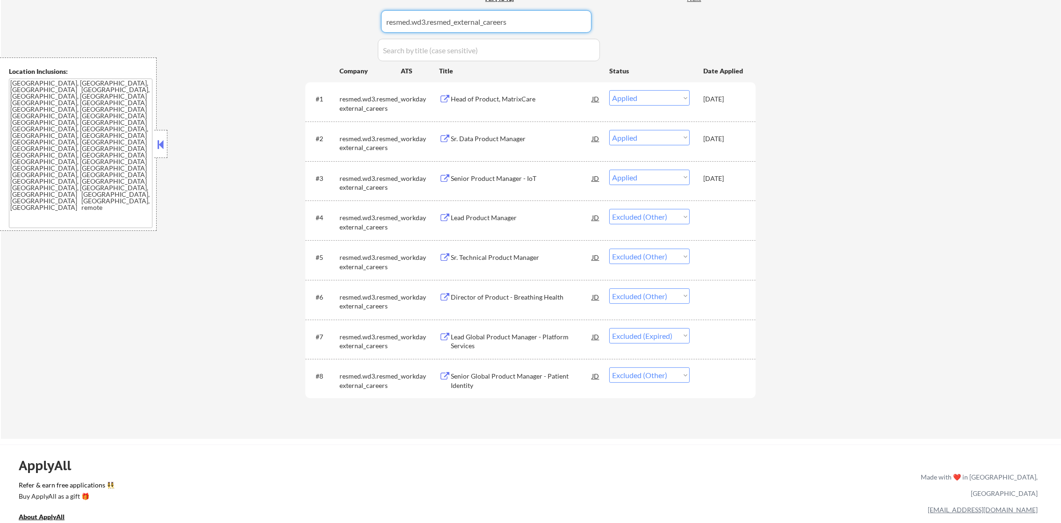
click at [226, 26] on div "← Return to /applysquad Mailslurp Inbox Job Search Builder [PERSON_NAME] User E…" at bounding box center [531, 98] width 1061 height 683
paste input "honkforhelp"
type input "honkforhelp"
click at [226, 26] on div "← Return to /applysquad Mailslurp Inbox Job Search Builder [PERSON_NAME] User E…" at bounding box center [531, 98] width 1061 height 683
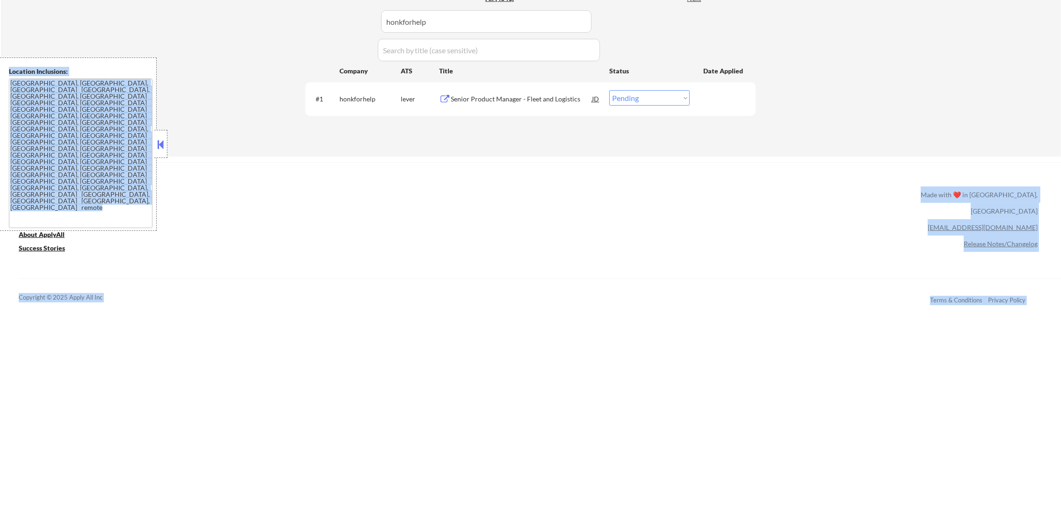
scroll to position [348, 0]
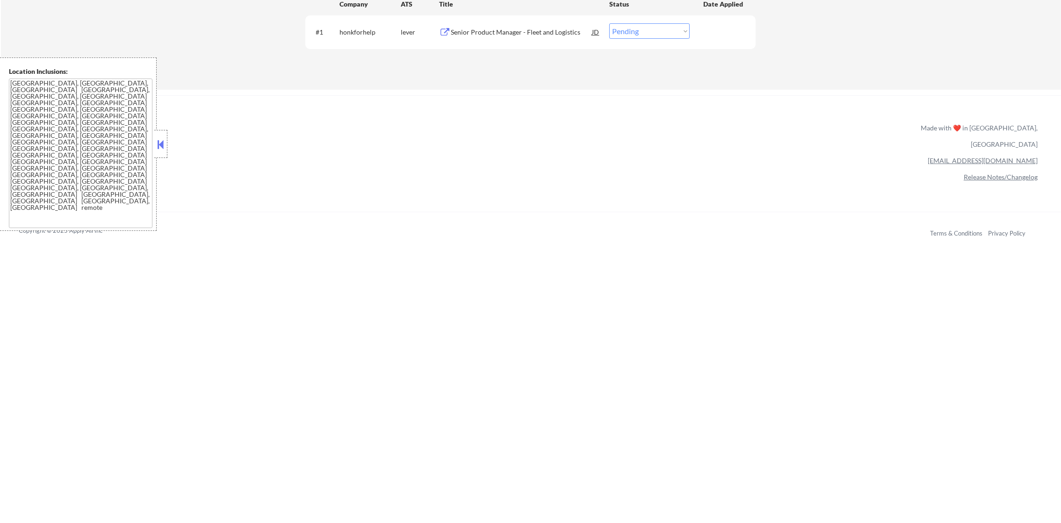
click at [550, 390] on div "← Return to /applysquad Mailslurp Inbox Job Search Builder [PERSON_NAME] User E…" at bounding box center [530, 110] width 1061 height 917
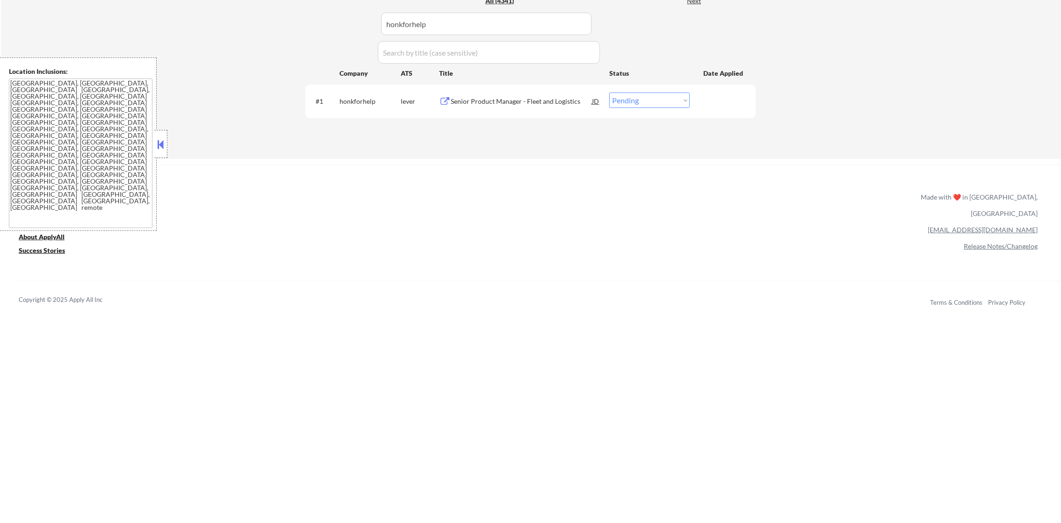
scroll to position [278, 0]
click at [563, 97] on div "Senior Product Manager - Fleet and Logistics" at bounding box center [521, 101] width 141 height 9
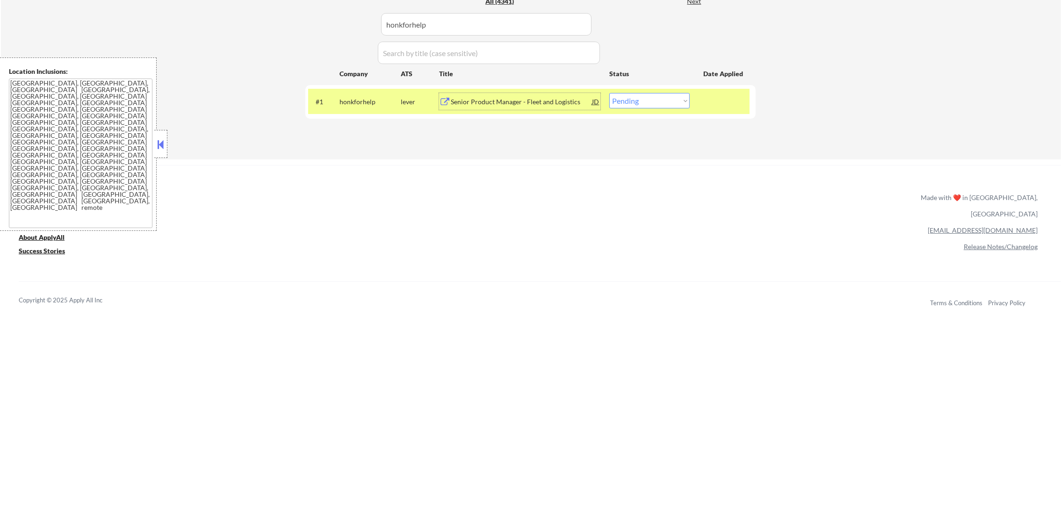
click at [656, 101] on select "Choose an option... Pending Applied Excluded (Questions) Excluded (Expired) Exc…" at bounding box center [650, 100] width 80 height 15
select select ""applied""
click at [610, 93] on select "Choose an option... Pending Applied Excluded (Questions) Excluded (Expired) Exc…" at bounding box center [650, 100] width 80 height 15
drag, startPoint x: 315, startPoint y: 22, endPoint x: 302, endPoint y: 21, distance: 13.2
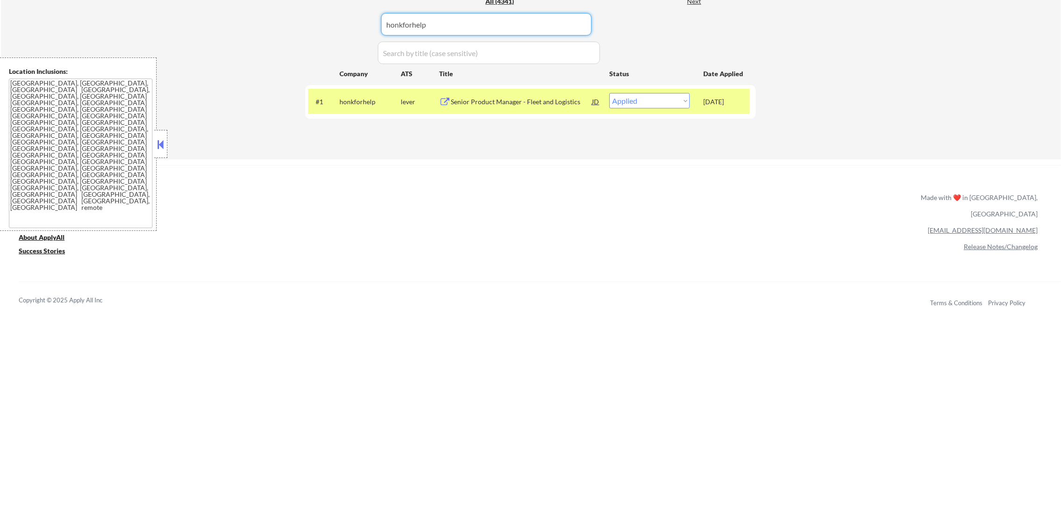
paste input "procoretechnologies"
type input "procoretechnologies"
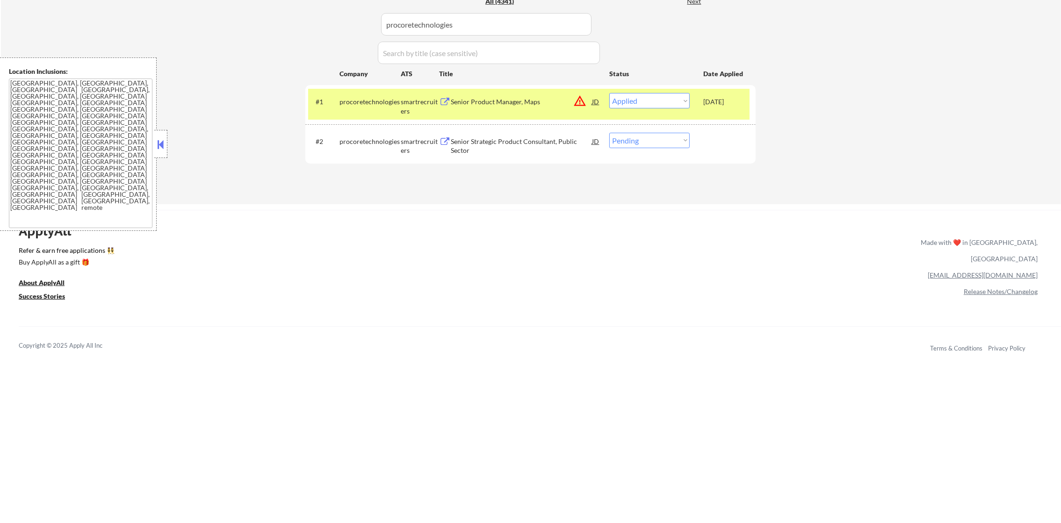
click at [364, 102] on div "procoretechnologies" at bounding box center [370, 101] width 61 height 9
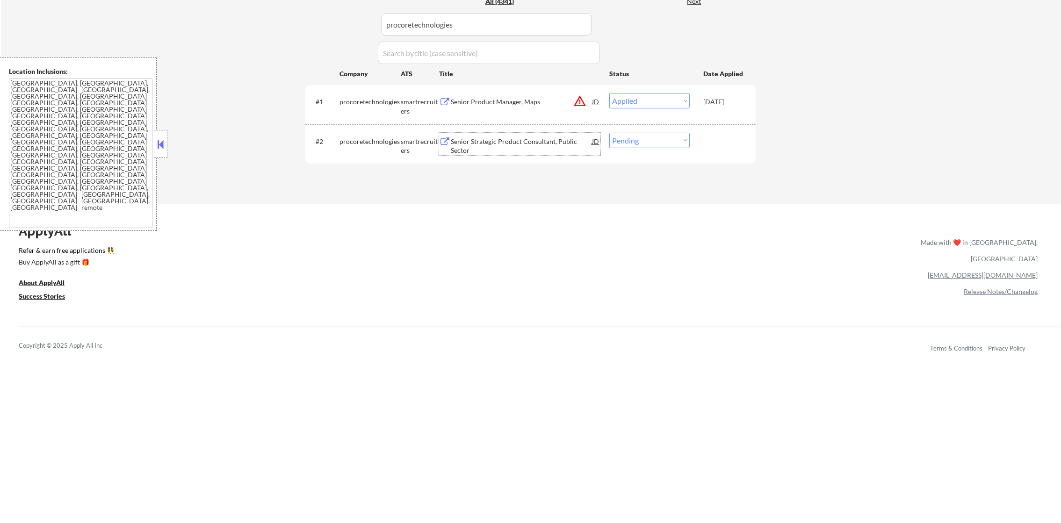
click at [470, 148] on div "Senior Strategic Product Consultant, Public Sector" at bounding box center [521, 146] width 141 height 18
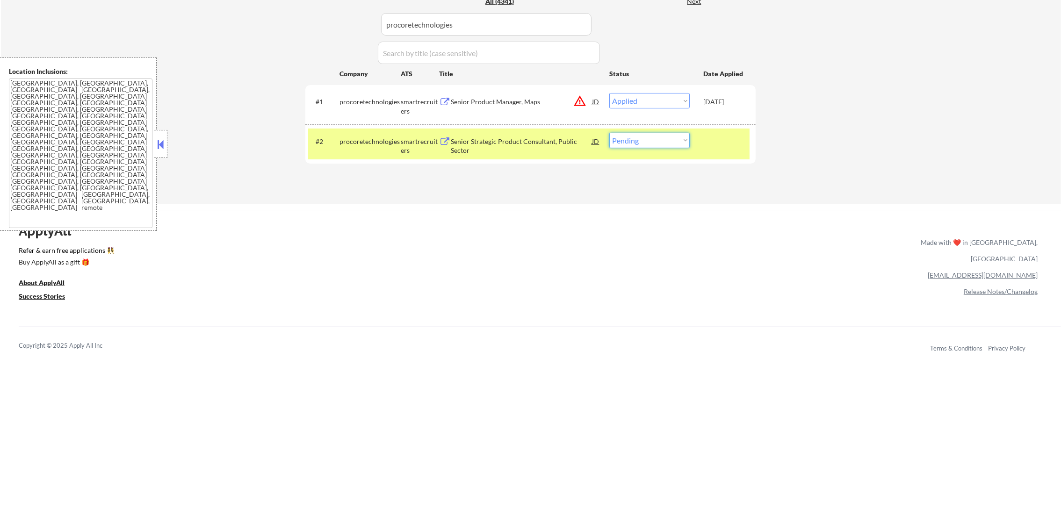
click at [645, 138] on select "Choose an option... Pending Applied Excluded (Questions) Excluded (Expired) Exc…" at bounding box center [650, 140] width 80 height 15
select select ""excluded__expired_""
click at [610, 133] on select "Choose an option... Pending Applied Excluded (Questions) Excluded (Expired) Exc…" at bounding box center [650, 140] width 80 height 15
click at [370, 144] on div "procoretechnologies" at bounding box center [370, 141] width 61 height 9
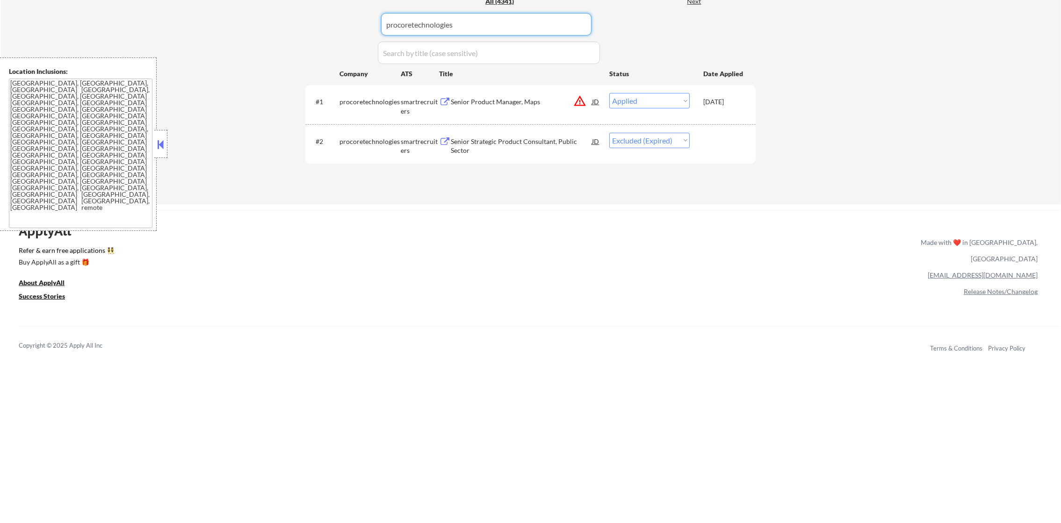
paste input "draftkings.wd1.draftkings"
drag, startPoint x: 496, startPoint y: 28, endPoint x: 310, endPoint y: 26, distance: 186.7
click at [315, 26] on div "Applications Pending (76) Excluded (1503) Applied (2762) All (4341) View All Re…" at bounding box center [530, 83] width 451 height 207
type input "draftkings.wd1.draftkings"
click at [310, 26] on div "Applications Pending (76) Excluded (1503) Applied (2762) All (4341) View All Re…" at bounding box center [530, 83] width 451 height 207
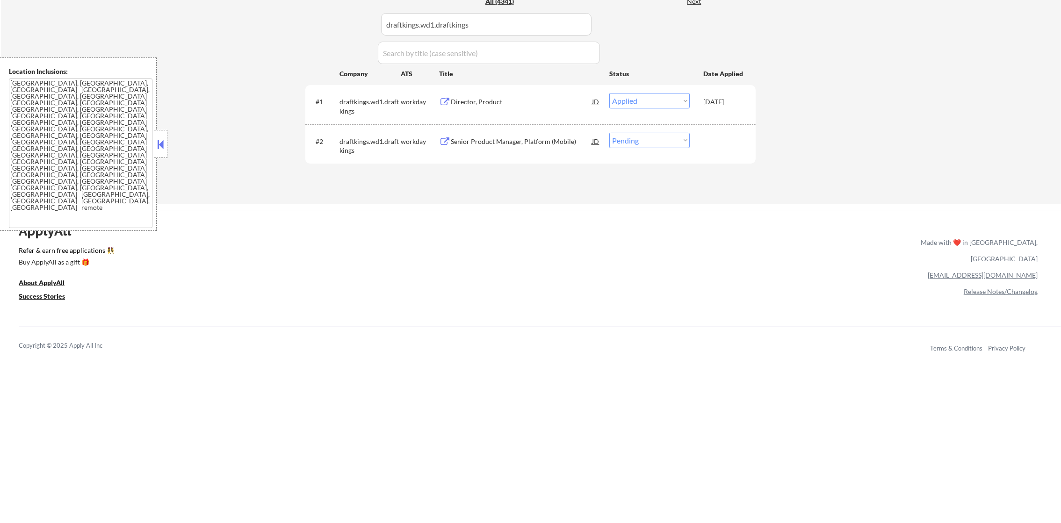
click at [661, 140] on select "Choose an option... Pending Applied Excluded (Questions) Excluded (Expired) Exc…" at bounding box center [650, 140] width 80 height 15
select select ""applied""
click at [610, 133] on select "Choose an option... Pending Applied Excluded (Questions) Excluded (Expired) Exc…" at bounding box center [650, 140] width 80 height 15
paste input "[DOMAIN_NAME]"
drag, startPoint x: 490, startPoint y: 12, endPoint x: 262, endPoint y: 16, distance: 227.9
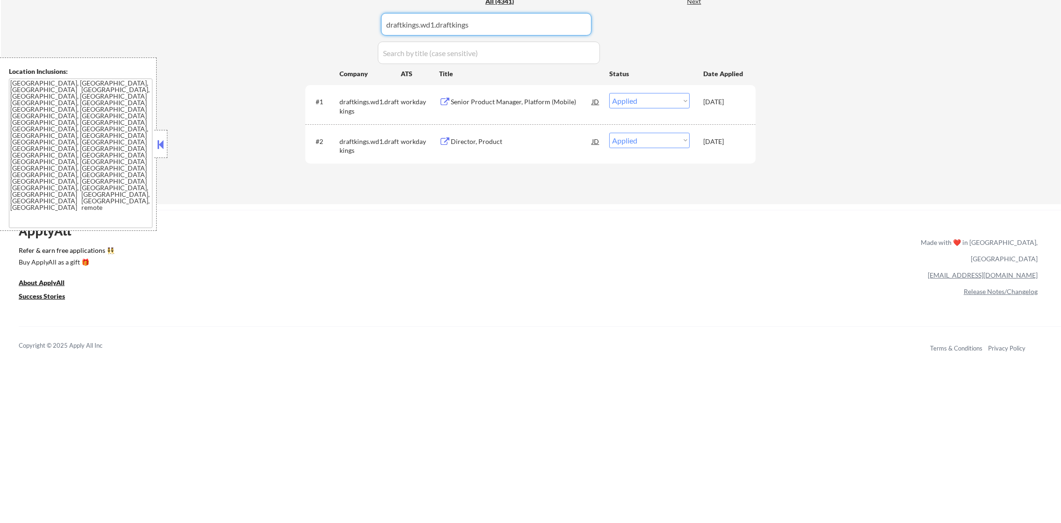
type input "[DOMAIN_NAME]"
select select ""excluded""
select select ""pending""
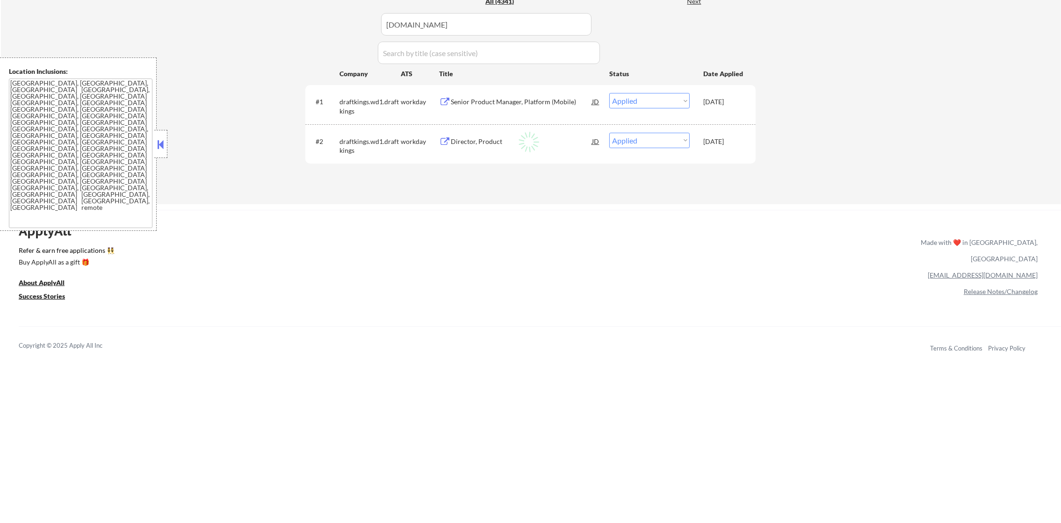
select select ""excluded__expired_""
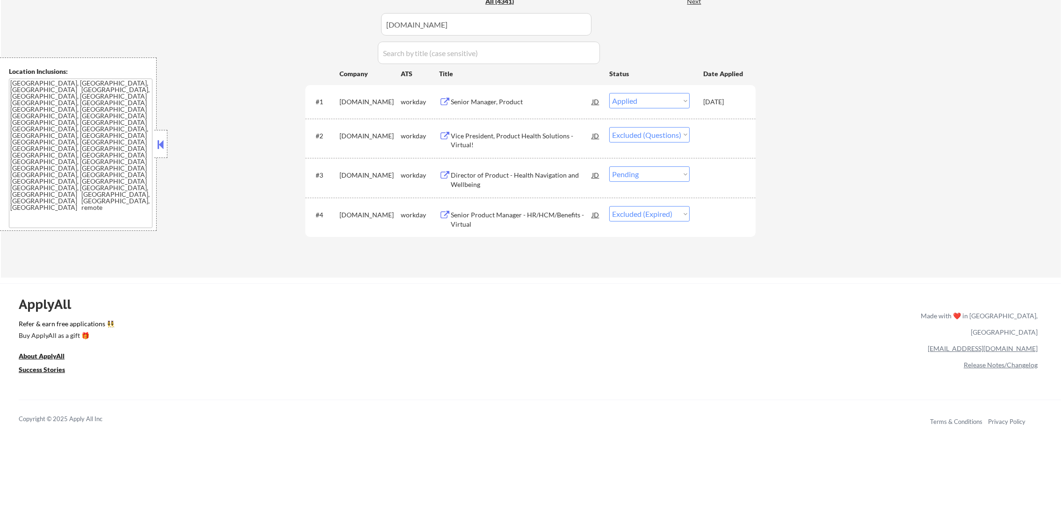
click at [559, 173] on div "Director of Product - Health Navigation and Wellbeing" at bounding box center [521, 180] width 141 height 18
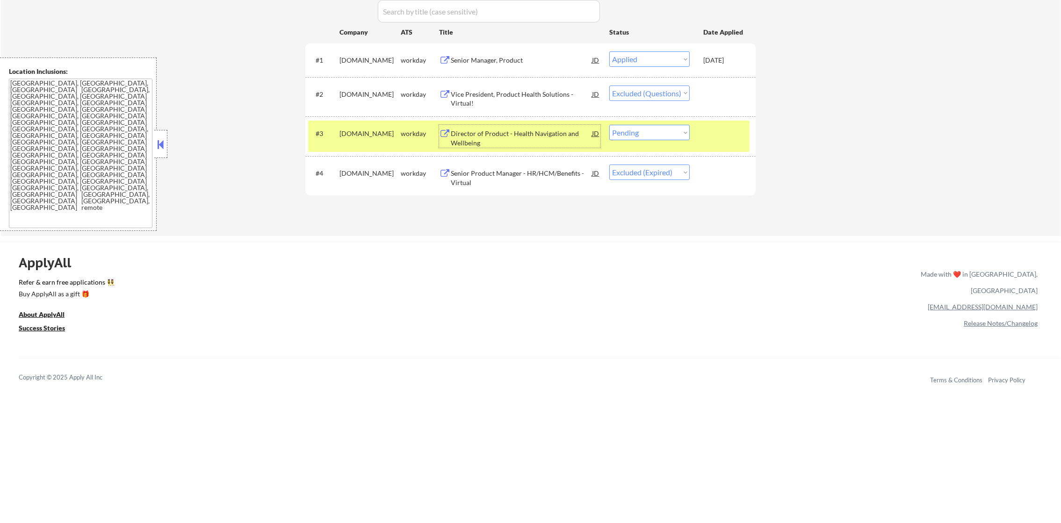
scroll to position [324, 0]
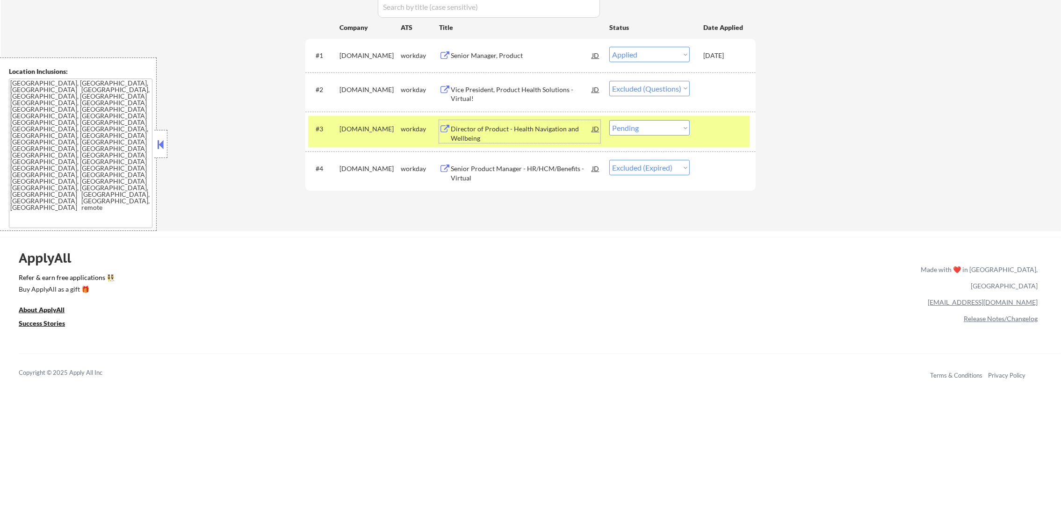
click at [669, 127] on select "Choose an option... Pending Applied Excluded (Questions) Excluded (Expired) Exc…" at bounding box center [650, 127] width 80 height 15
select select ""excluded__expired_""
click at [610, 120] on select "Choose an option... Pending Applied Excluded (Questions) Excluded (Expired) Exc…" at bounding box center [650, 127] width 80 height 15
click at [346, 129] on div "[DOMAIN_NAME]" at bounding box center [370, 128] width 61 height 9
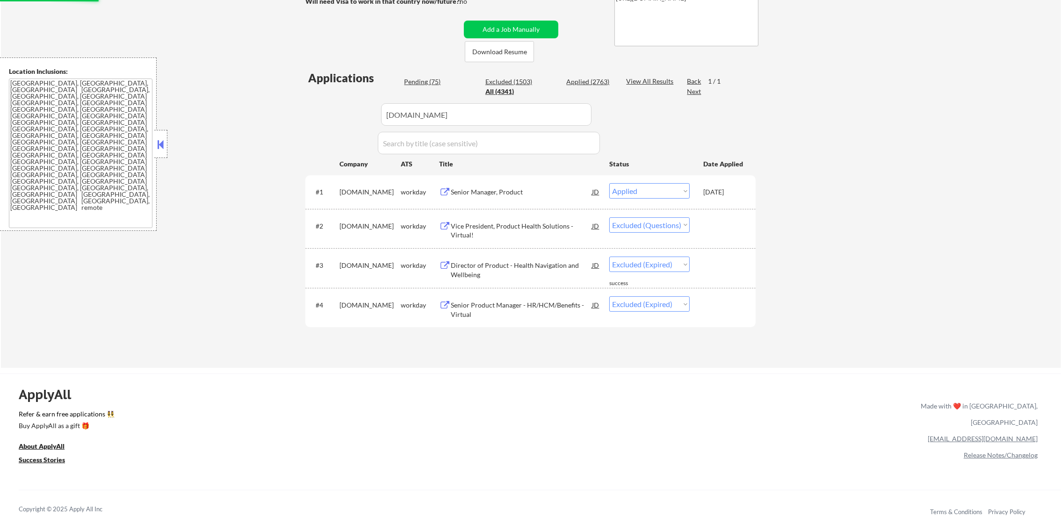
scroll to position [184, 0]
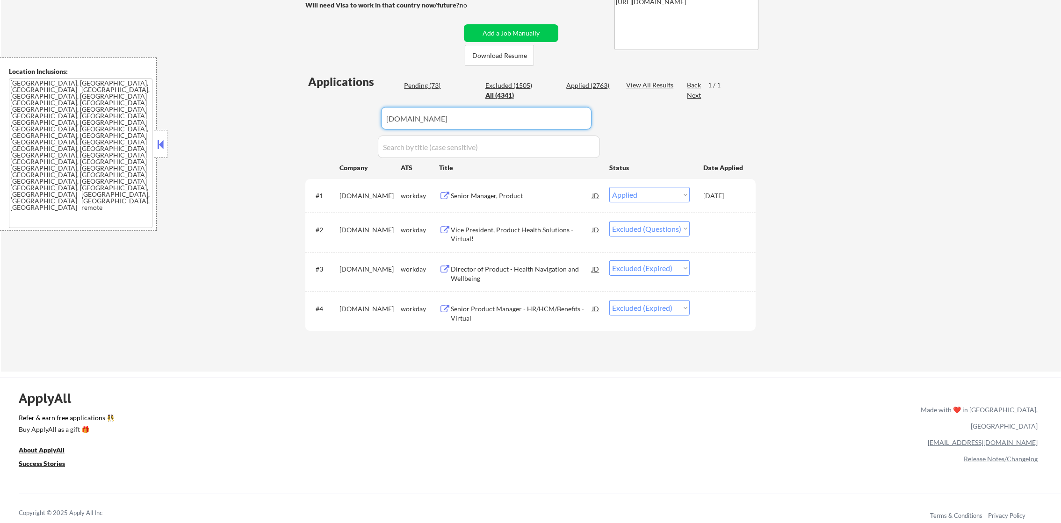
drag, startPoint x: 381, startPoint y: 124, endPoint x: 237, endPoint y: 116, distance: 143.8
click at [237, 116] on div "← Return to /applysquad Mailslurp Inbox Job Search Builder [PERSON_NAME] User E…" at bounding box center [531, 113] width 1061 height 518
paste input "sunrun.wd5.sunrun_careers"
type input "sunrun.wd5.sunrun_careers"
click at [237, 116] on div "← Return to /applysquad Mailslurp Inbox Job Search Builder [PERSON_NAME] User E…" at bounding box center [531, 113] width 1061 height 518
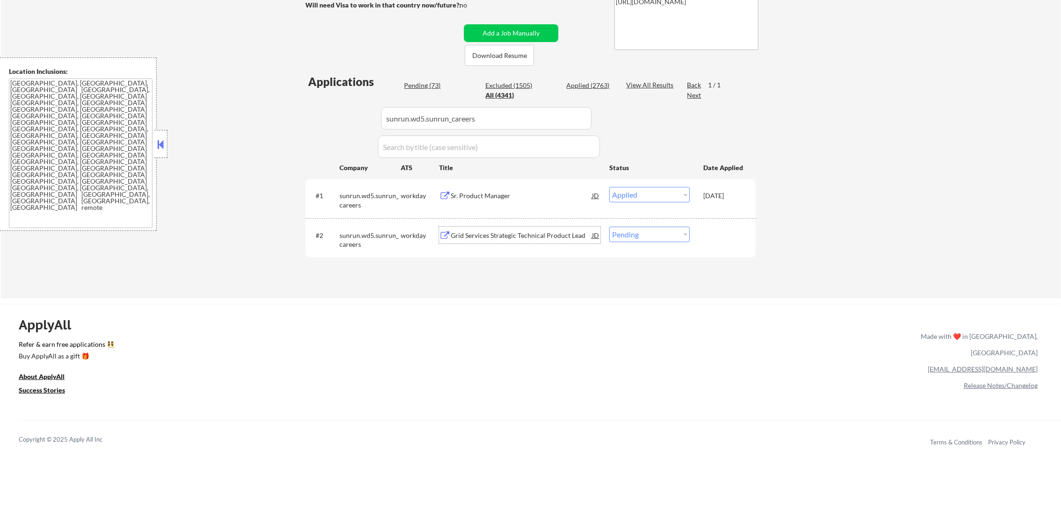
click at [477, 228] on div "Grid Services Strategic Technical Product Lead" at bounding box center [521, 235] width 141 height 17
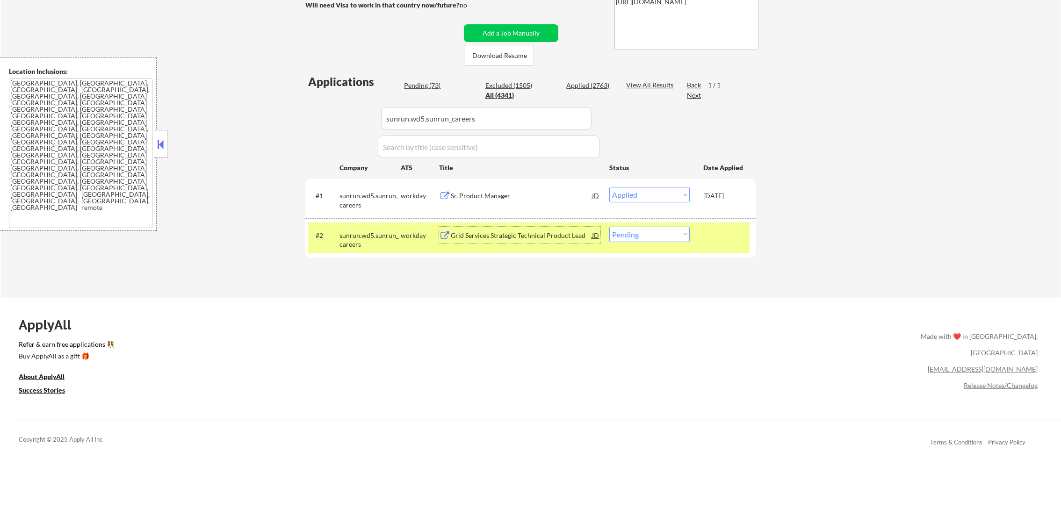
drag, startPoint x: 683, startPoint y: 239, endPoint x: 681, endPoint y: 243, distance: 4.8
click at [683, 239] on select "Choose an option... Pending Applied Excluded (Questions) Excluded (Expired) Exc…" at bounding box center [650, 234] width 80 height 15
select select ""applied""
click at [610, 227] on select "Choose an option... Pending Applied Excluded (Questions) Excluded (Expired) Exc…" at bounding box center [650, 234] width 80 height 15
click at [351, 244] on div "sunrun.wd5.sunrun_careers" at bounding box center [370, 240] width 61 height 18
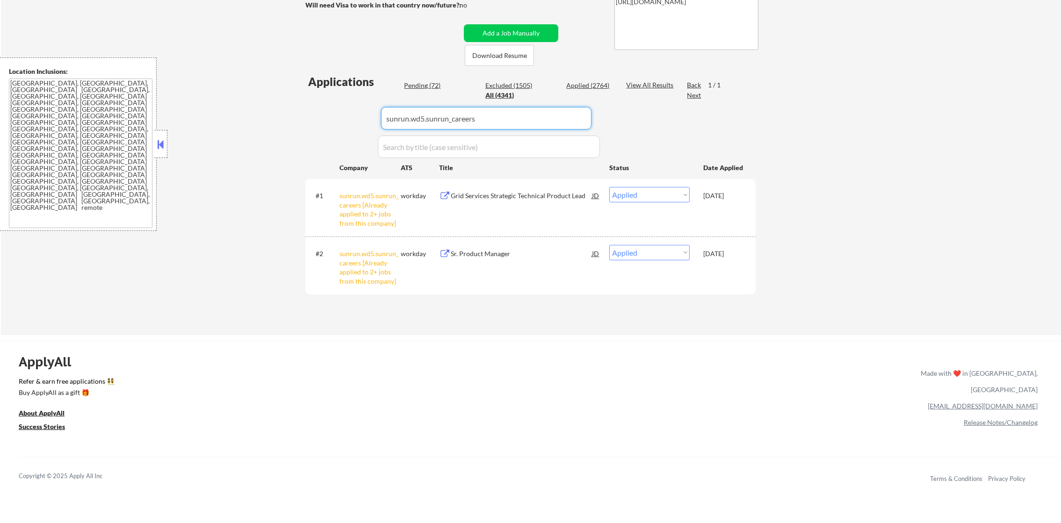
drag, startPoint x: 434, startPoint y: 124, endPoint x: 388, endPoint y: 120, distance: 46.0
click at [366, 118] on div "Applications Pending (72) Excluded (1505) Applied (2764) All (4341) View All Re…" at bounding box center [530, 196] width 451 height 244
paste input "mtb.wd5.mtb"
click at [256, 136] on div "← Return to /applysquad Mailslurp Inbox Job Search Builder [PERSON_NAME] User E…" at bounding box center [531, 95] width 1061 height 482
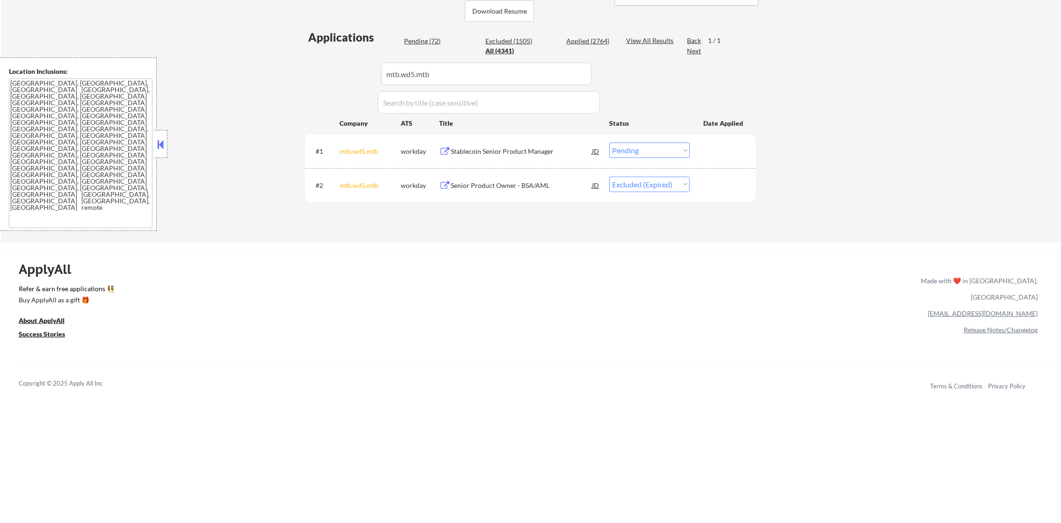
scroll to position [231, 0]
click at [509, 151] on div "Stablecoin Senior Product Manager" at bounding box center [521, 148] width 141 height 9
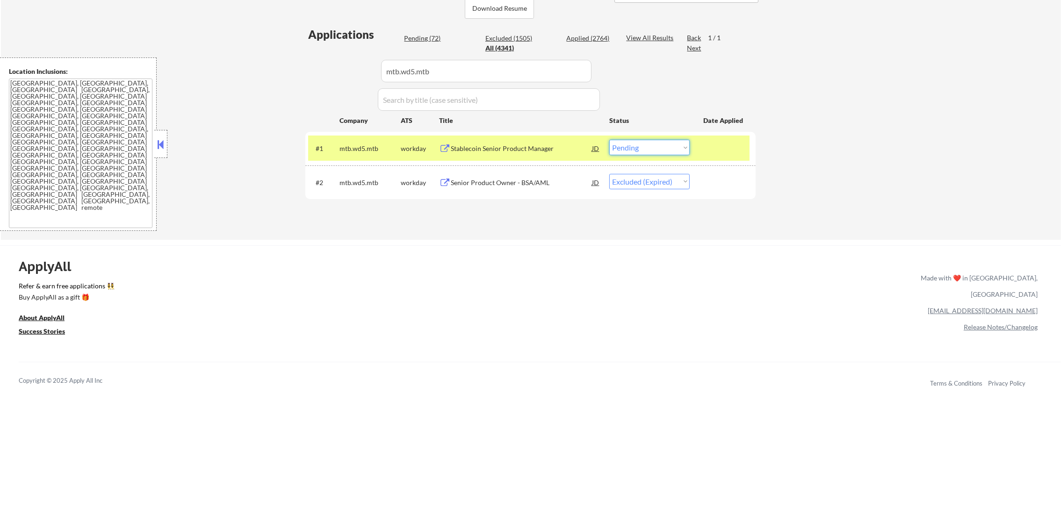
drag, startPoint x: 647, startPoint y: 144, endPoint x: 647, endPoint y: 154, distance: 9.8
click at [647, 145] on select "Choose an option... Pending Applied Excluded (Questions) Excluded (Expired) Exc…" at bounding box center [650, 147] width 80 height 15
click at [610, 140] on select "Choose an option... Pending Applied Excluded (Questions) Excluded (Expired) Exc…" at bounding box center [650, 147] width 80 height 15
click at [360, 140] on div "mtb.wd5.mtb" at bounding box center [370, 148] width 61 height 17
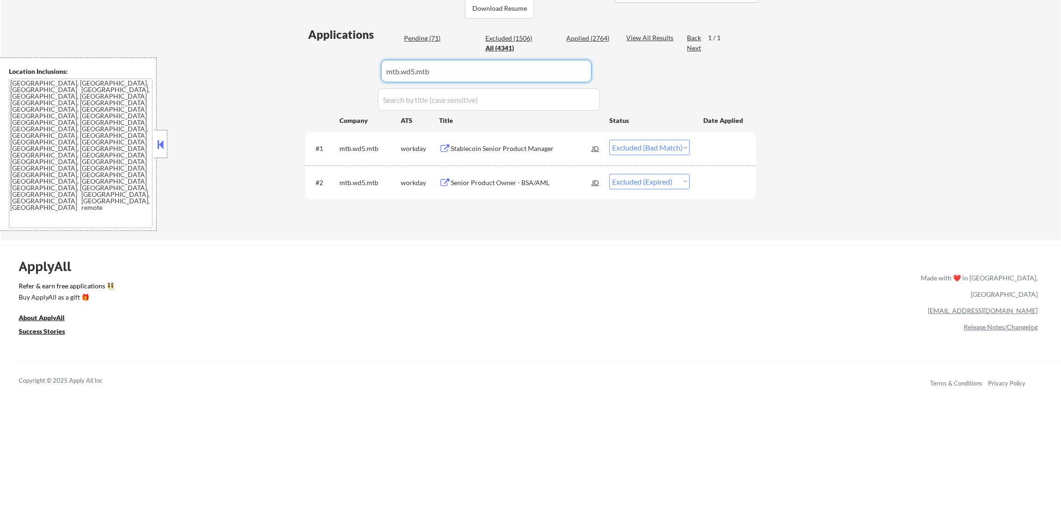
drag, startPoint x: 429, startPoint y: 77, endPoint x: 320, endPoint y: 71, distance: 109.1
click at [325, 71] on div "Applications Pending (71) Excluded (1506) Applied (2764) All (4341) View All Re…" at bounding box center [530, 125] width 451 height 196
paste input "qualified"
click at [302, 71] on div "← Return to /applysquad Mailslurp Inbox Job Search Builder [PERSON_NAME] User E…" at bounding box center [531, 19] width 467 height 426
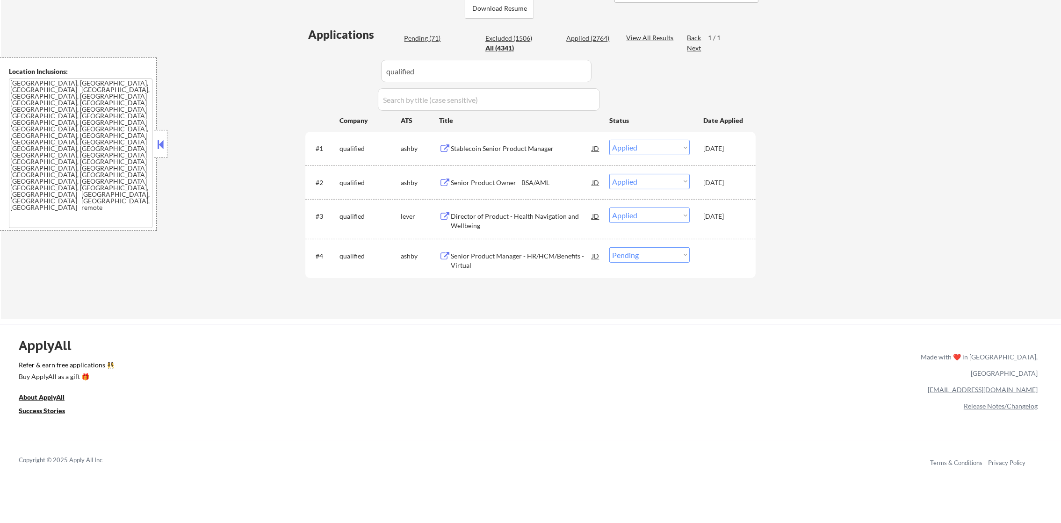
click at [323, 292] on html "← Return to /applysquad Mailslurp Inbox Job Search Builder [PERSON_NAME] User E…" at bounding box center [530, 30] width 1061 height 523
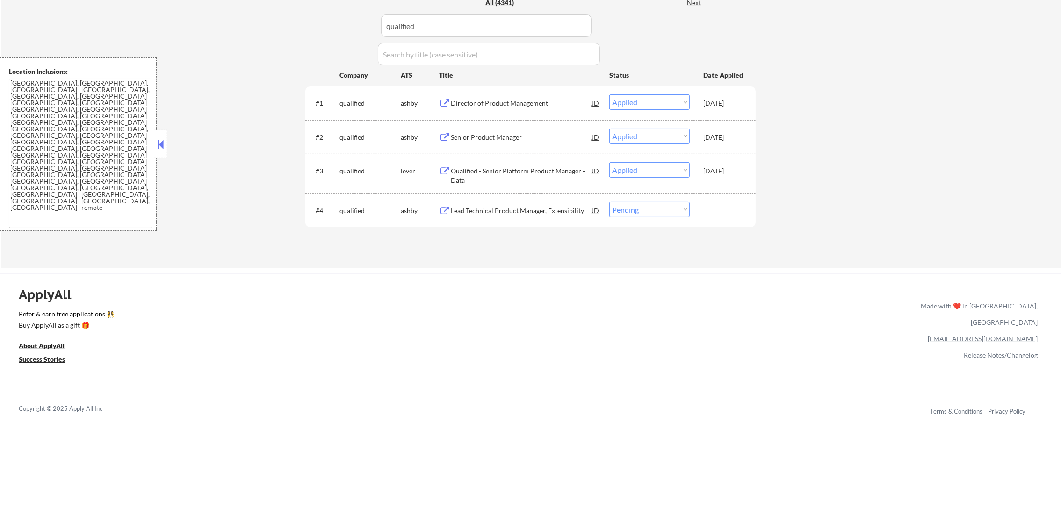
scroll to position [278, 0]
click at [633, 206] on select "Choose an option... Pending Applied Excluded (Questions) Excluded (Expired) Exc…" at bounding box center [650, 208] width 80 height 15
click at [610, 201] on select "Choose an option... Pending Applied Excluded (Questions) Excluded (Expired) Exc…" at bounding box center [650, 208] width 80 height 15
drag, startPoint x: 469, startPoint y: 16, endPoint x: 333, endPoint y: 11, distance: 136.3
click at [338, 11] on div "Applications Pending (70) Excluded (1507) Applied (2764) All (4341) View All Re…" at bounding box center [530, 114] width 451 height 269
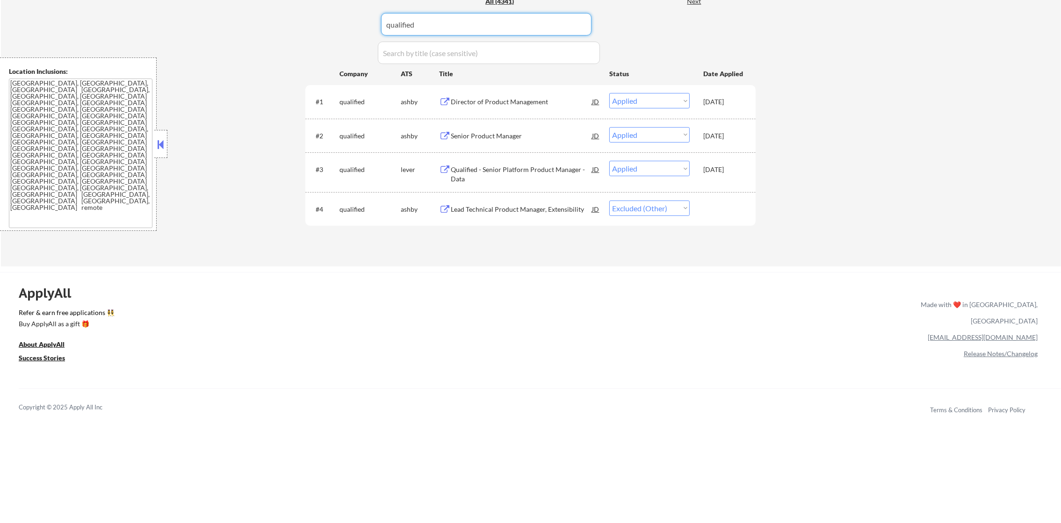
paste input "nationwide.wd1.nationwide_career"
click at [322, 11] on div "Applications Pending (70) Excluded (1507) Applied (2764) All (4341) View All Re…" at bounding box center [530, 114] width 451 height 269
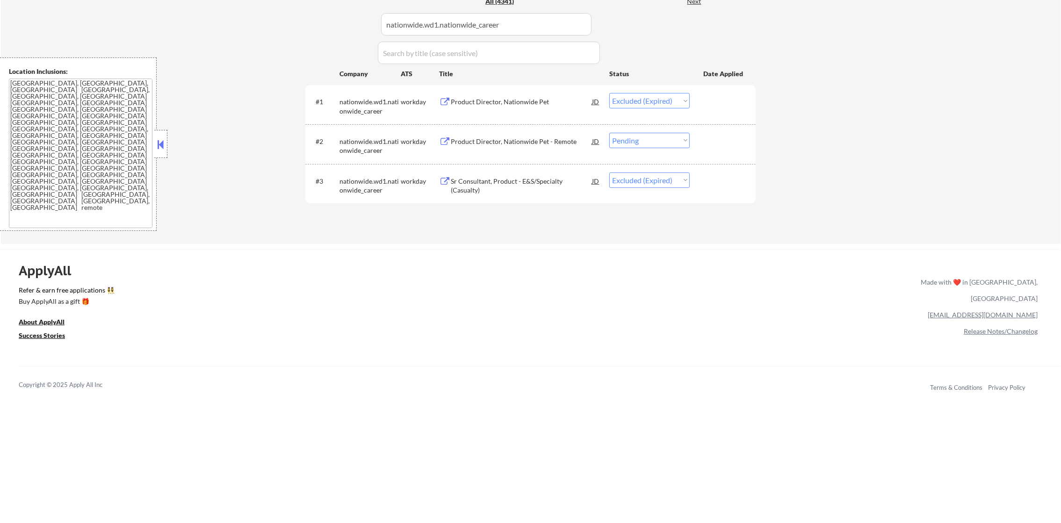
click at [528, 140] on div "Product Director, Nationwide Pet - Remote" at bounding box center [521, 141] width 141 height 9
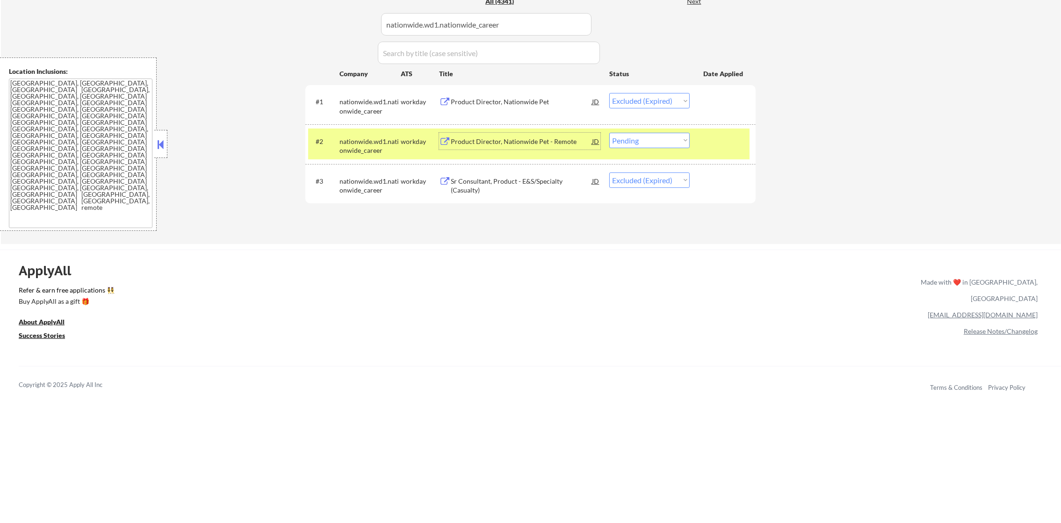
drag, startPoint x: 642, startPoint y: 140, endPoint x: 642, endPoint y: 149, distance: 8.4
click at [642, 140] on select "Choose an option... Pending Applied Excluded (Questions) Excluded (Expired) Exc…" at bounding box center [650, 140] width 80 height 15
click at [610, 133] on select "Choose an option... Pending Applied Excluded (Questions) Excluded (Expired) Exc…" at bounding box center [650, 140] width 80 height 15
click at [381, 147] on div "nationwide.wd1.nationwide_career" at bounding box center [370, 146] width 61 height 18
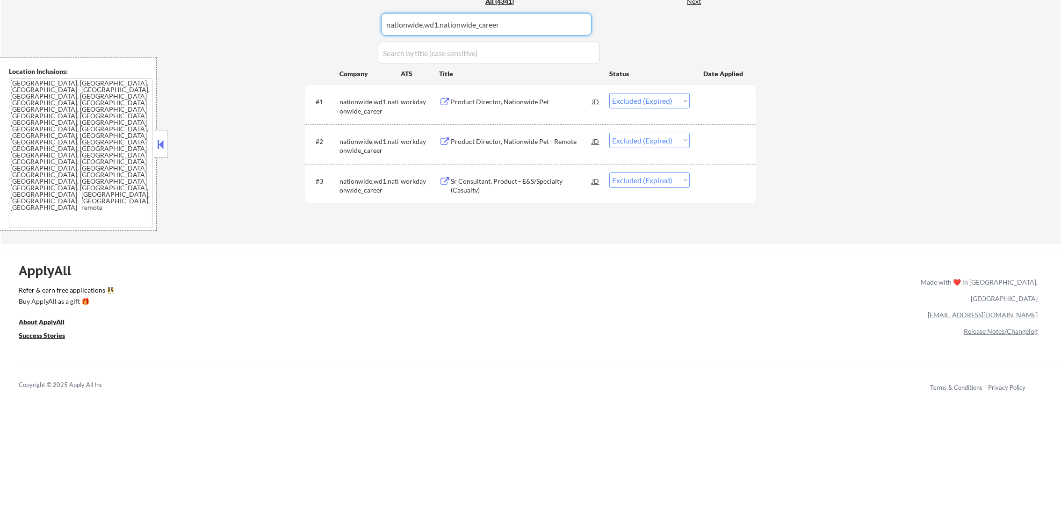
drag, startPoint x: 488, startPoint y: 16, endPoint x: 516, endPoint y: 26, distance: 29.3
click at [489, 15] on input "input" at bounding box center [486, 24] width 211 height 22
drag, startPoint x: 442, startPoint y: 26, endPoint x: 323, endPoint y: 26, distance: 118.8
click at [325, 26] on div "Applications Pending (69) Excluded (1508) Applied (2764) All (4341) View All Re…" at bounding box center [530, 103] width 451 height 247
paste input "tbkbank.wd1.tfin"
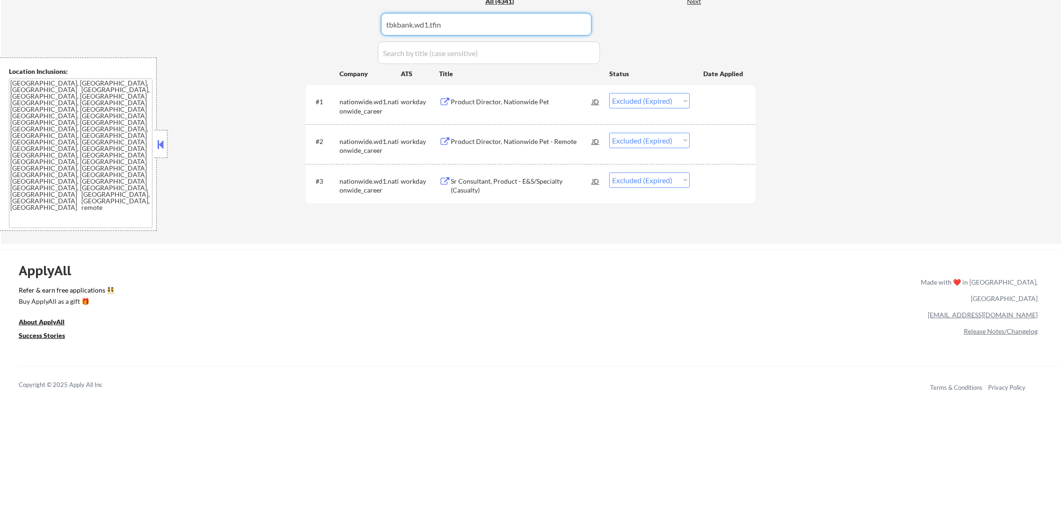
click at [323, 26] on div "Applications Pending (69) Excluded (1508) Applied (2764) All (4341) View All Re…" at bounding box center [530, 103] width 451 height 247
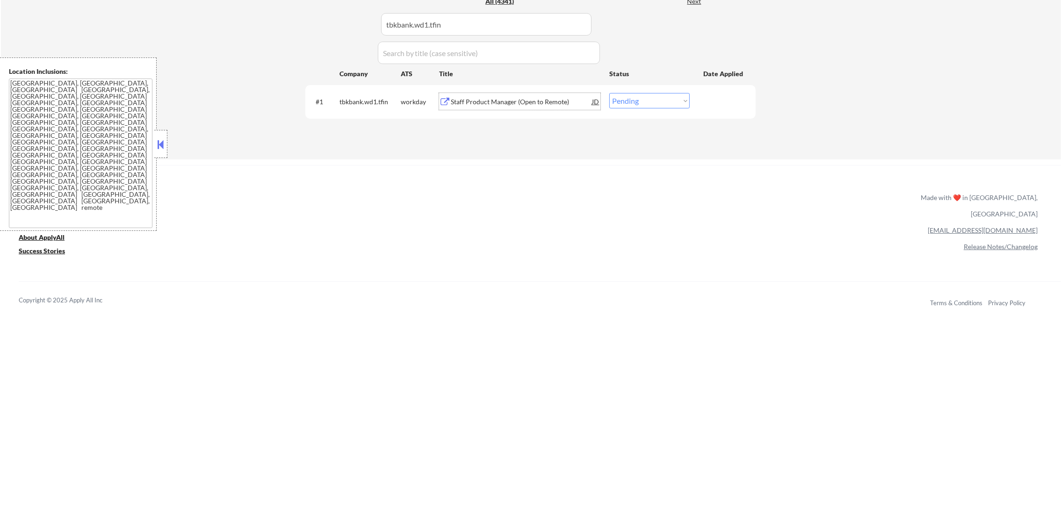
click at [511, 99] on div "Staff Product Manager (Open to Remote)" at bounding box center [521, 101] width 141 height 9
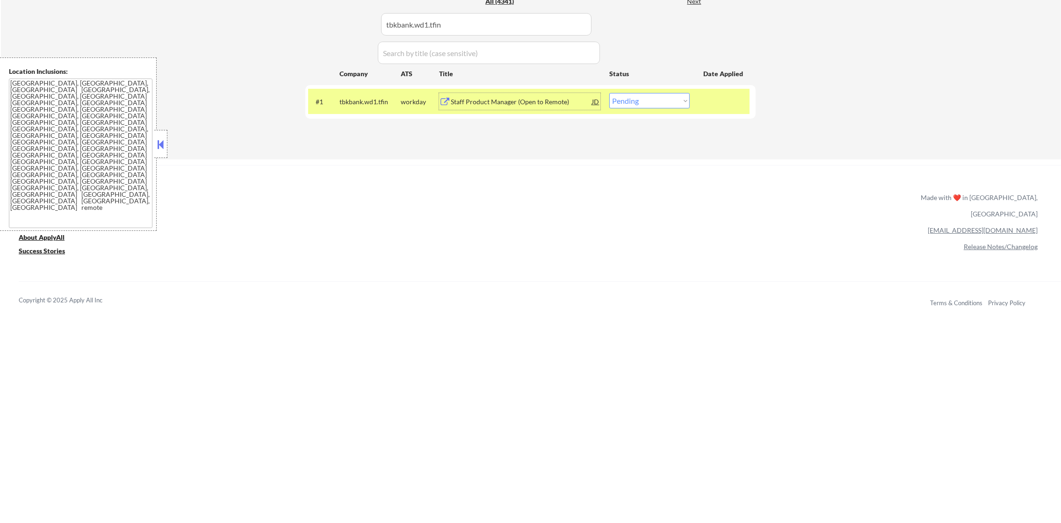
click at [663, 101] on select "Choose an option... Pending Applied Excluded (Questions) Excluded (Expired) Exc…" at bounding box center [650, 100] width 80 height 15
click at [610, 93] on select "Choose an option... Pending Applied Excluded (Questions) Excluded (Expired) Exc…" at bounding box center [650, 100] width 80 height 15
drag, startPoint x: 458, startPoint y: 25, endPoint x: 325, endPoint y: 28, distance: 133.4
click at [332, 28] on div "Applications Pending (68) Excluded (1508) Applied (2765) All (4341) View All Re…" at bounding box center [530, 60] width 451 height 161
paste input "talentmanagementsolution.wd3.jonassoftwareusa"
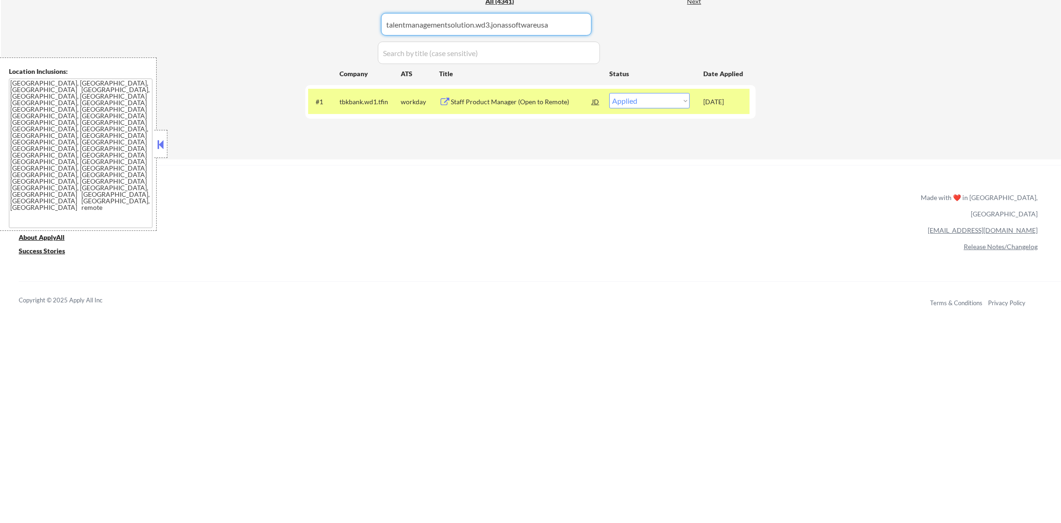
click at [325, 28] on div "Applications Pending (68) Excluded (1508) Applied (2765) All (4341) View All Re…" at bounding box center [530, 60] width 451 height 161
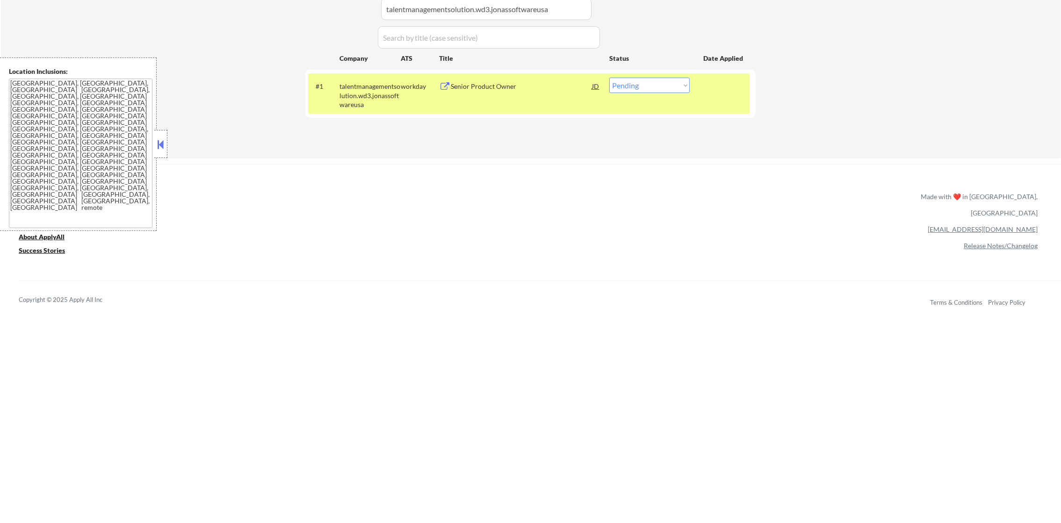
scroll to position [301, 0]
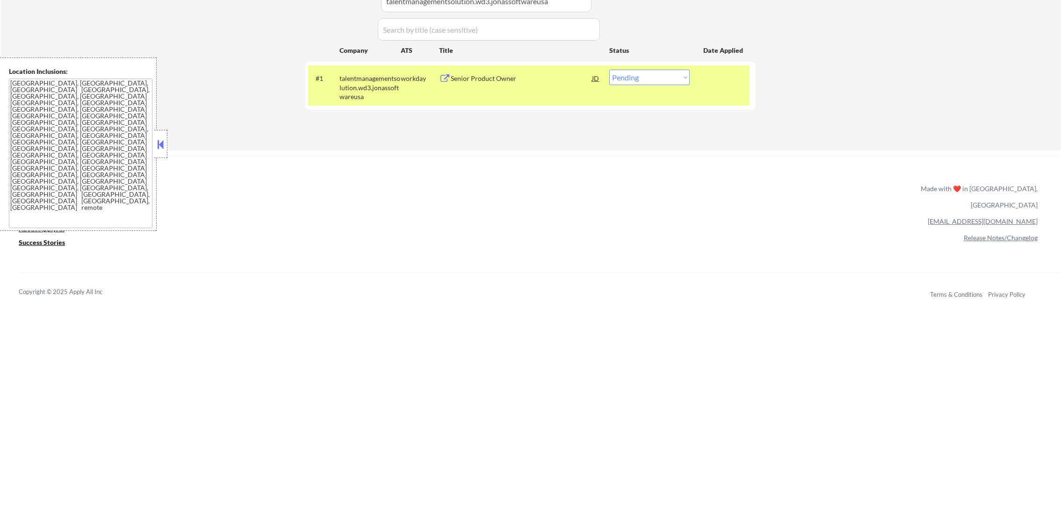
click at [512, 86] on div "Senior Product Owner" at bounding box center [521, 78] width 141 height 17
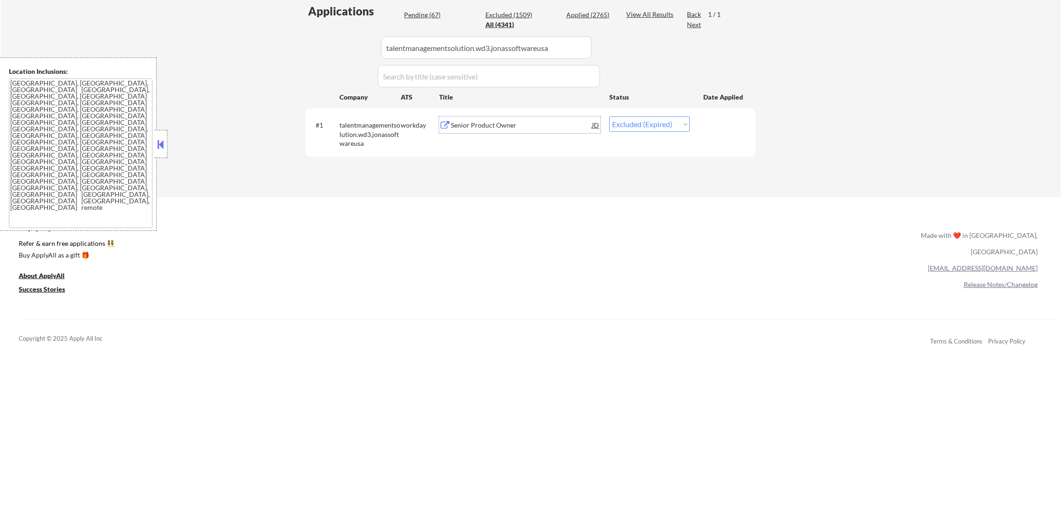
scroll to position [254, 0]
drag, startPoint x: 558, startPoint y: 47, endPoint x: 278, endPoint y: 46, distance: 279.3
paste input "southstatebank.wd5.external"
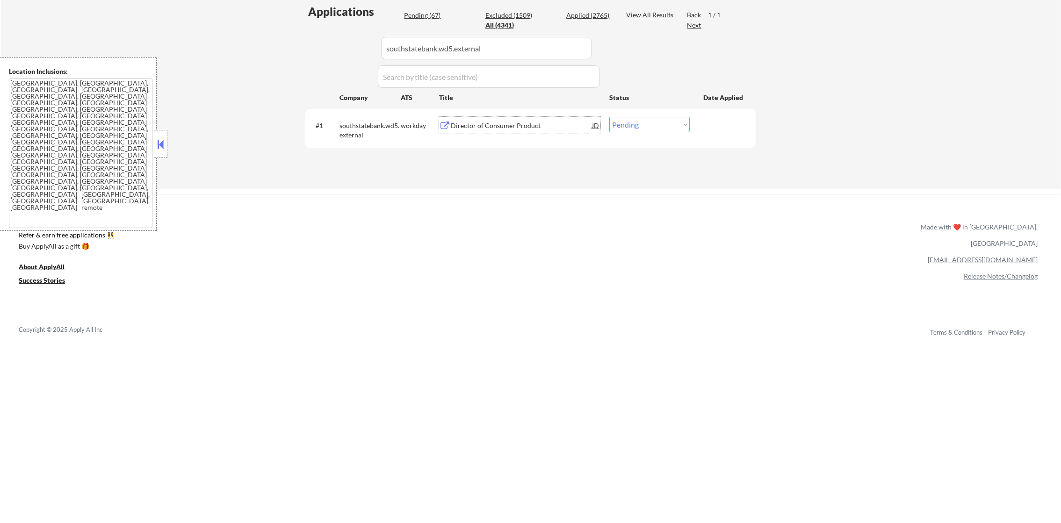
click at [478, 124] on div "Director of Consumer Product" at bounding box center [521, 125] width 141 height 9
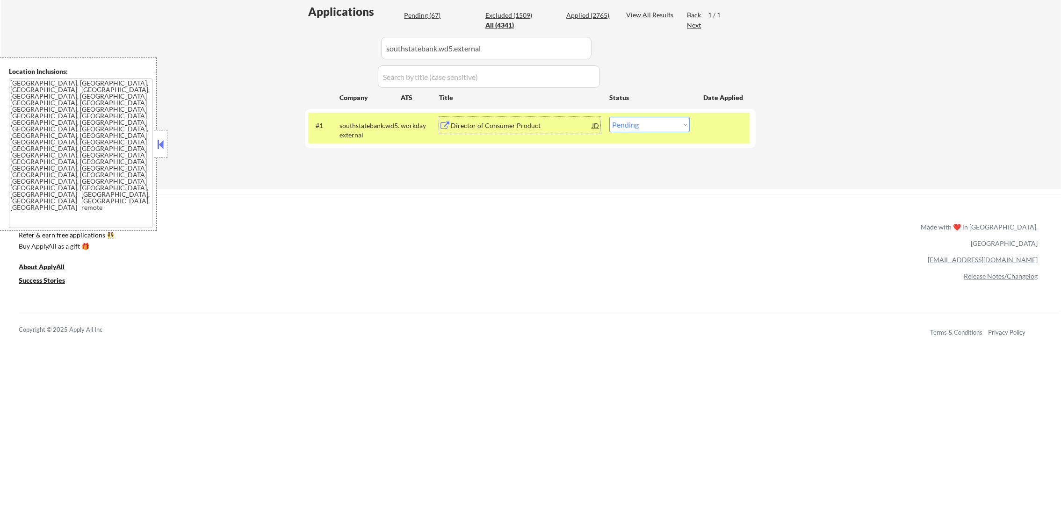
click at [512, 126] on div "Director of Consumer Product" at bounding box center [521, 125] width 141 height 9
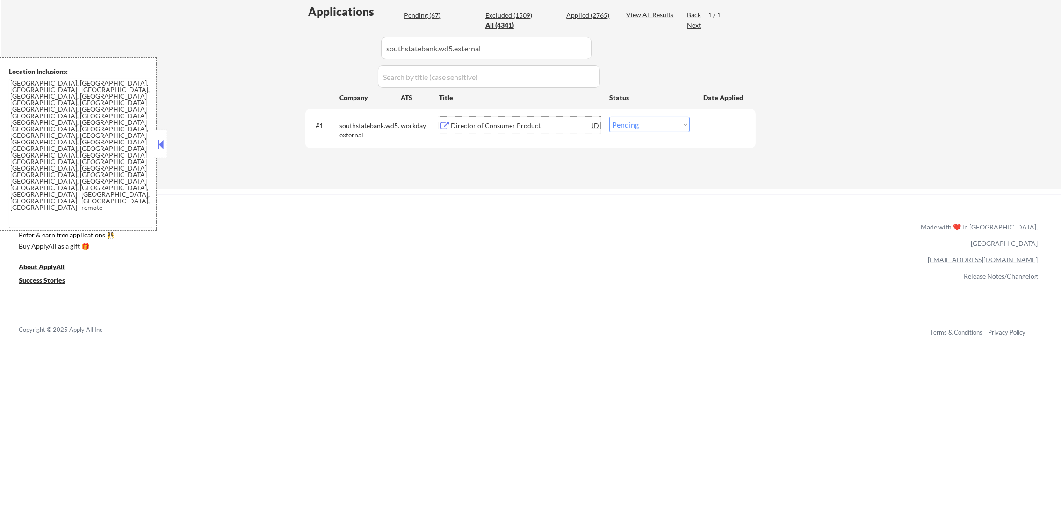
click at [670, 131] on select "Choose an option... Pending Applied Excluded (Questions) Excluded (Expired) Exc…" at bounding box center [650, 124] width 80 height 15
click at [610, 117] on select "Choose an option... Pending Applied Excluded (Questions) Excluded (Expired) Exc…" at bounding box center [650, 124] width 80 height 15
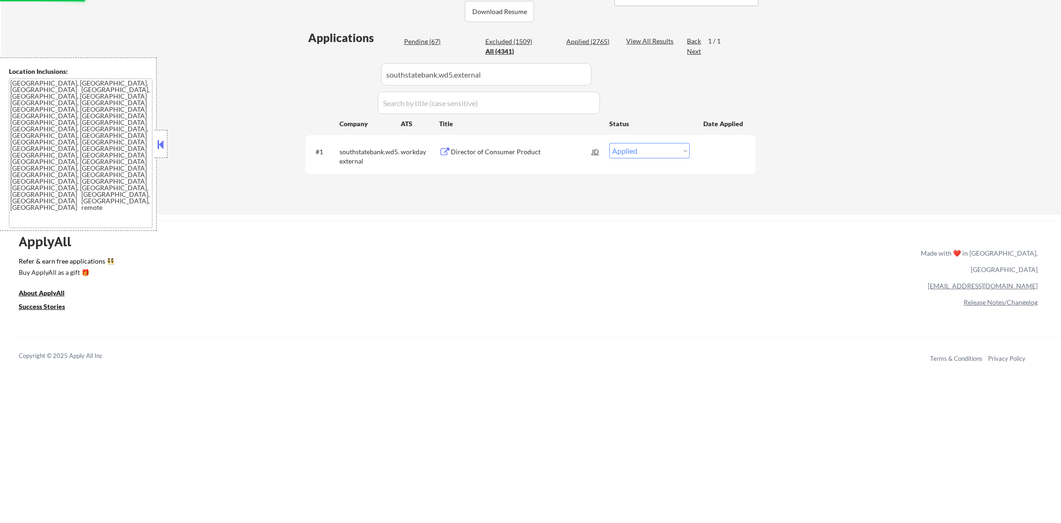
scroll to position [207, 0]
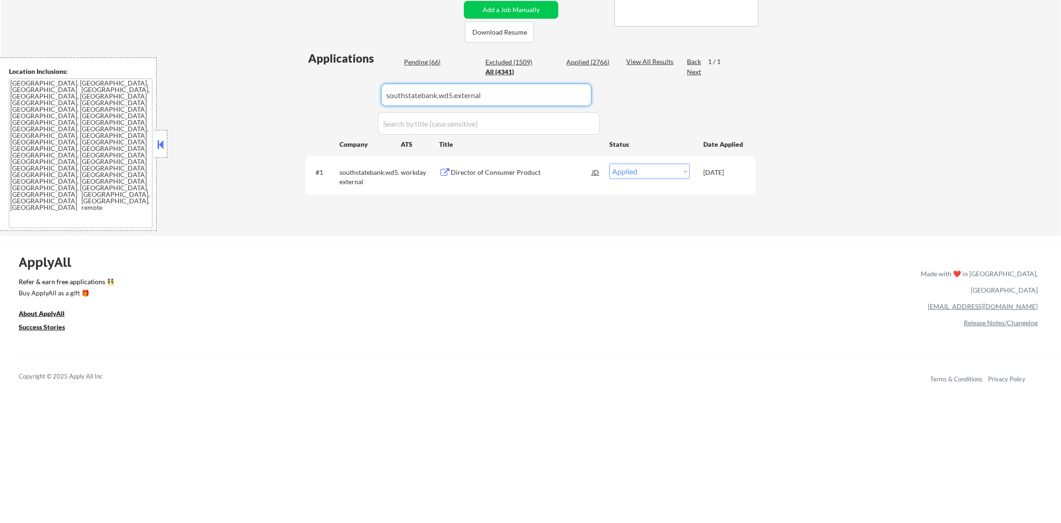
drag, startPoint x: 506, startPoint y: 101, endPoint x: 294, endPoint y: 98, distance: 212.4
click at [300, 98] on div "← Return to /applysquad Mailslurp Inbox Job Search Builder [PERSON_NAME] User E…" at bounding box center [531, 29] width 467 height 398
paste input "[DOMAIN_NAME]"
click at [294, 98] on div "← Return to /applysquad Mailslurp Inbox Job Search Builder [PERSON_NAME] User E…" at bounding box center [531, 33] width 1061 height 406
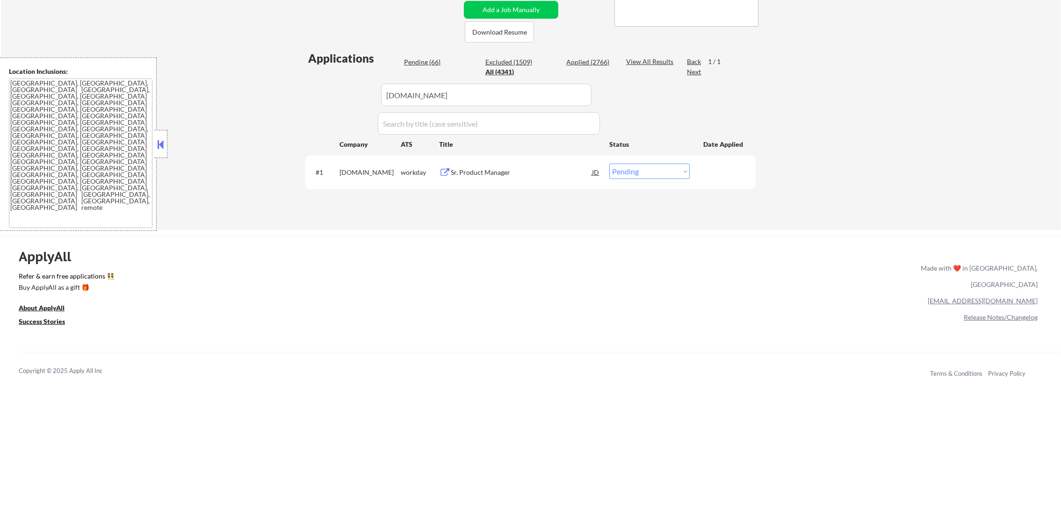
click at [502, 180] on div "Sr. Product Manager" at bounding box center [521, 172] width 141 height 17
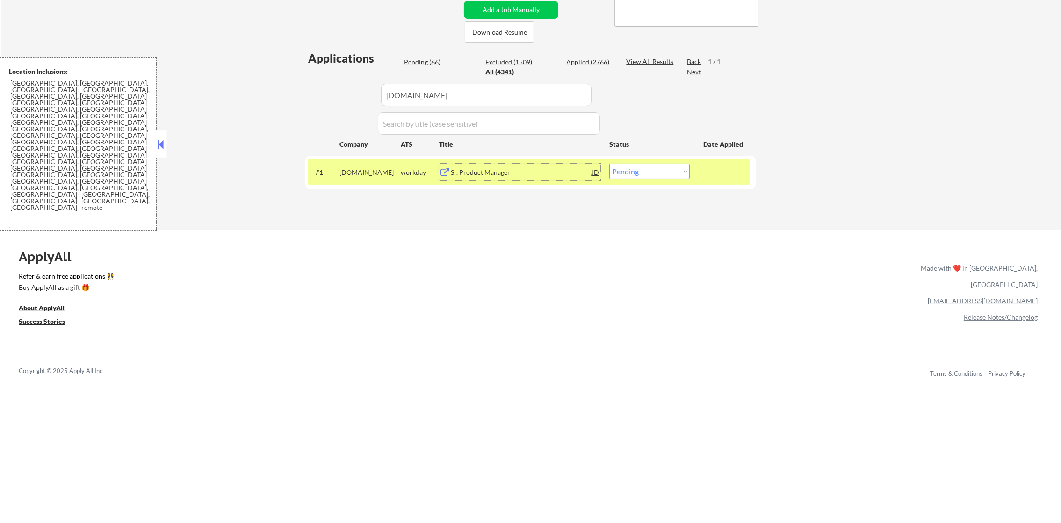
click at [631, 168] on select "Choose an option... Pending Applied Excluded (Questions) Excluded (Expired) Exc…" at bounding box center [650, 171] width 80 height 15
click at [610, 164] on select "Choose an option... Pending Applied Excluded (Questions) Excluded (Expired) Exc…" at bounding box center [650, 171] width 80 height 15
click at [372, 171] on div "[DOMAIN_NAME]" at bounding box center [370, 172] width 61 height 9
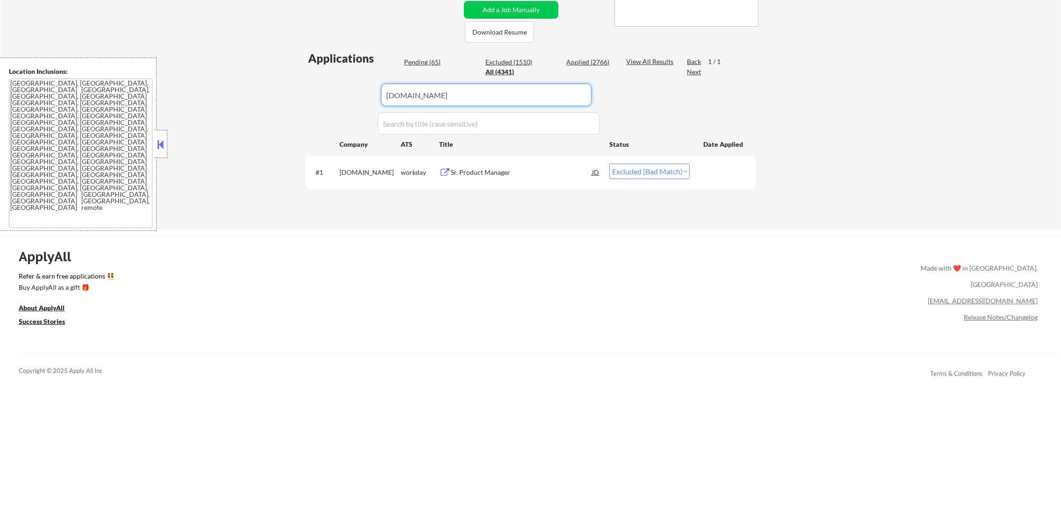
drag, startPoint x: 440, startPoint y: 84, endPoint x: 281, endPoint y: 92, distance: 158.8
click at [285, 92] on div "← Return to /applysquad Mailslurp Inbox Job Search Builder [PERSON_NAME] User E…" at bounding box center [531, 30] width 1061 height 400
paste input "[PERSON_NAME][DOMAIN_NAME]_external_careers"
click at [281, 92] on div "← Return to /applysquad Mailslurp Inbox Job Search Builder [PERSON_NAME] User E…" at bounding box center [531, 30] width 1061 height 400
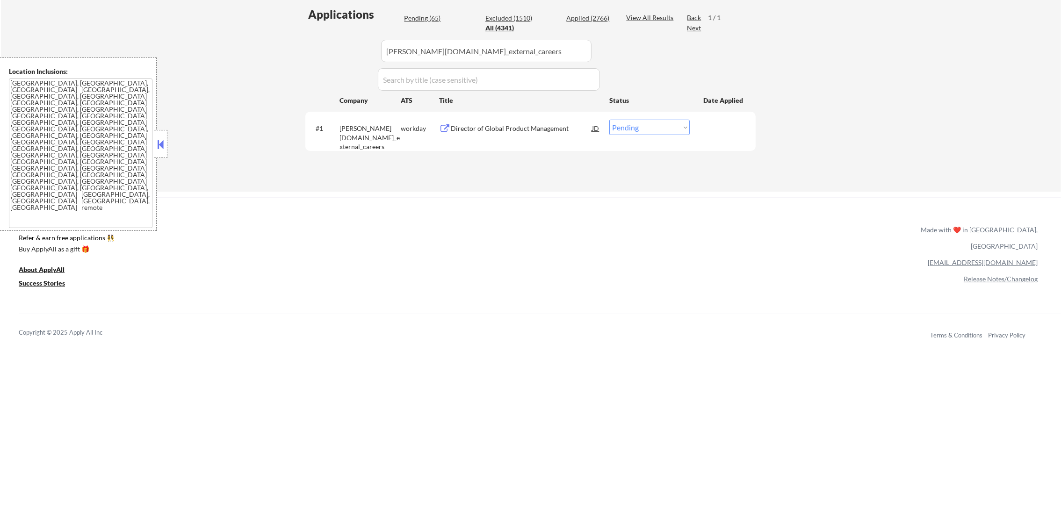
scroll to position [254, 0]
click at [510, 121] on div "Director of Global Product Management" at bounding box center [521, 125] width 141 height 9
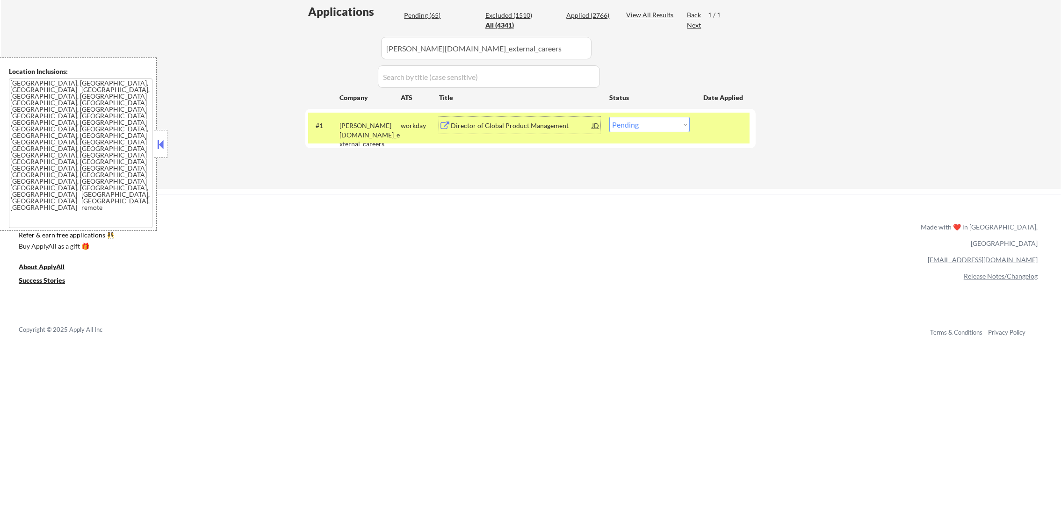
click at [672, 127] on select "Choose an option... Pending Applied Excluded (Questions) Excluded (Expired) Exc…" at bounding box center [650, 124] width 80 height 15
click at [610, 117] on select "Choose an option... Pending Applied Excluded (Questions) Excluded (Expired) Exc…" at bounding box center [650, 124] width 80 height 15
paste input "paper.wd3.paper_careers"
drag, startPoint x: 490, startPoint y: 46, endPoint x: 316, endPoint y: 46, distance: 174.0
click at [316, 46] on div "Applications Pending (64) Excluded (1511) Applied (2766) All (4341) View All Re…" at bounding box center [530, 87] width 451 height 167
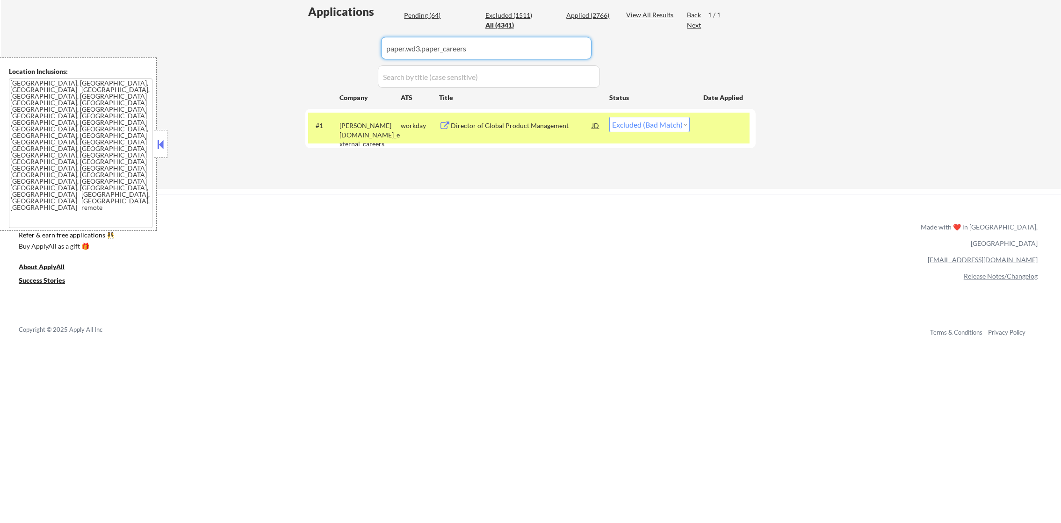
click at [316, 46] on div "Applications Pending (64) Excluded (1511) Applied (2766) All (4341) View All Re…" at bounding box center [530, 87] width 451 height 167
click at [513, 114] on div "#1 paper.wd3.paper_careers workday Director of Product Management, AI JD warnin…" at bounding box center [529, 128] width 442 height 31
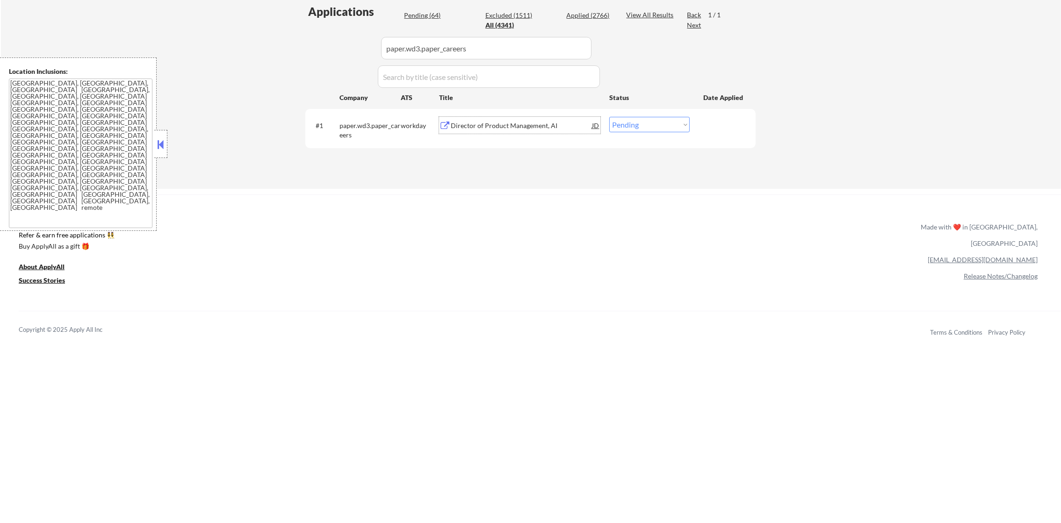
click at [510, 130] on div "Director of Product Management, AI" at bounding box center [521, 125] width 141 height 9
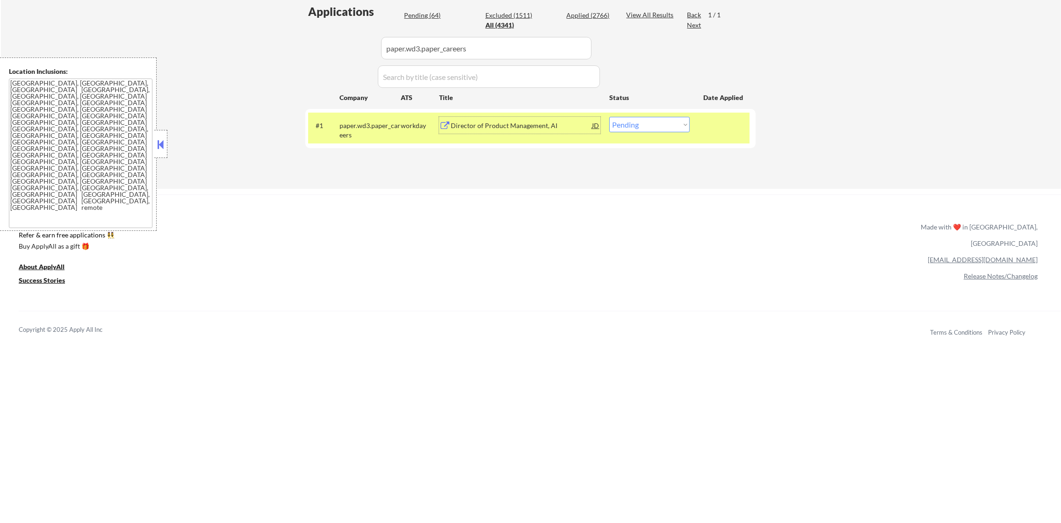
click at [529, 130] on div "Director of Product Management, AI" at bounding box center [521, 125] width 141 height 9
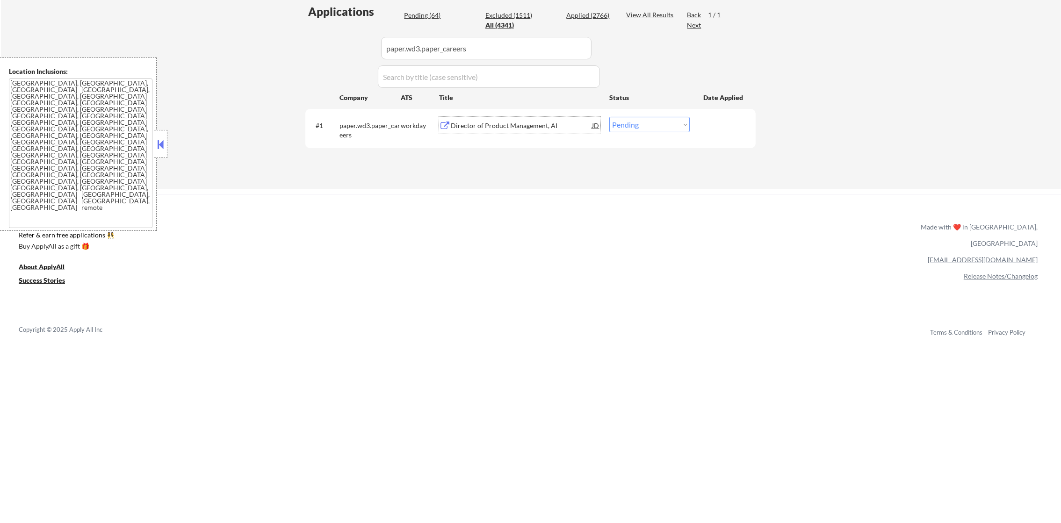
click at [496, 117] on div "Director of Product Management, AI" at bounding box center [521, 125] width 141 height 17
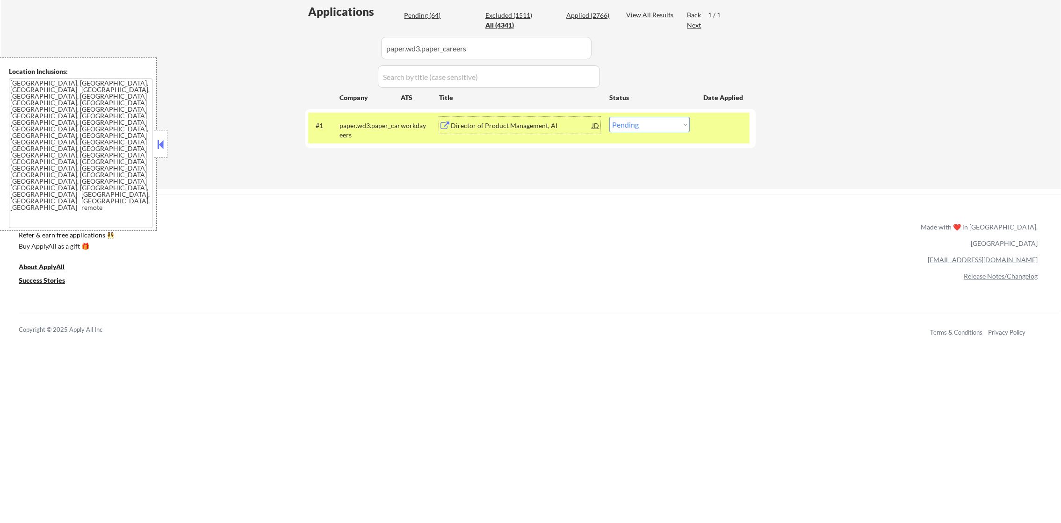
click at [680, 127] on select "Choose an option... Pending Applied Excluded (Questions) Excluded (Expired) Exc…" at bounding box center [650, 124] width 80 height 15
click at [610, 117] on select "Choose an option... Pending Applied Excluded (Questions) Excluded (Expired) Exc…" at bounding box center [650, 124] width 80 height 15
paste input "centene.wd5.centene_external"
drag, startPoint x: 487, startPoint y: 46, endPoint x: 285, endPoint y: 53, distance: 201.8
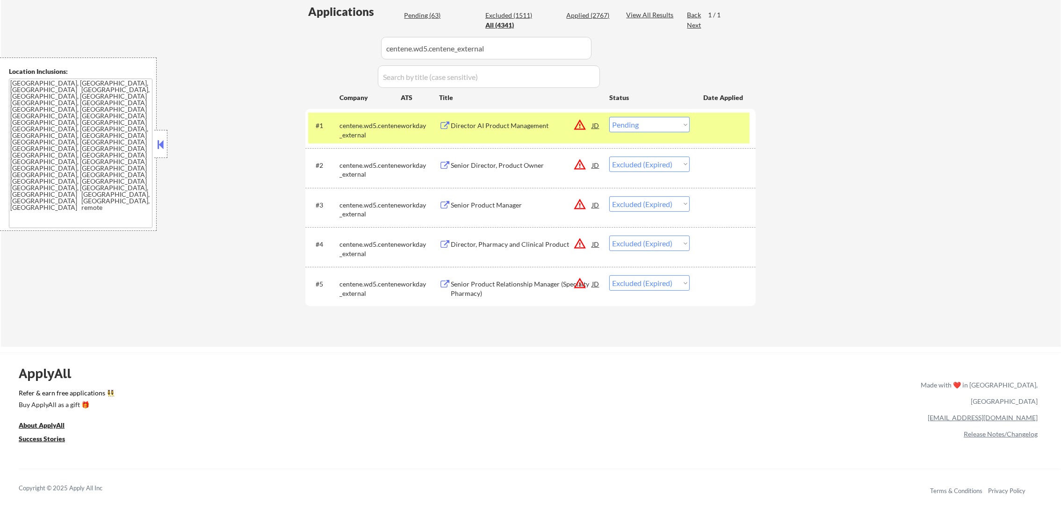
click at [497, 124] on div "Director AI Product Management" at bounding box center [521, 125] width 141 height 9
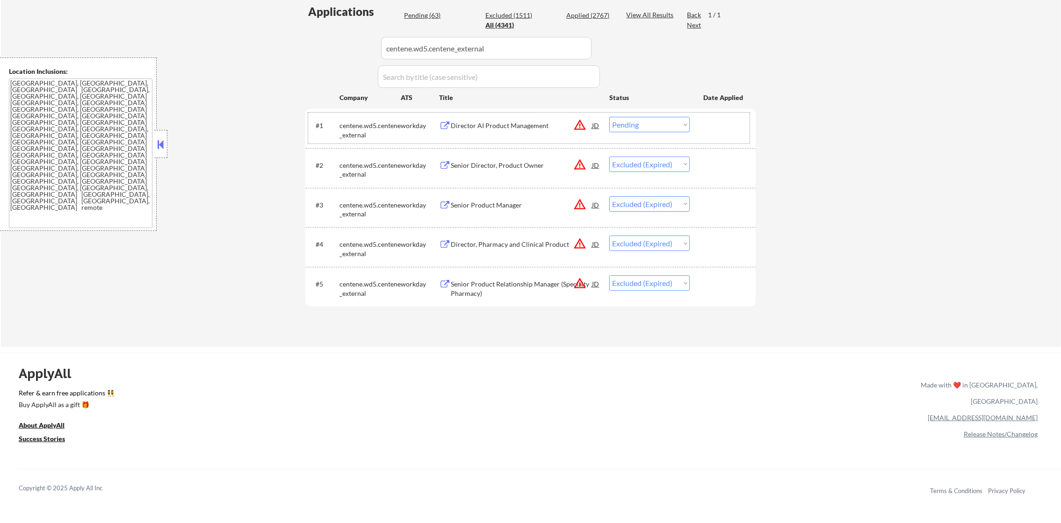
click at [630, 115] on div "#1 centene.wd5.centene_external workday Director AI Product Management JD warni…" at bounding box center [529, 128] width 442 height 31
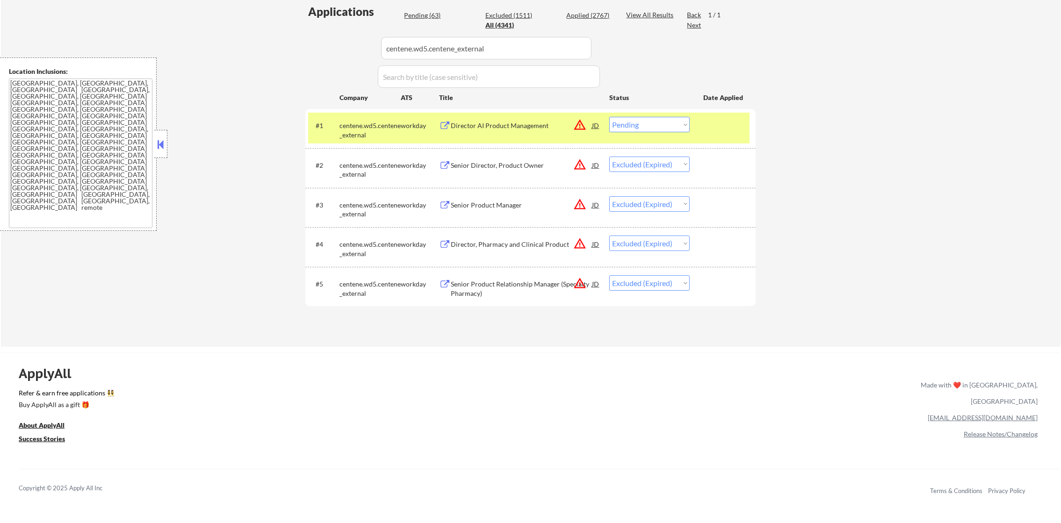
drag, startPoint x: 630, startPoint y: 124, endPoint x: 631, endPoint y: 132, distance: 8.0
click at [630, 125] on select "Choose an option... Pending Applied Excluded (Questions) Excluded (Expired) Exc…" at bounding box center [650, 124] width 80 height 15
click at [610, 117] on select "Choose an option... Pending Applied Excluded (Questions) Excluded (Expired) Exc…" at bounding box center [650, 124] width 80 height 15
click at [367, 119] on div "centene.wd5.centene_external" at bounding box center [370, 128] width 61 height 22
